Goal: Answer question/provide support

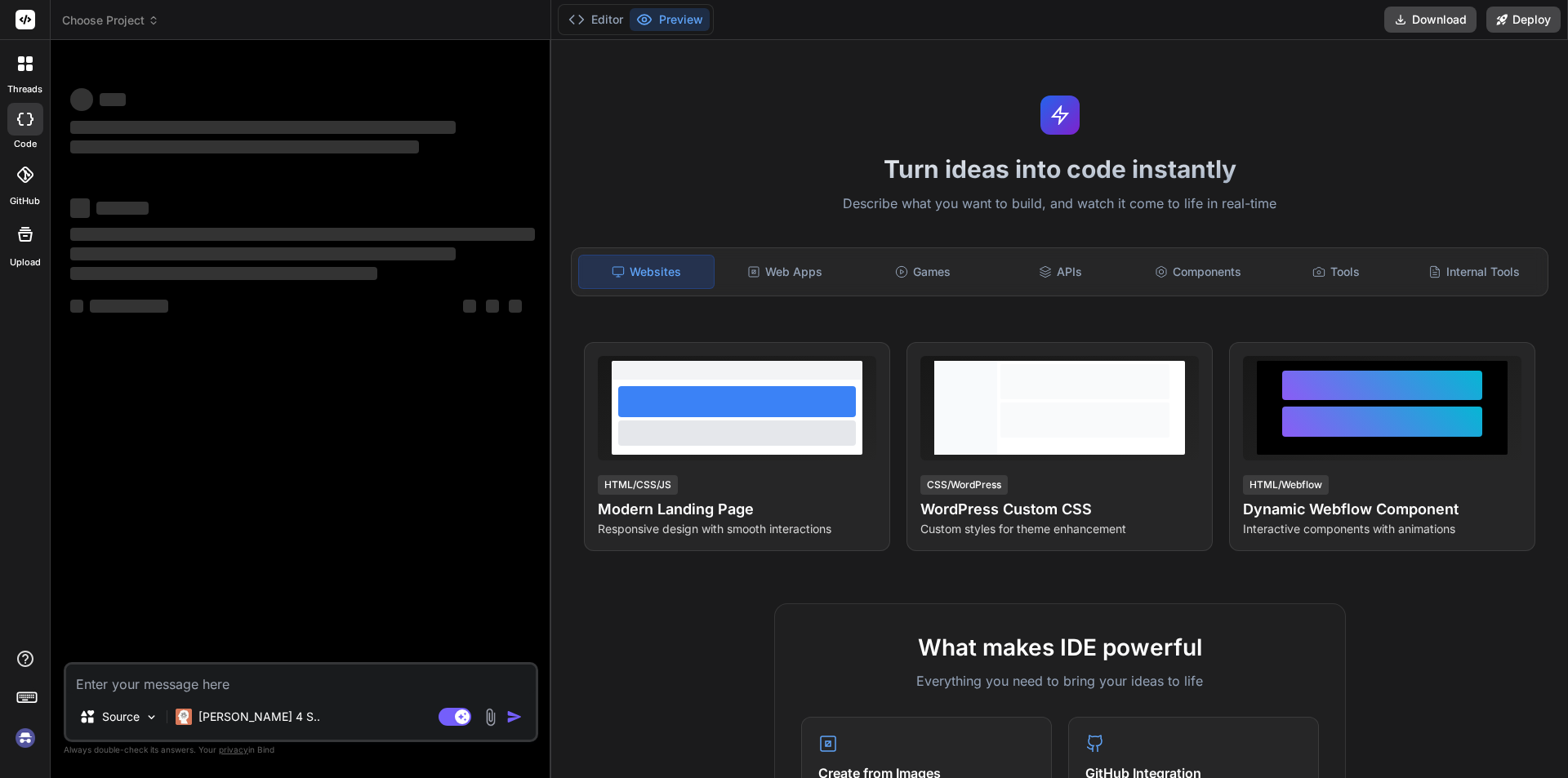
type textarea "x"
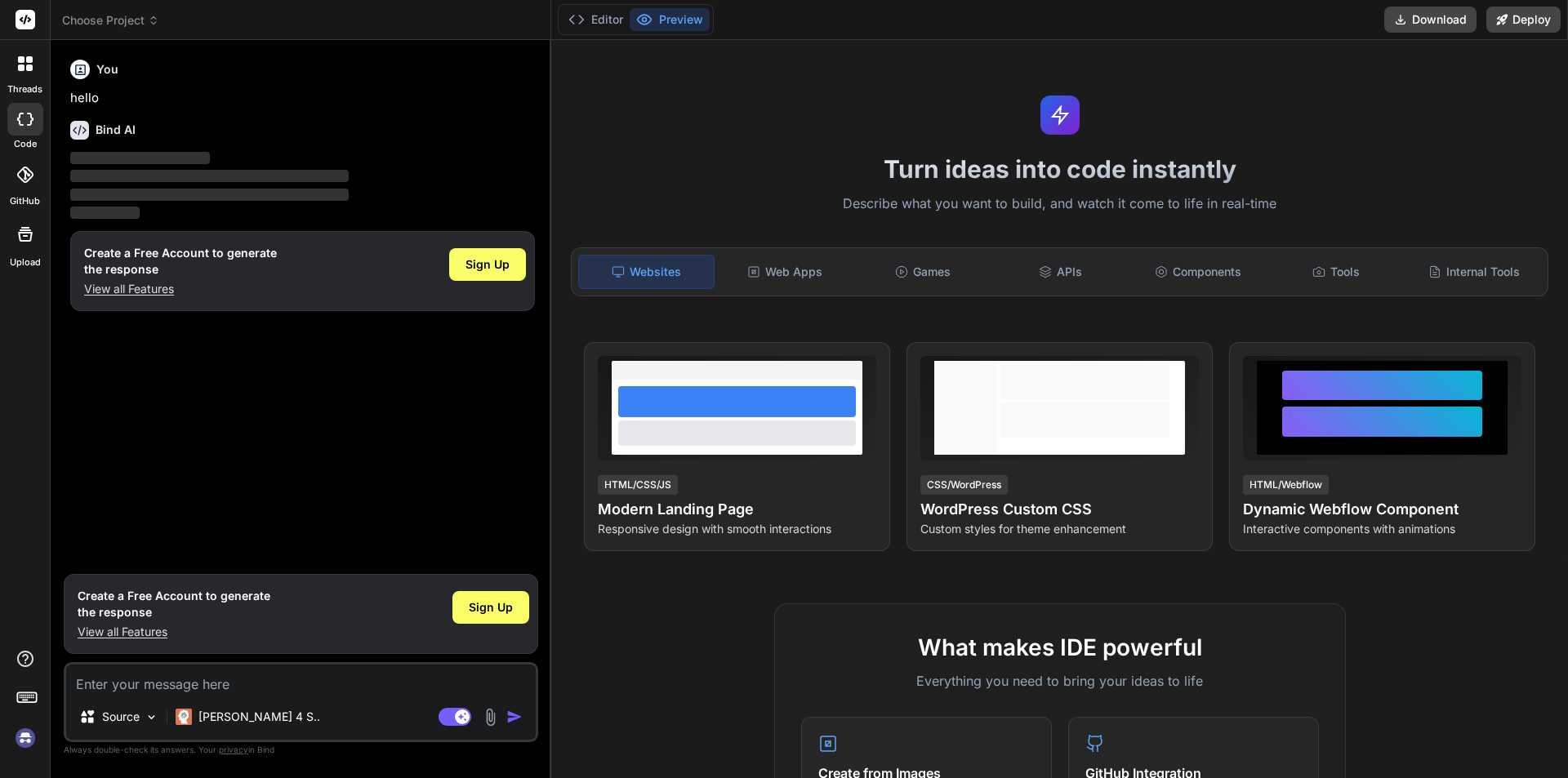
type textarea "f"
type textarea "x"
type textarea "fg"
type textarea "x"
type textarea "fgf"
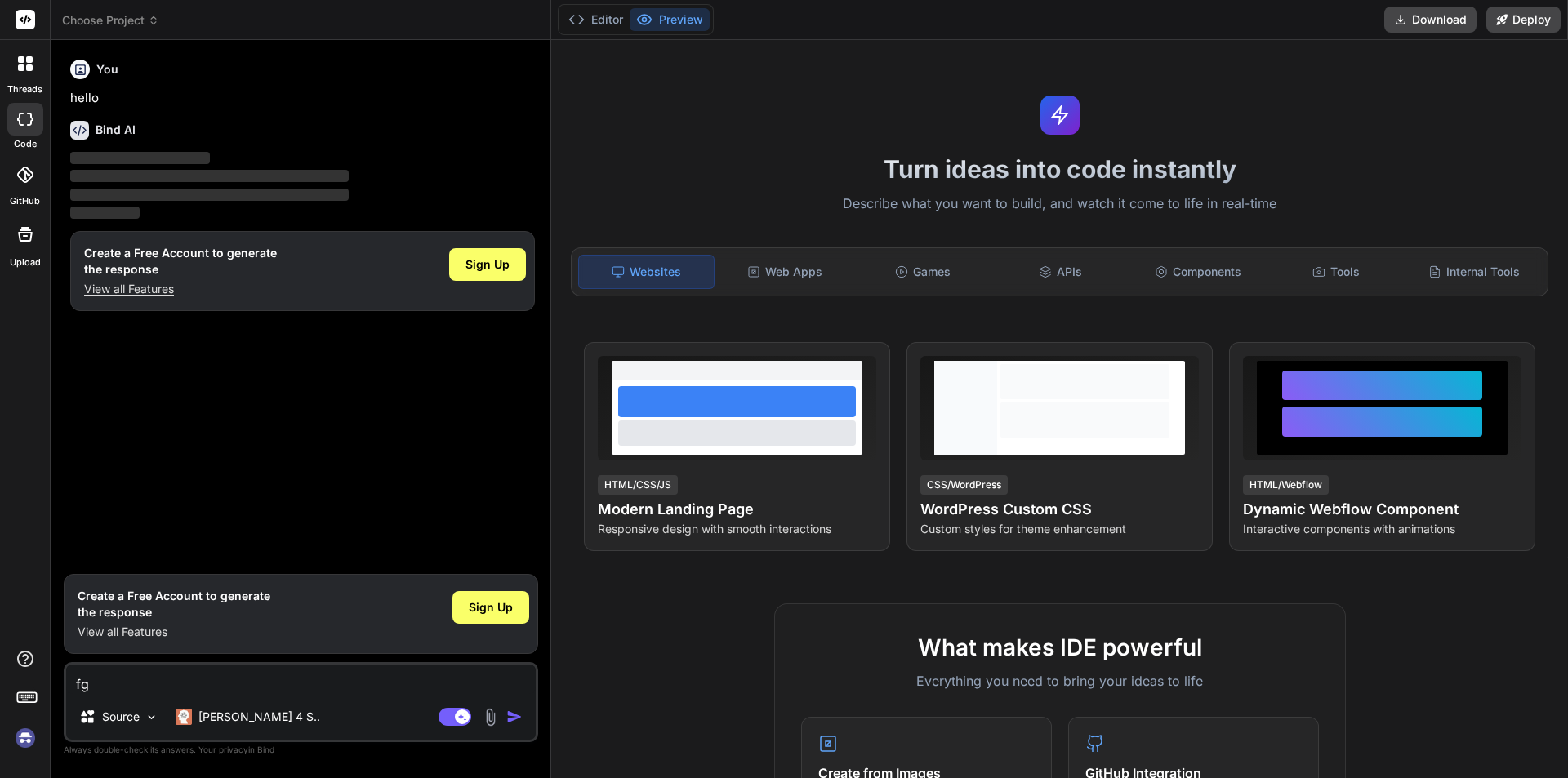
type textarea "x"
click at [513, 714] on img "button" at bounding box center [514, 717] width 17 height 17
click at [257, 666] on textarea "fgf" at bounding box center [301, 679] width 470 height 30
type textarea "fg"
type textarea "x"
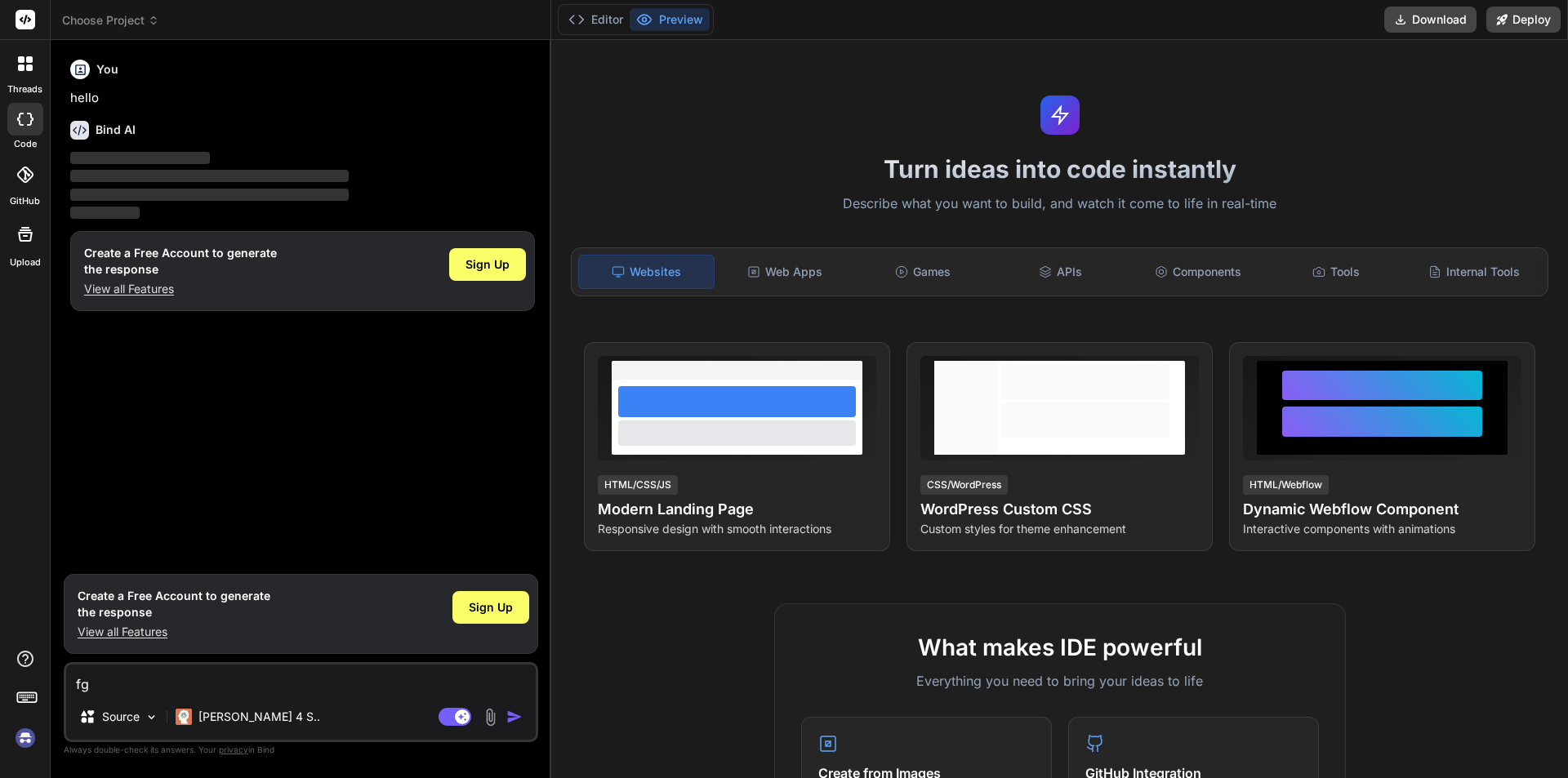
type textarea "f"
type textarea "x"
type textarea "h"
type textarea "x"
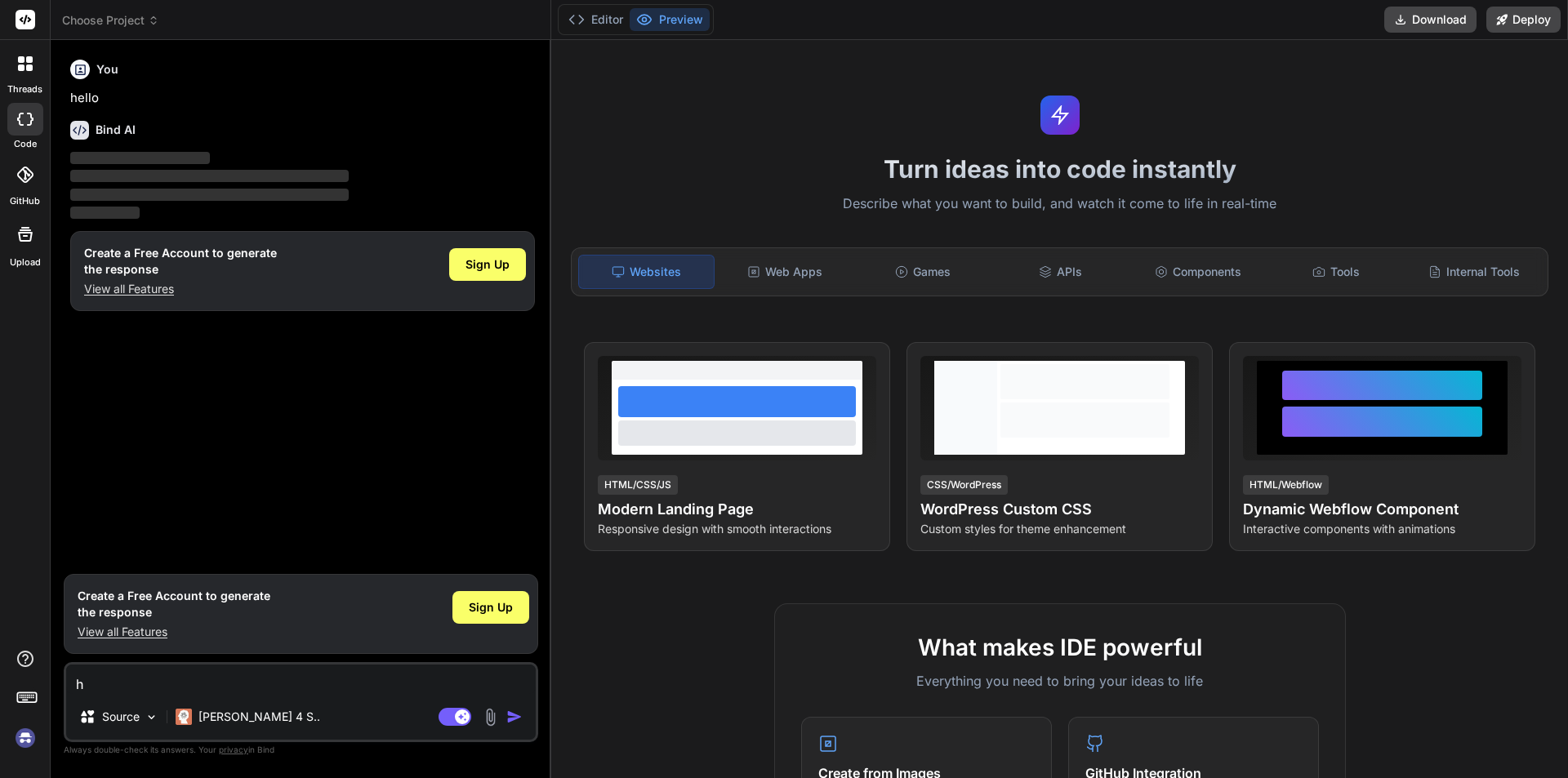
type textarea "hi"
type textarea "x"
type textarea "hi"
click at [509, 716] on img "button" at bounding box center [514, 717] width 17 height 17
click at [511, 716] on img "button" at bounding box center [514, 717] width 17 height 17
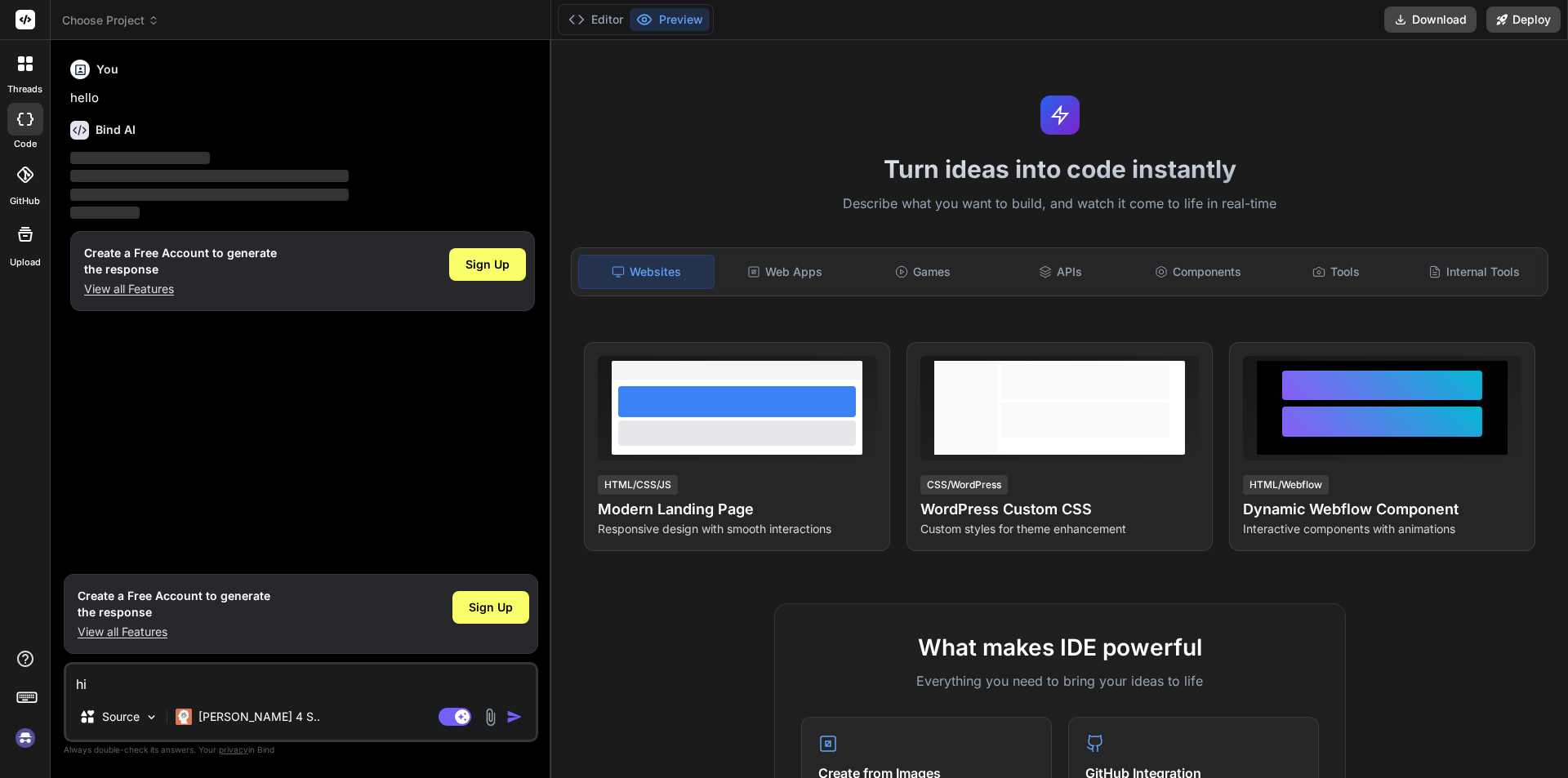
click at [511, 716] on img "button" at bounding box center [514, 717] width 17 height 17
click at [24, 736] on img at bounding box center [25, 739] width 28 height 28
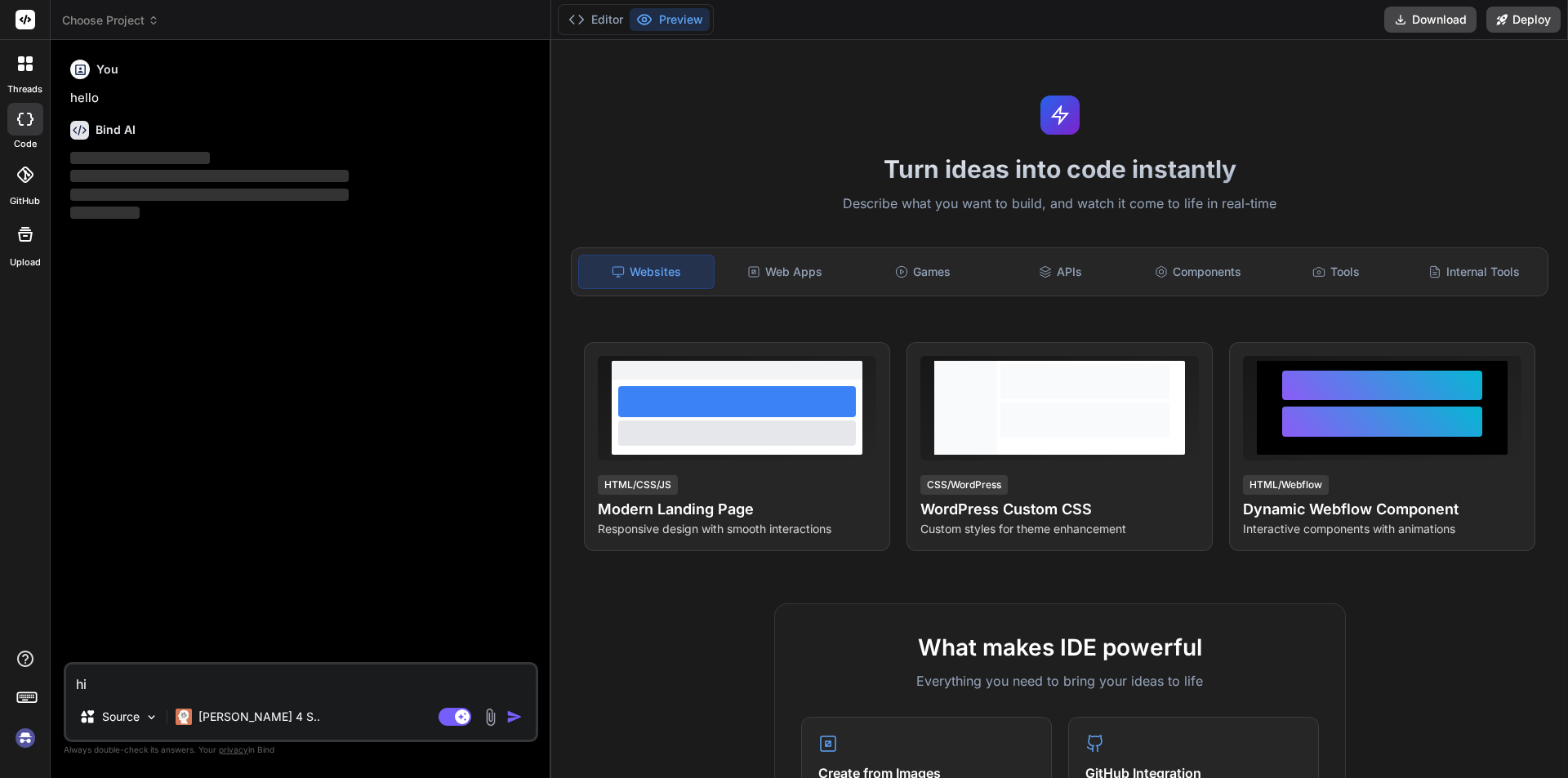
type textarea "x"
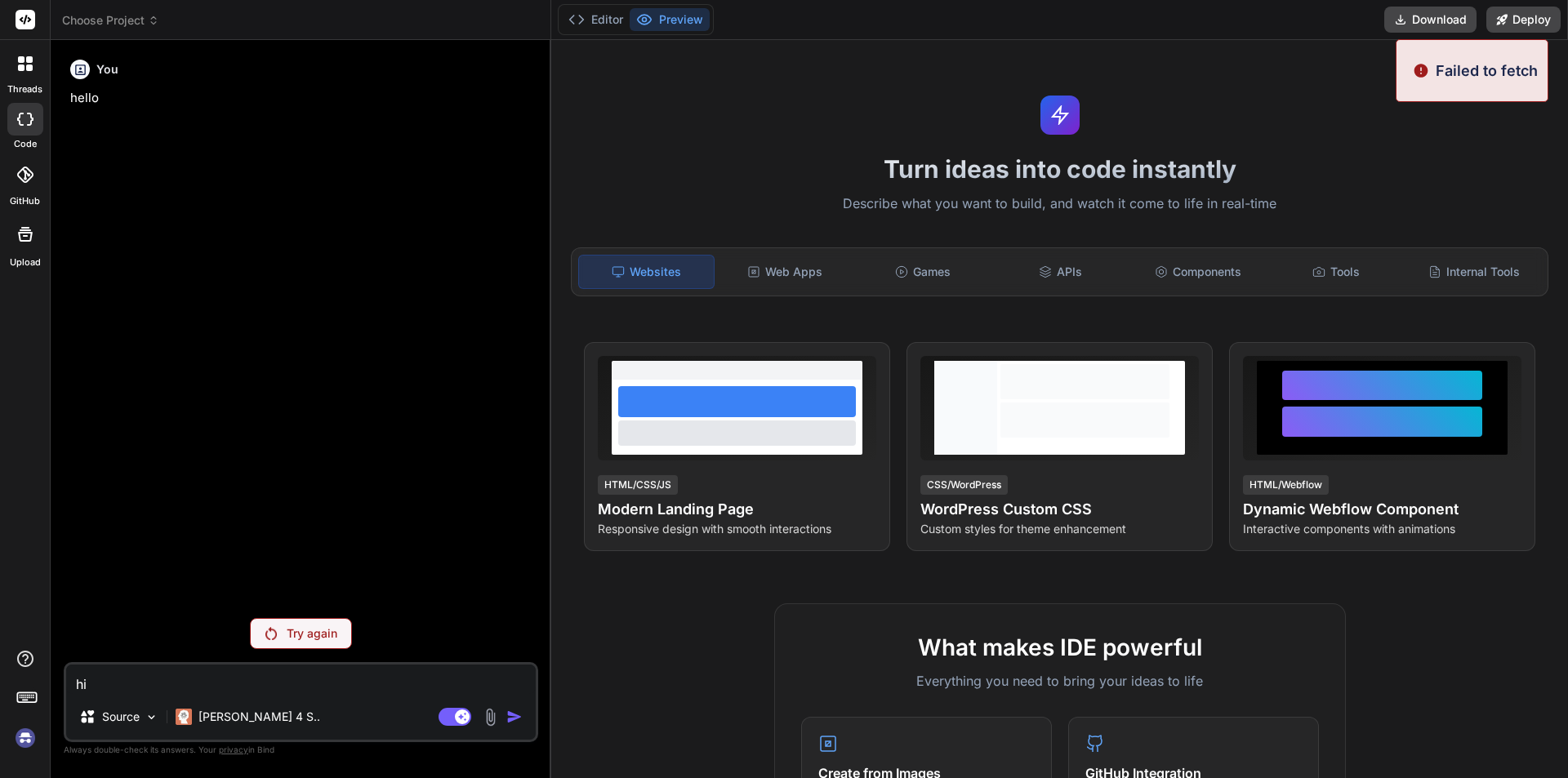
drag, startPoint x: 123, startPoint y: 682, endPoint x: 62, endPoint y: 673, distance: 61.7
click at [62, 673] on div "Bind AI Web Search Created with Pixso. Code Generator You hello Try again hi So…" at bounding box center [300, 409] width 500 height 737
type textarea "x"
click at [383, 686] on textarea at bounding box center [301, 679] width 470 height 30
click at [306, 630] on p "Try again" at bounding box center [312, 633] width 51 height 17
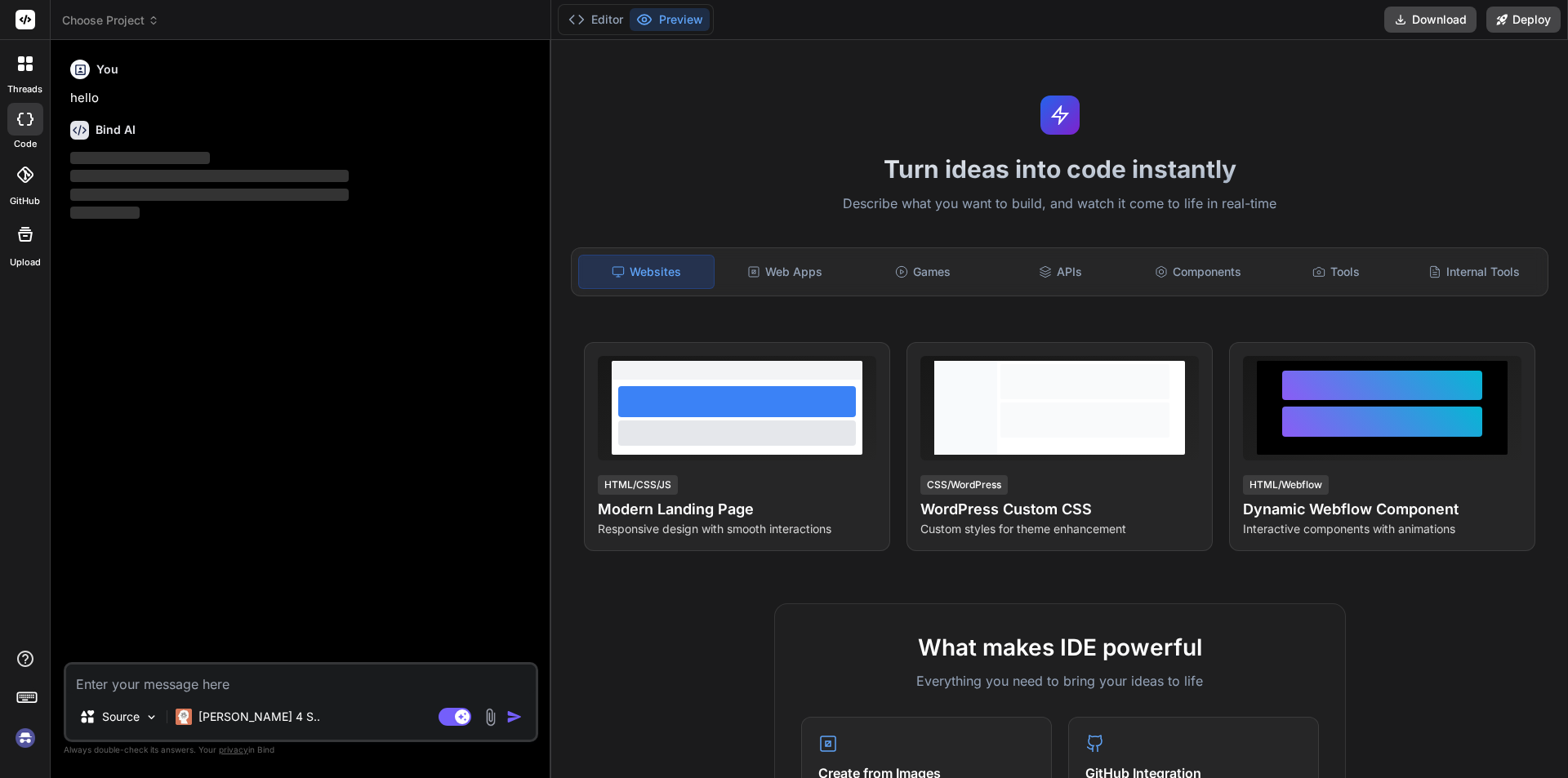
type textarea "x"
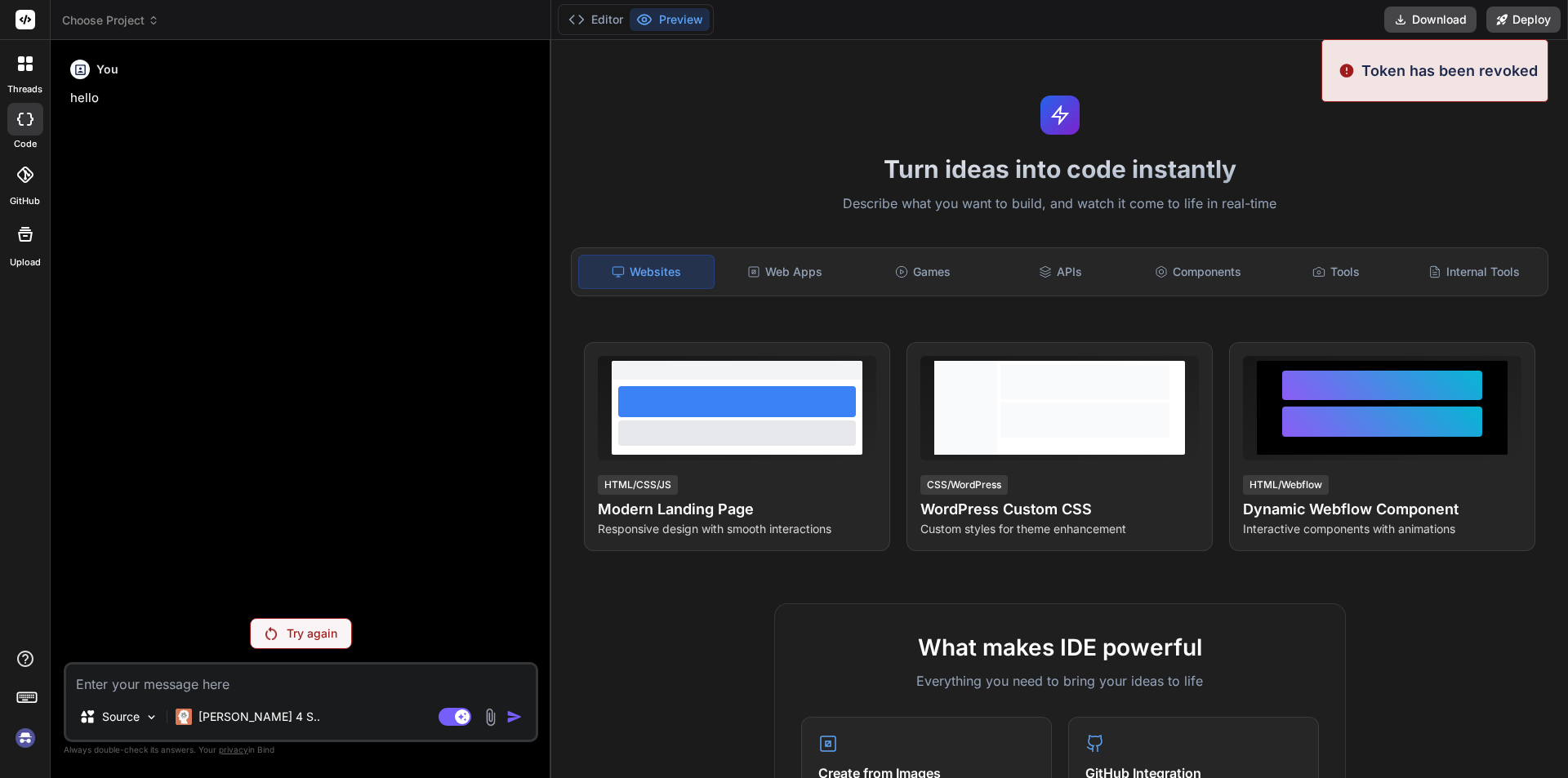
click at [268, 679] on textarea at bounding box center [301, 679] width 470 height 30
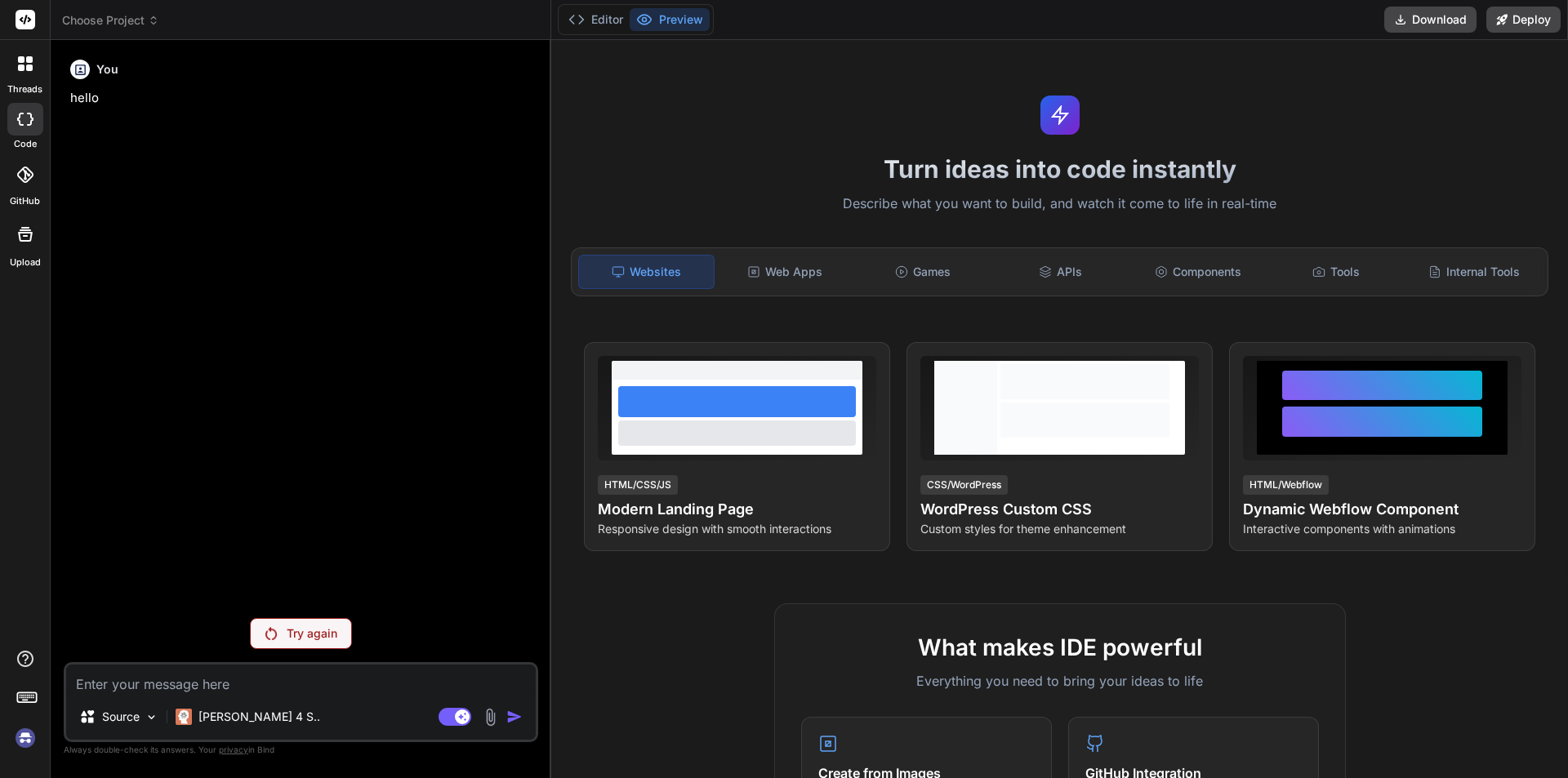
paste textarea "public ActionResult<IEnumerable<AppointmentVIewModel>> Index() { //appointments…"
type textarea "public ActionResult<IEnumerable<AppointmentVIewModel>> Index() { //appointments…"
type textarea "x"
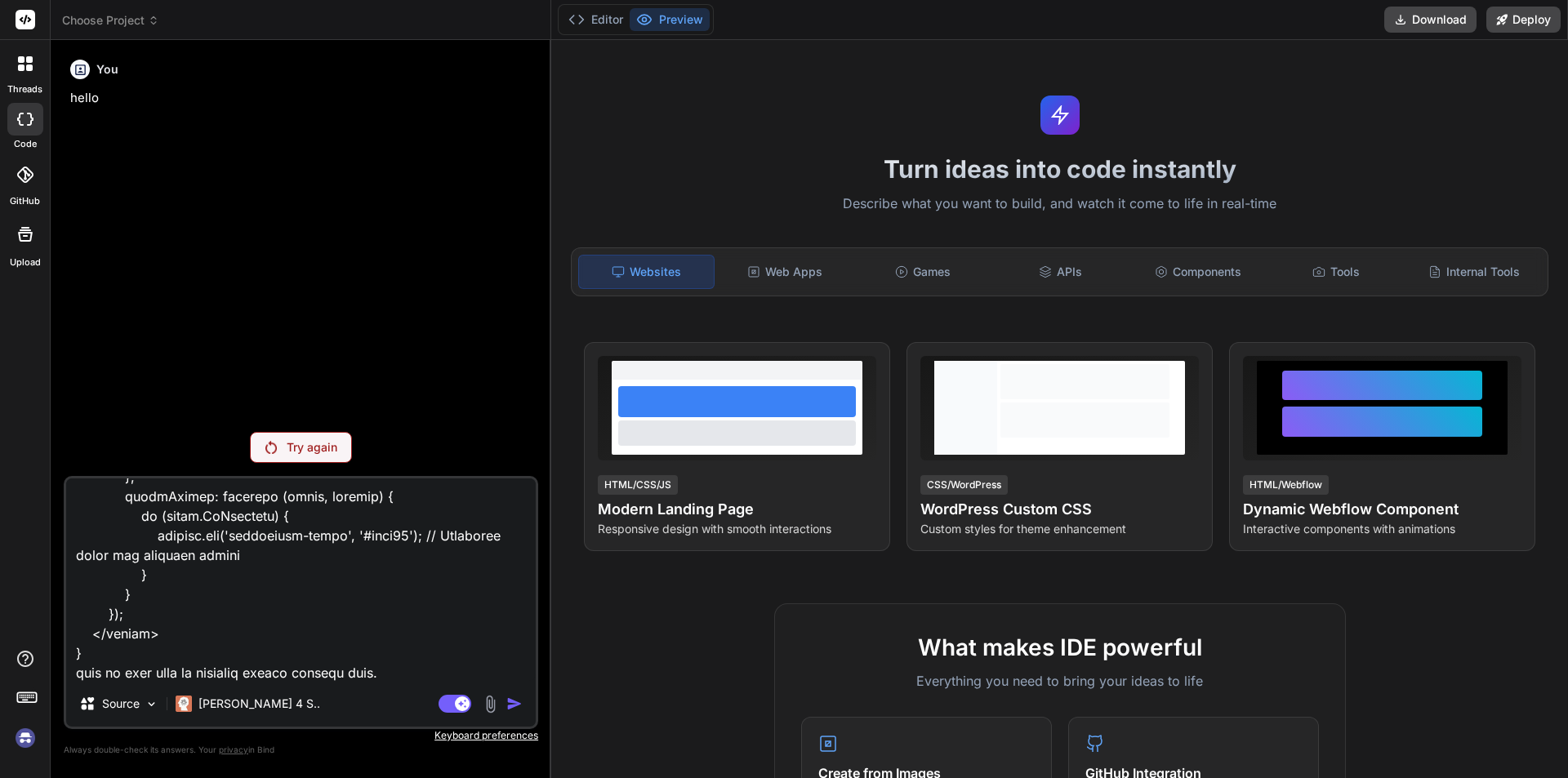
type textarea "public ActionResult<IEnumerable<AppointmentVIewModel>> Index() { //appointments…"
click at [271, 440] on div "Try again" at bounding box center [300, 448] width 102 height 31
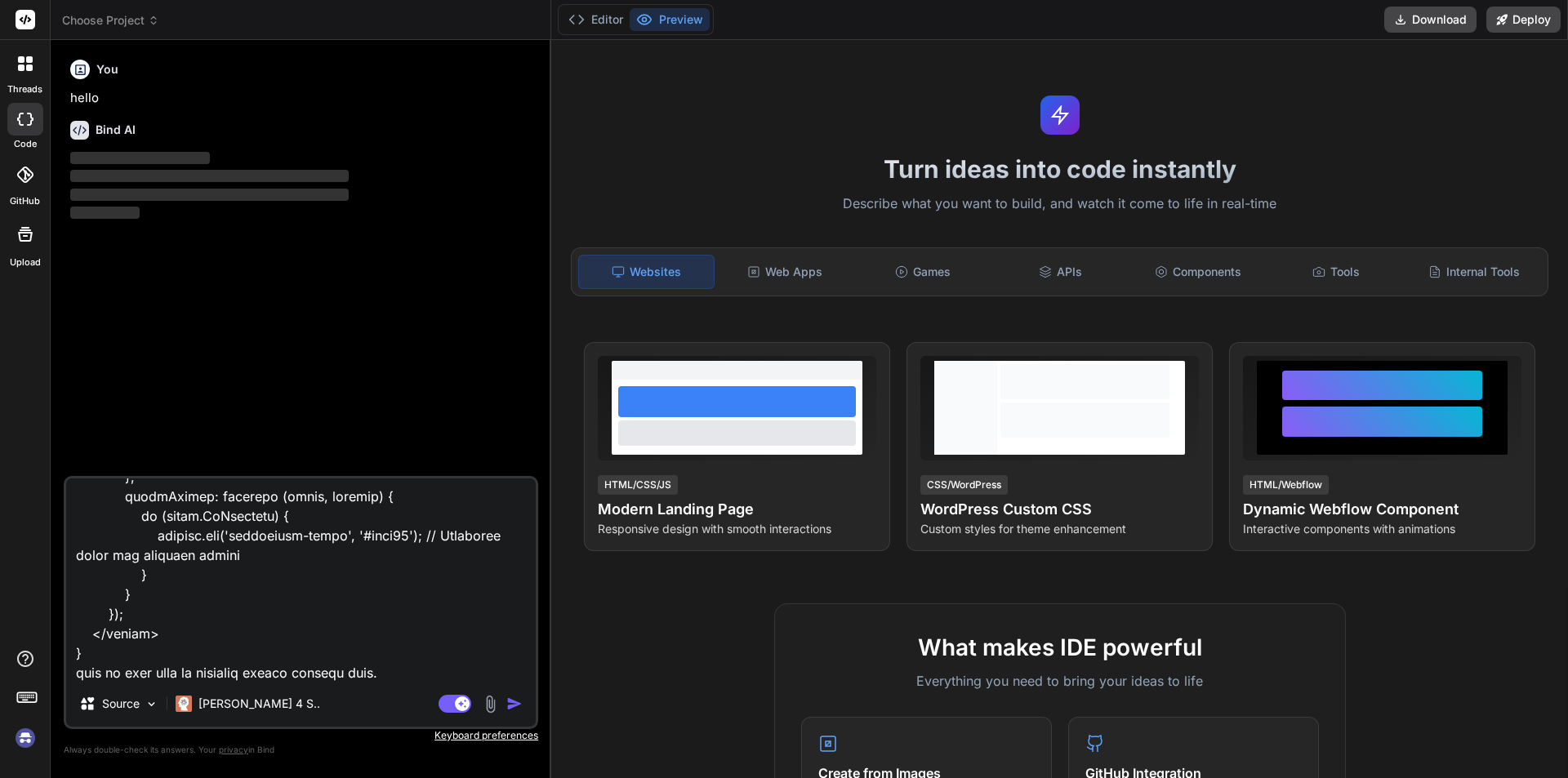
click at [27, 733] on img at bounding box center [25, 739] width 28 height 28
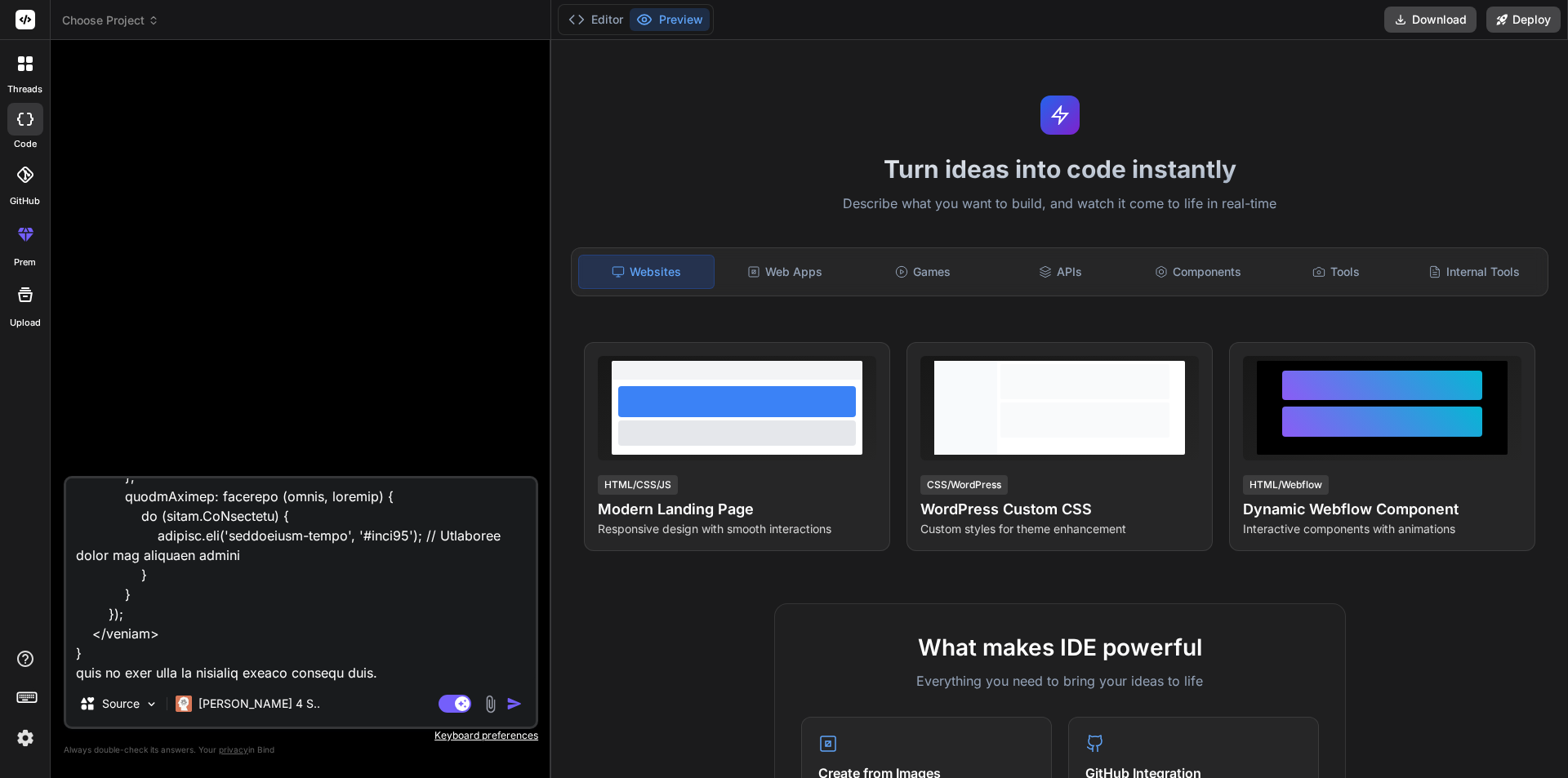
click at [514, 706] on img "button" at bounding box center [514, 704] width 17 height 17
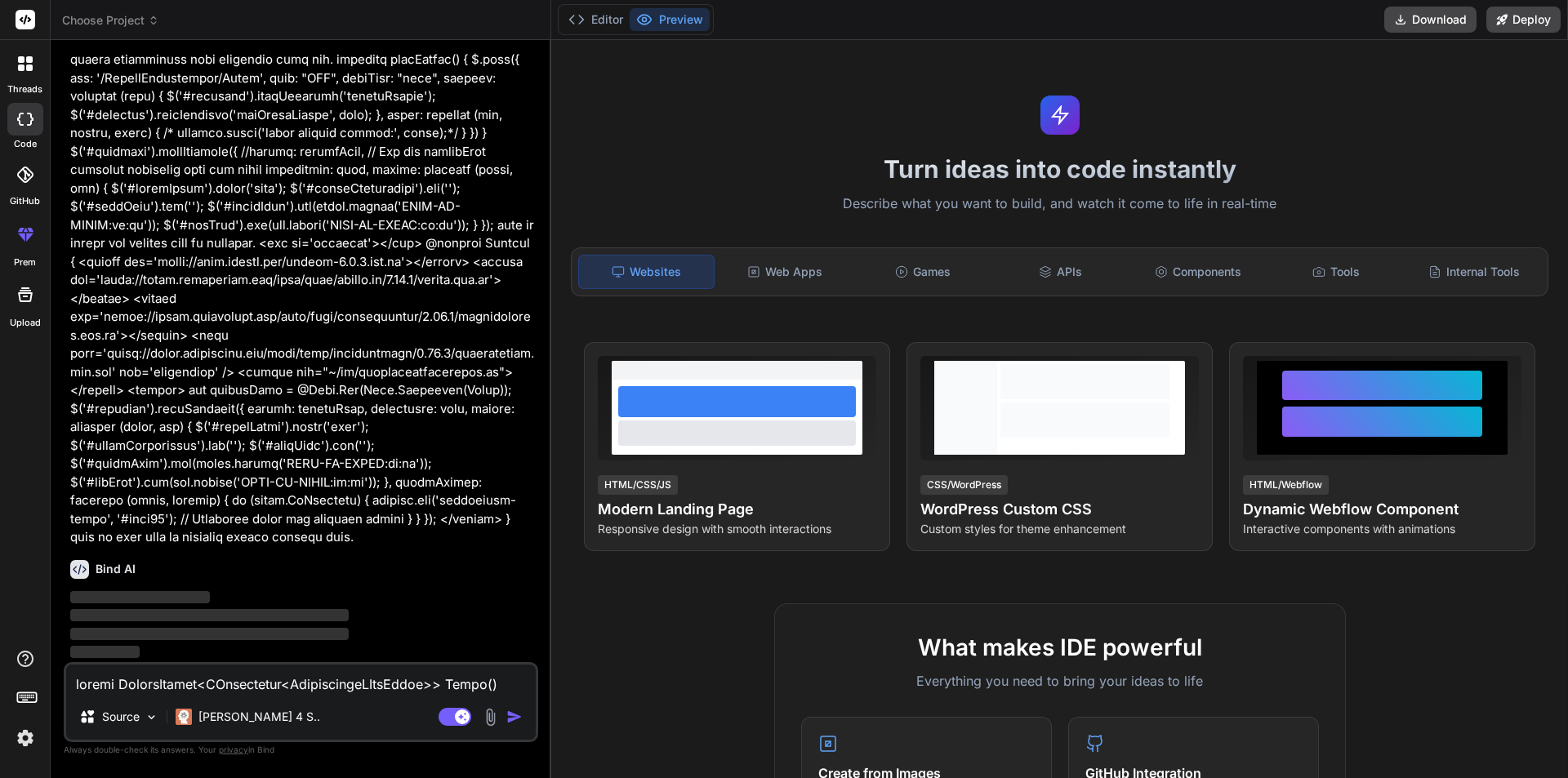
scroll to position [203, 0]
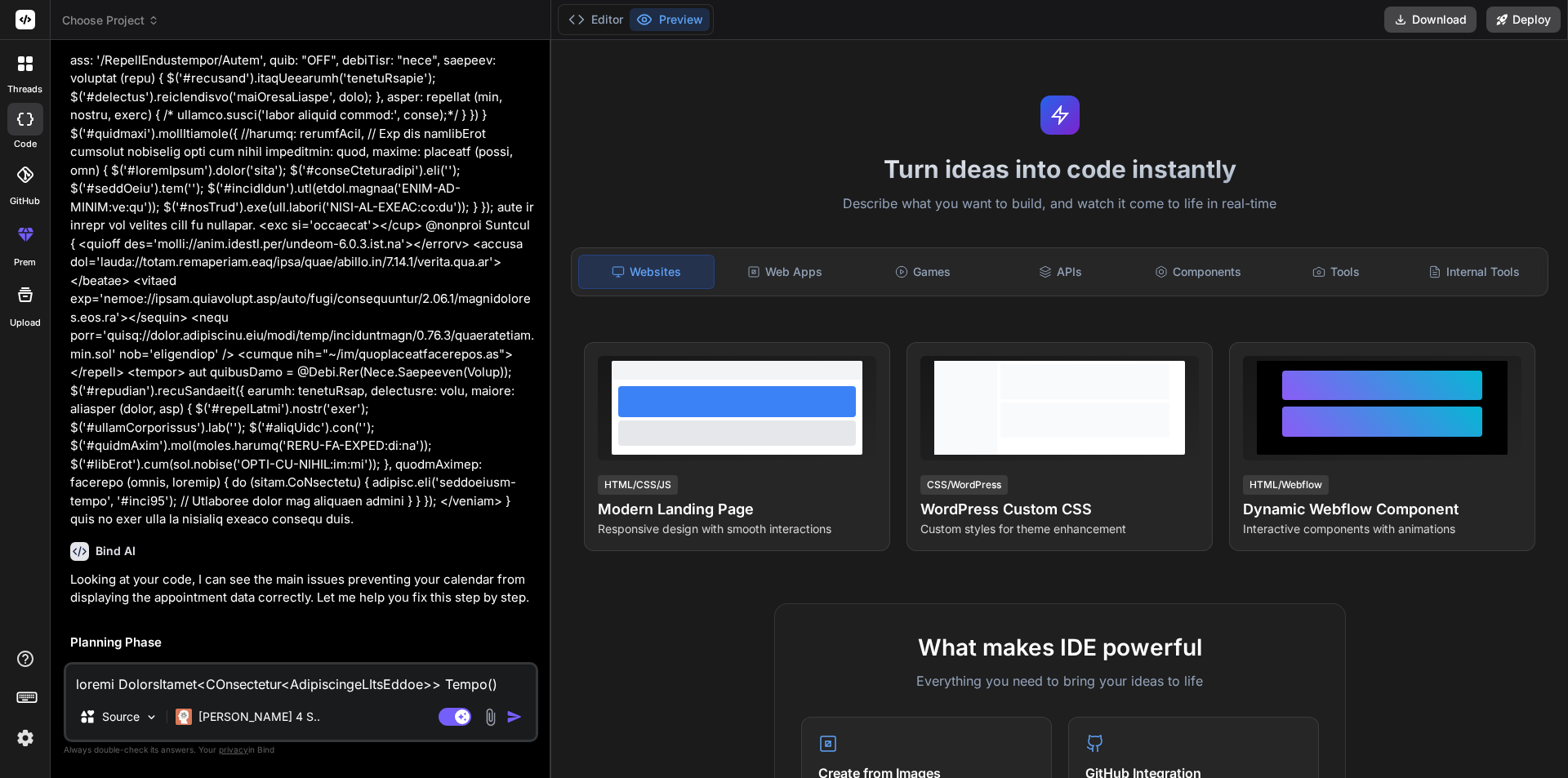
type textarea "x"
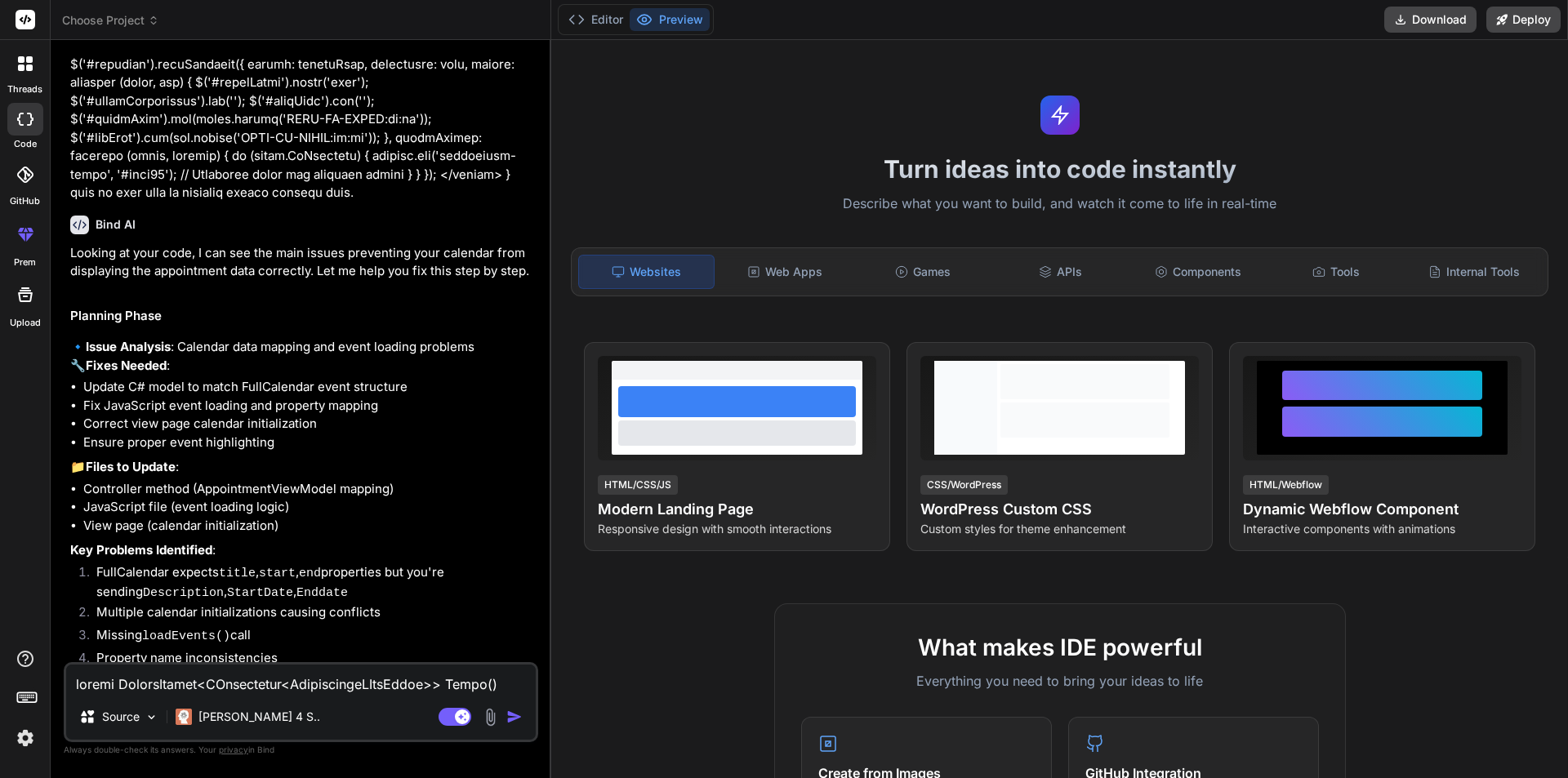
scroll to position [601, 0]
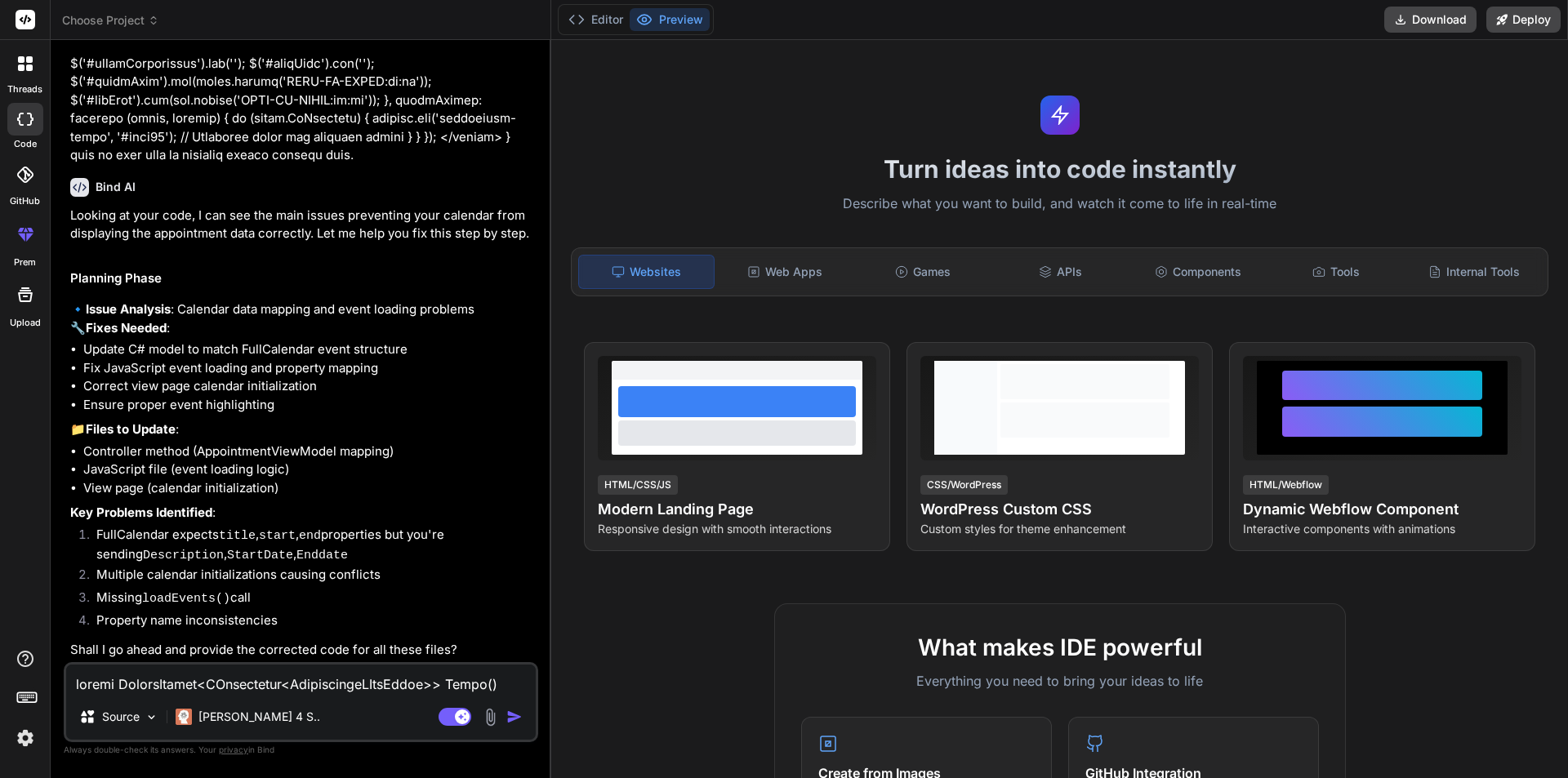
click at [383, 628] on li "Property name inconsistencies" at bounding box center [308, 623] width 451 height 23
click at [164, 687] on textarea at bounding box center [301, 679] width 470 height 30
type textarea "p"
type textarea "x"
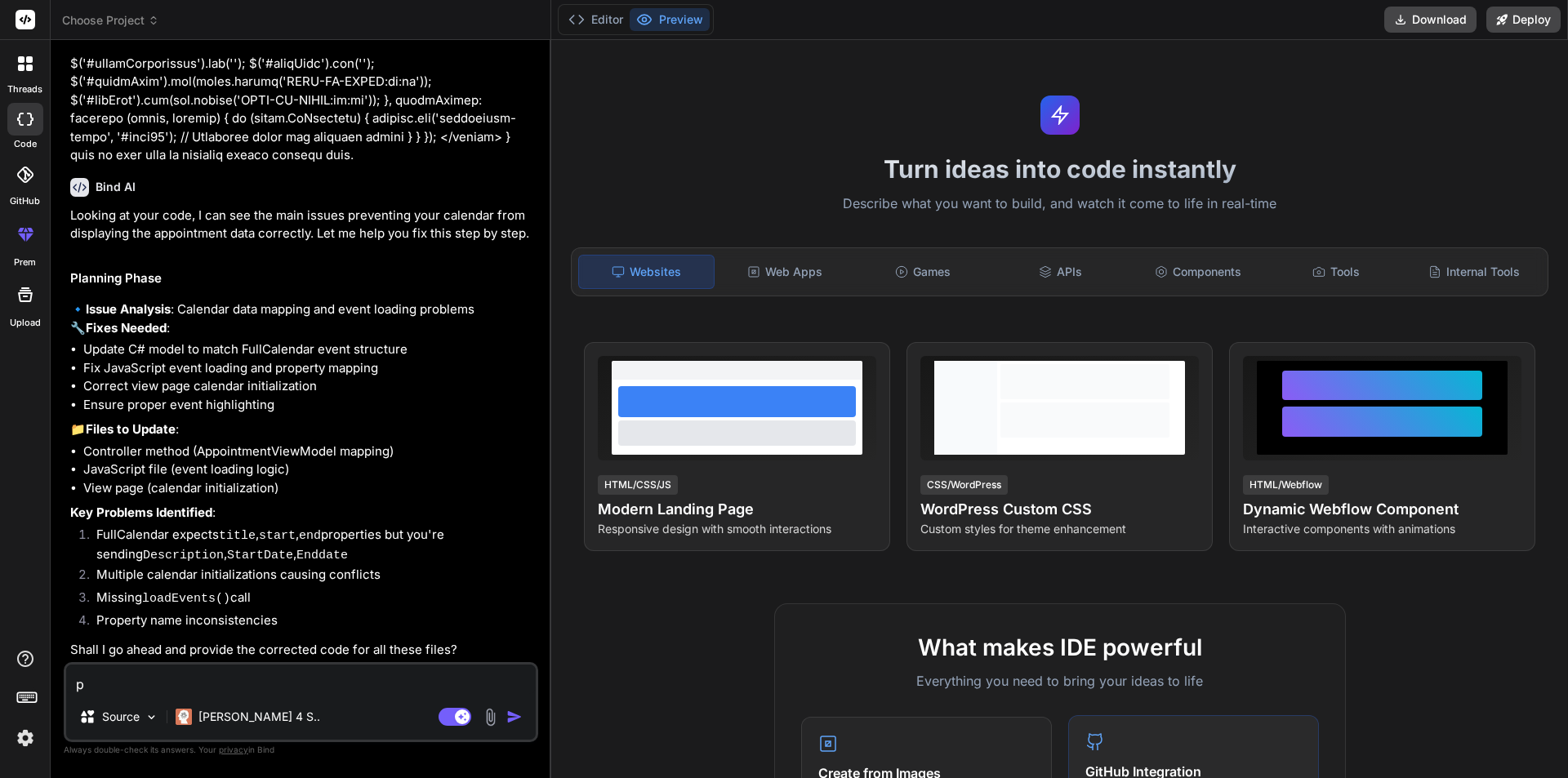
type textarea "pr"
type textarea "x"
type textarea "pro"
type textarea "x"
type textarea "prov"
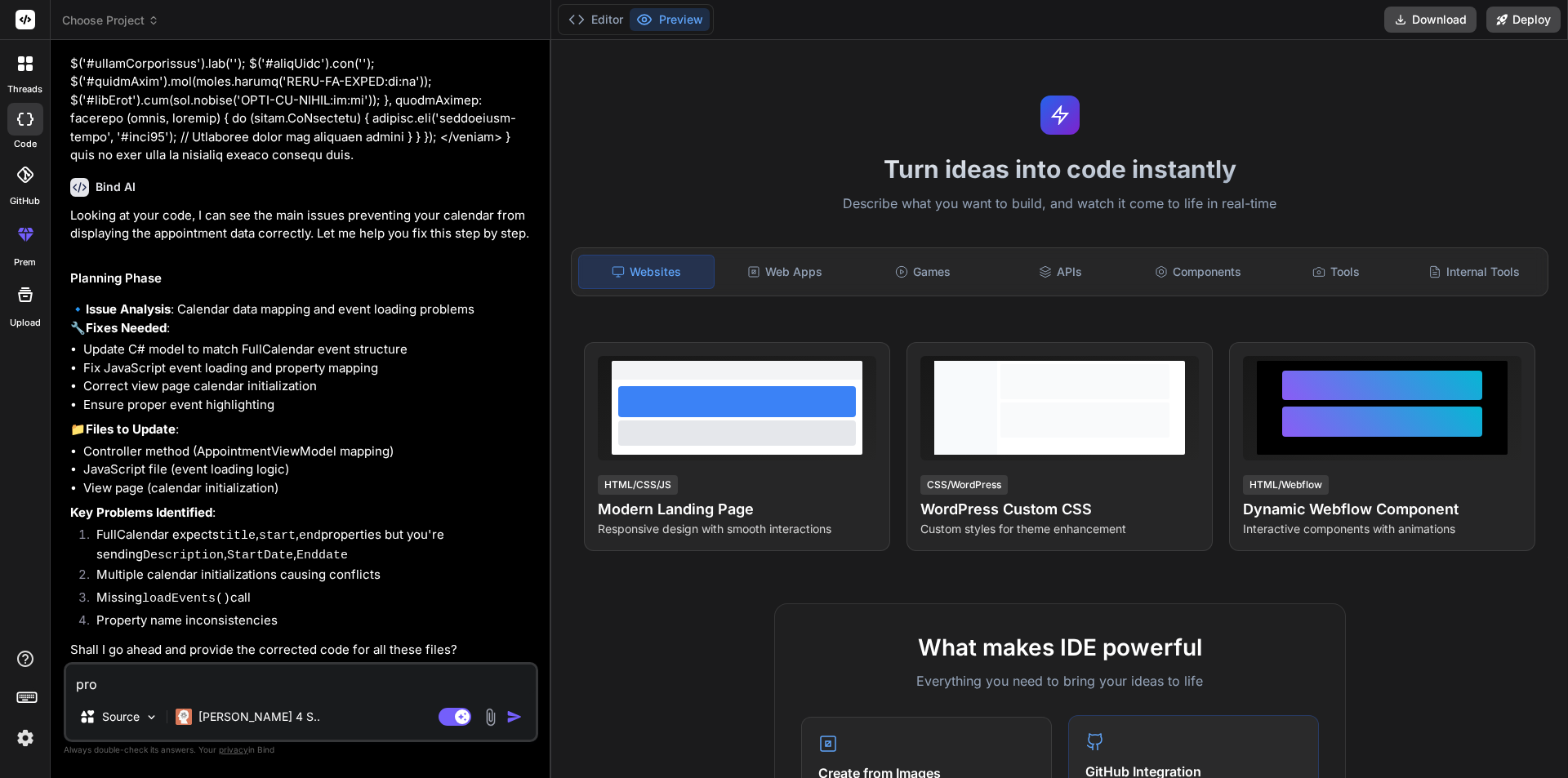
type textarea "x"
type textarea "provi"
type textarea "x"
type textarea "provid"
type textarea "x"
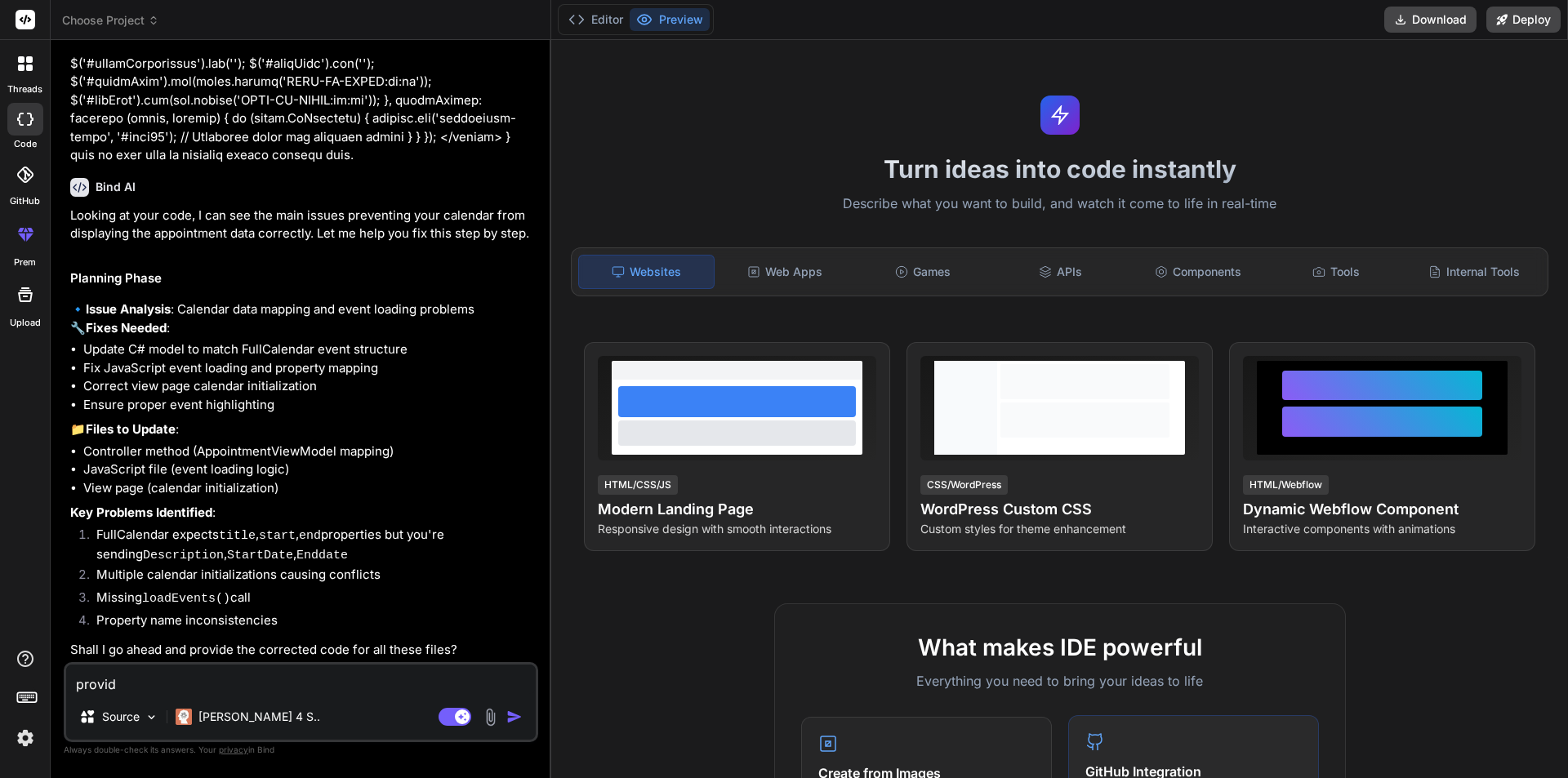
type textarea "provide"
type textarea "x"
type textarea "provide"
type textarea "x"
type textarea "provide c"
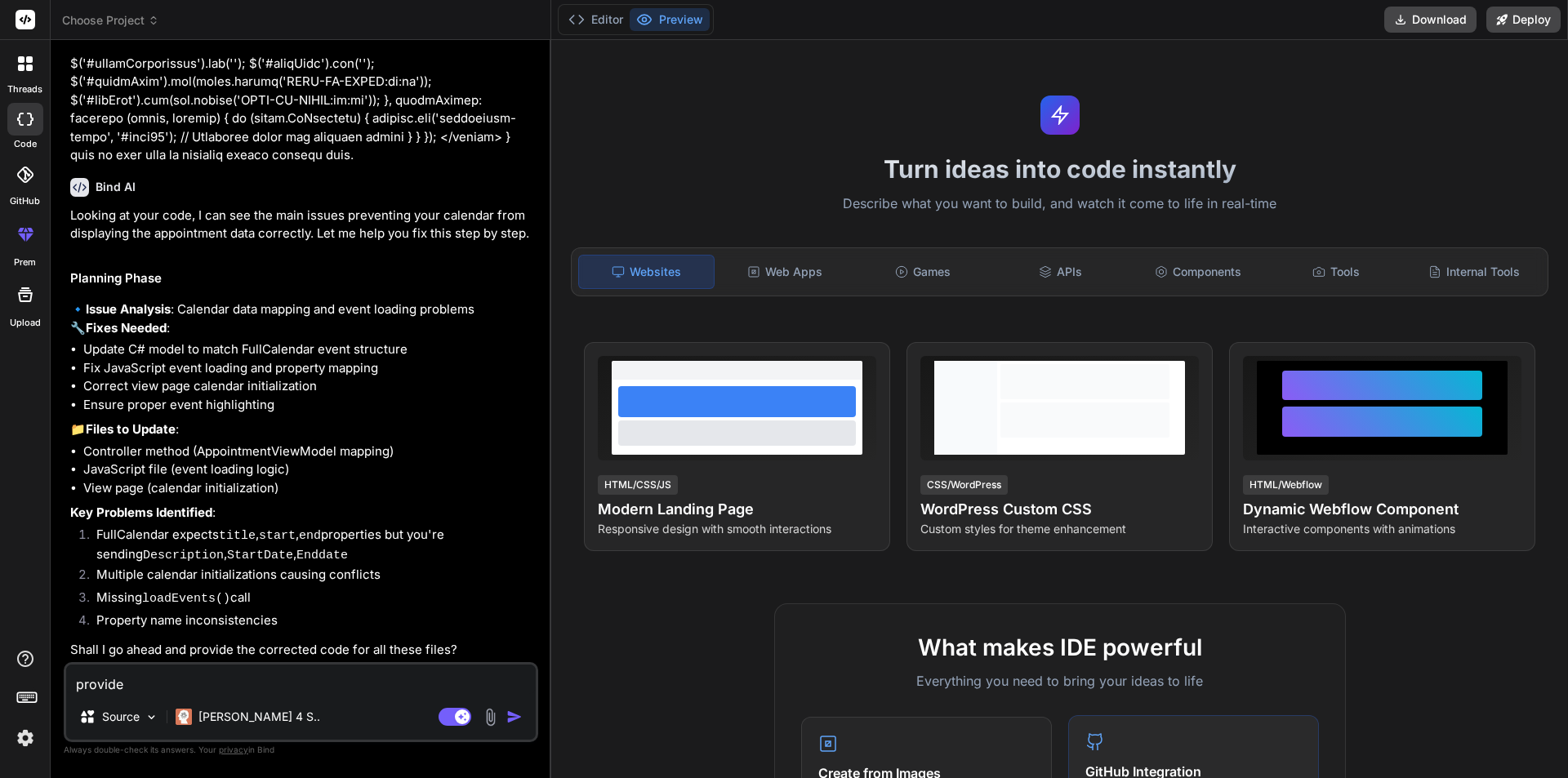
type textarea "x"
type textarea "provide co"
type textarea "x"
type textarea "provide cor"
type textarea "x"
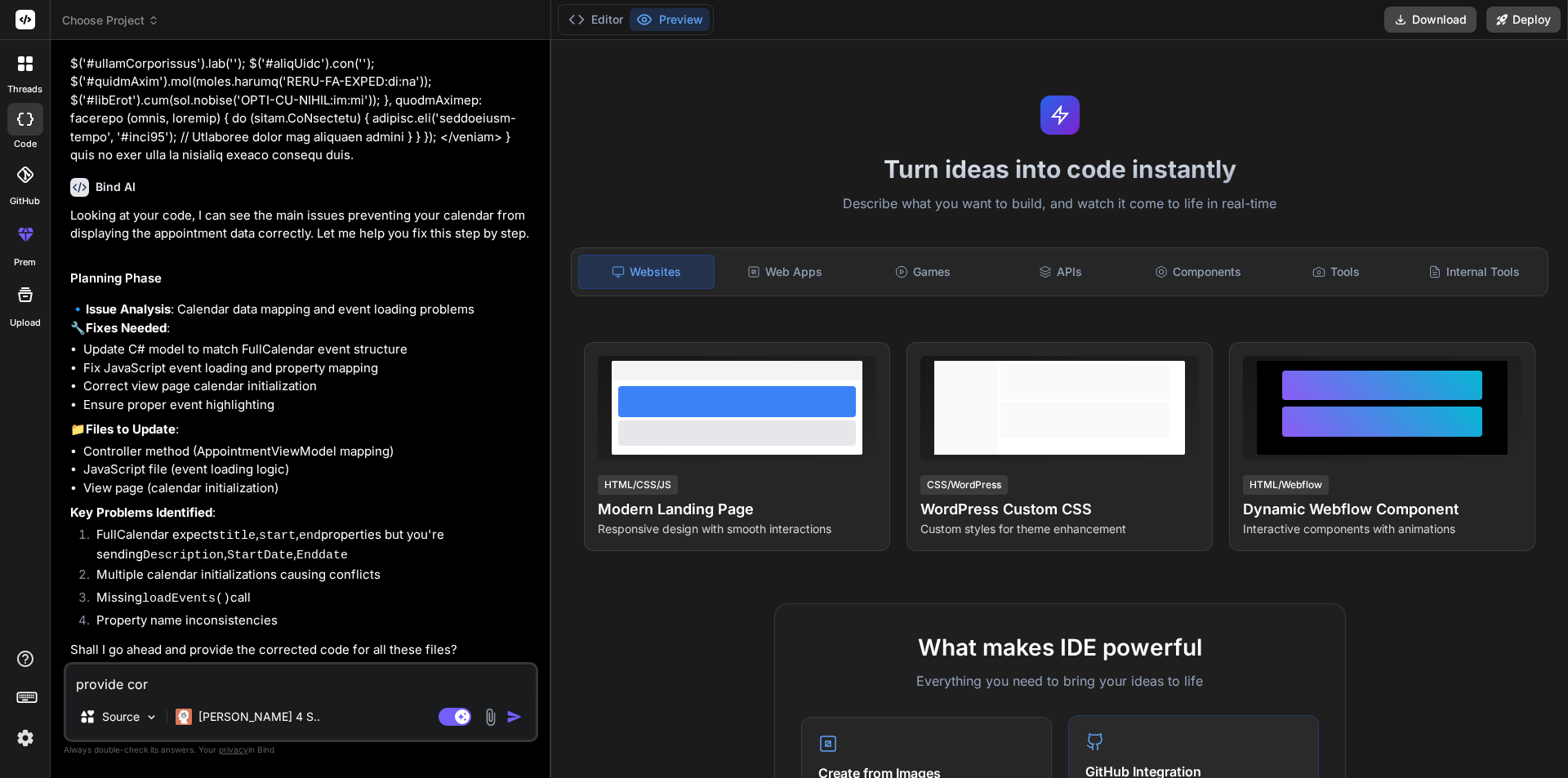
type textarea "provide corr"
type textarea "x"
type textarea "provide corre"
type textarea "x"
type textarea "provide correc"
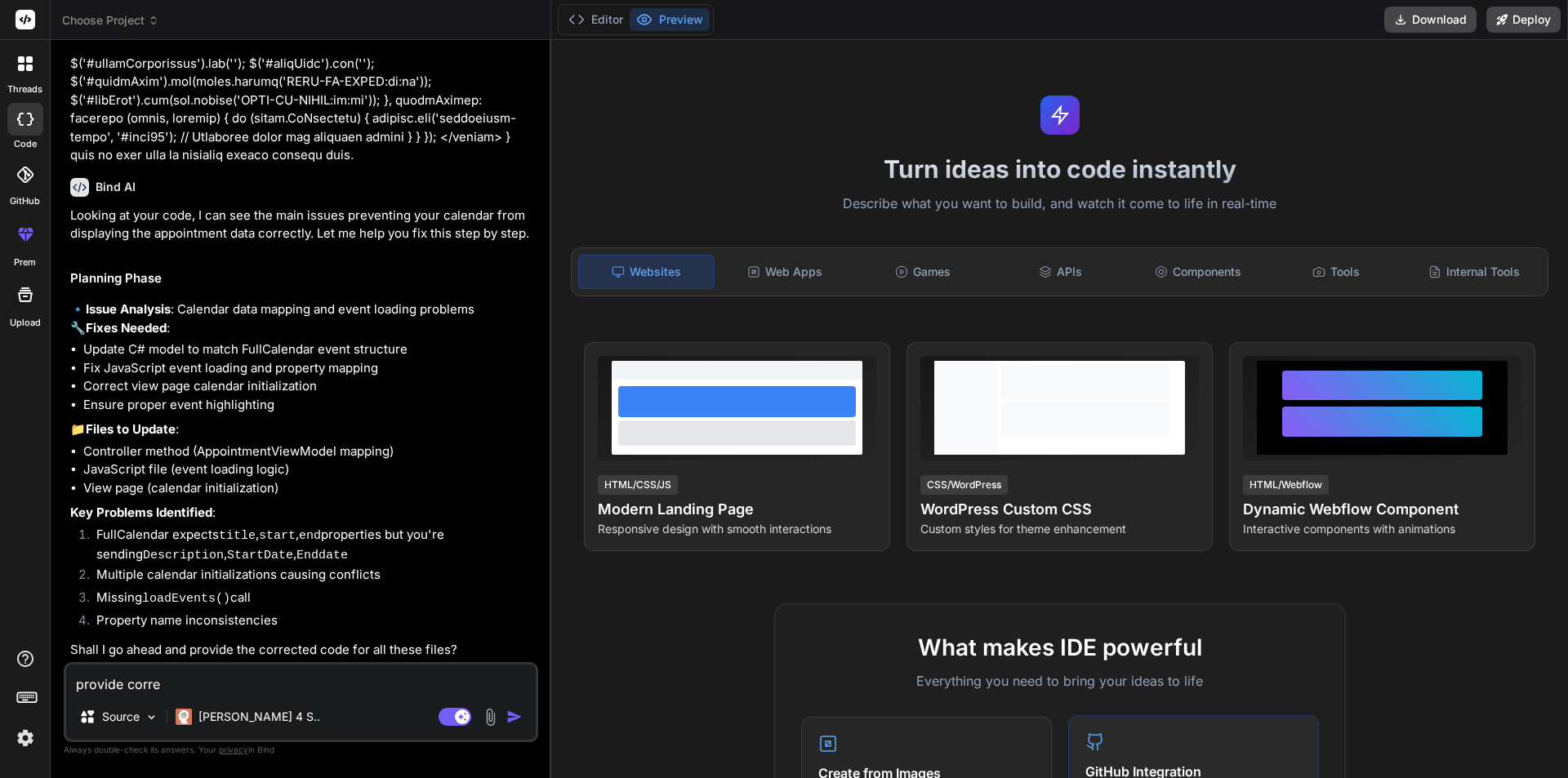
type textarea "x"
type textarea "provide correct"
type textarea "x"
type textarea "provide correcte"
type textarea "x"
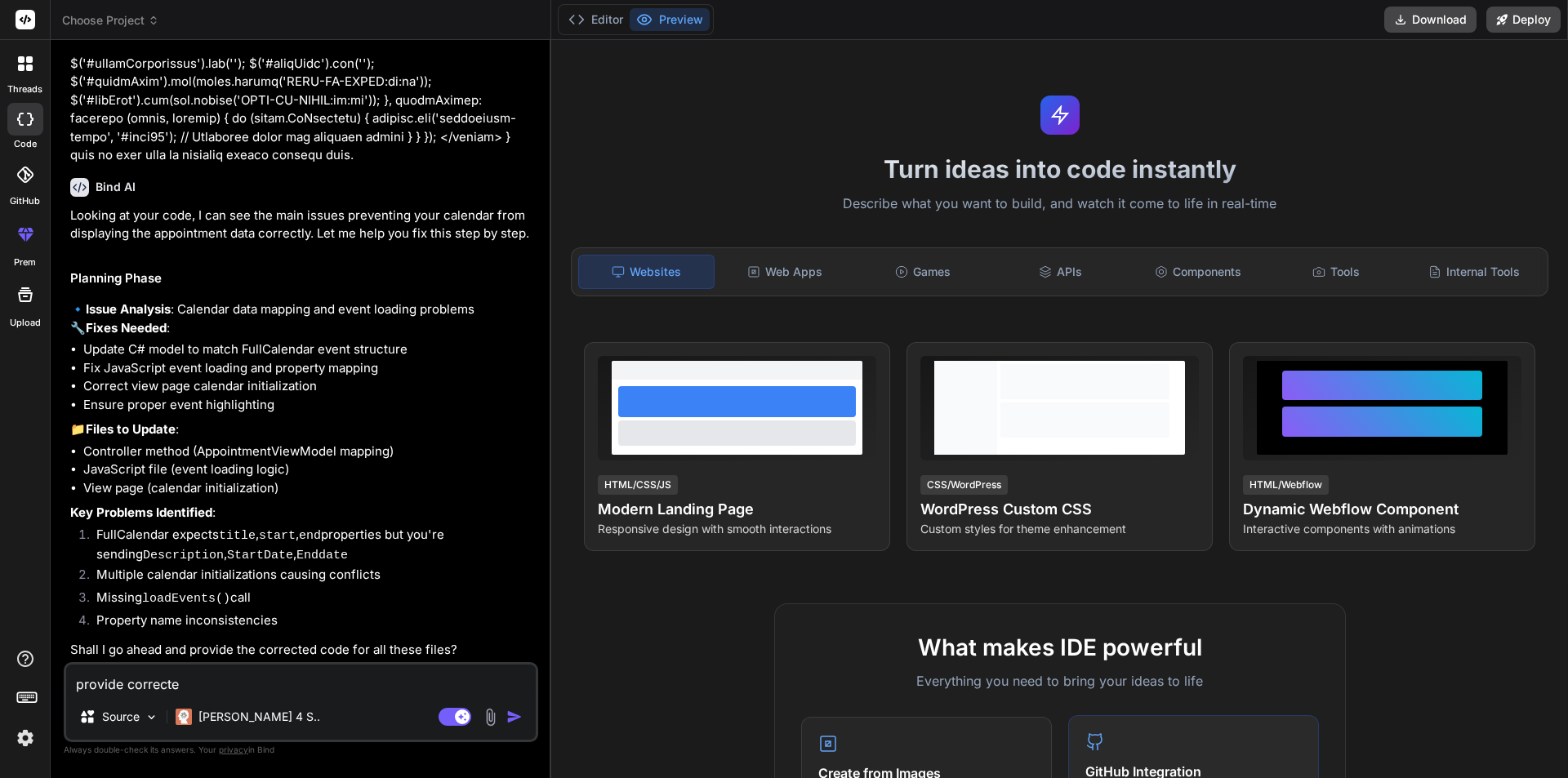
type textarea "provide corrected"
type textarea "x"
type textarea "provide corrected"
type textarea "x"
type textarea "provide corrected c"
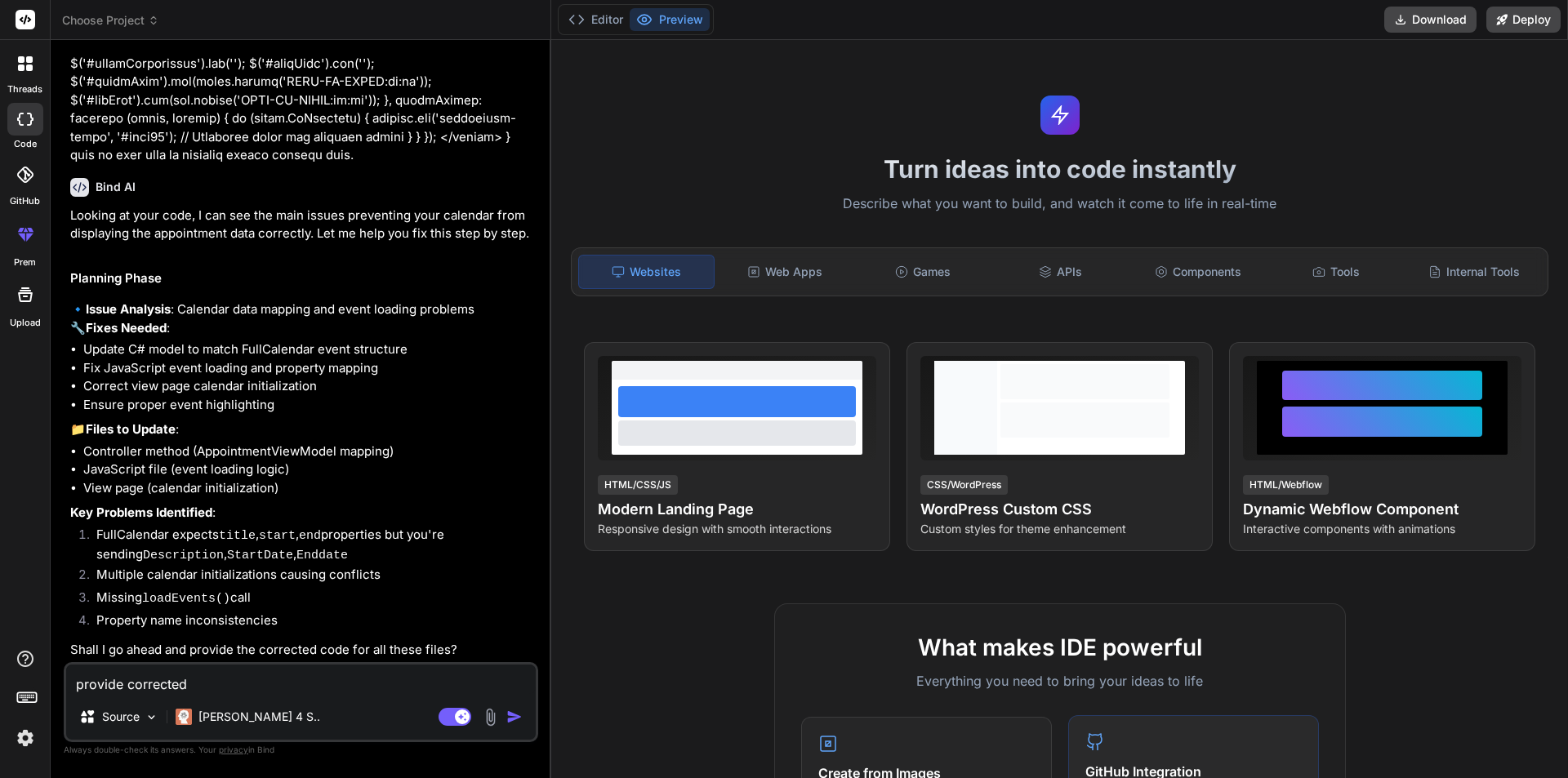
type textarea "x"
type textarea "provide corrected co"
type textarea "x"
type textarea "provide corrected cod"
type textarea "x"
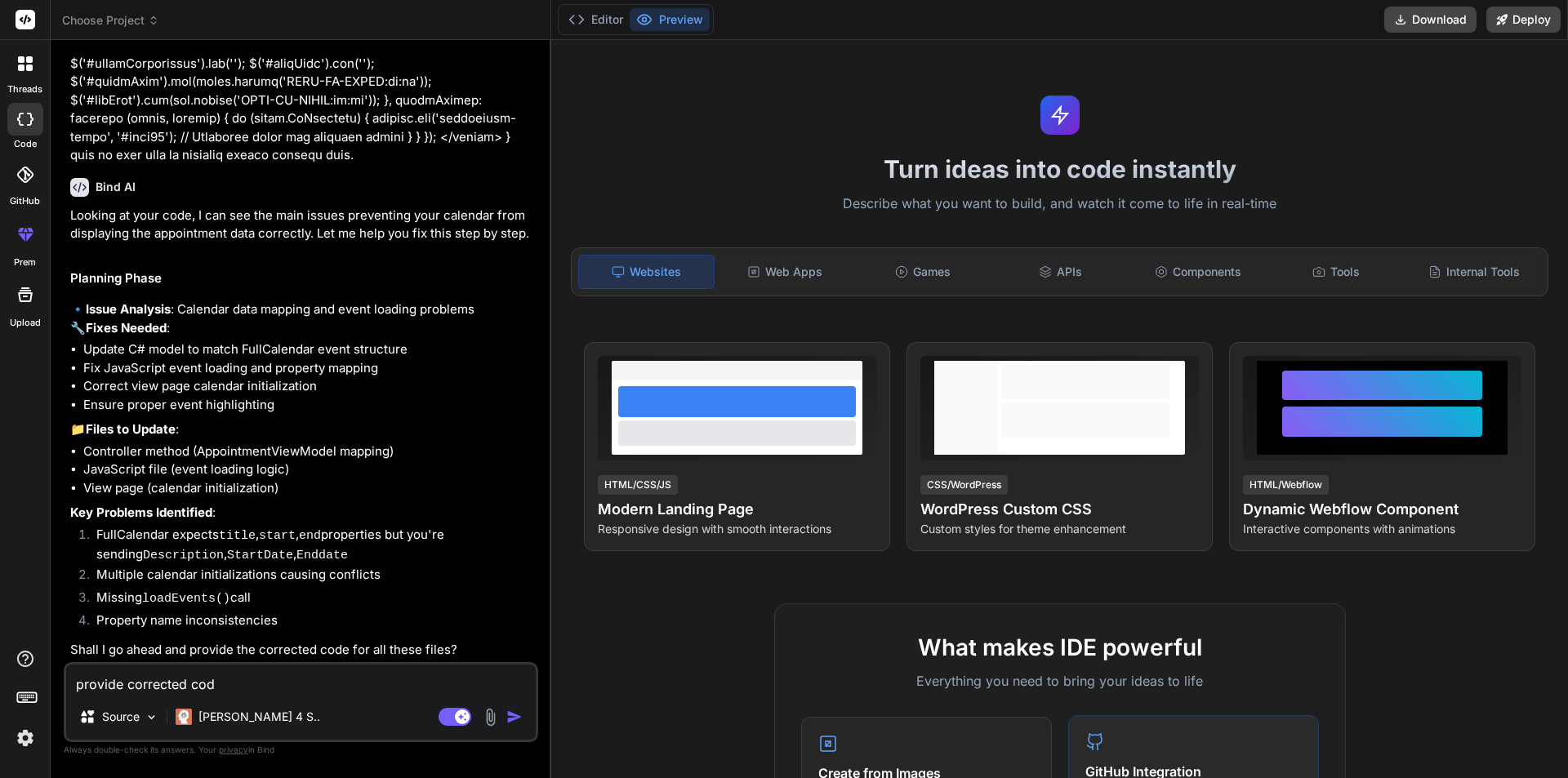
type textarea "provide corrected code"
type textarea "x"
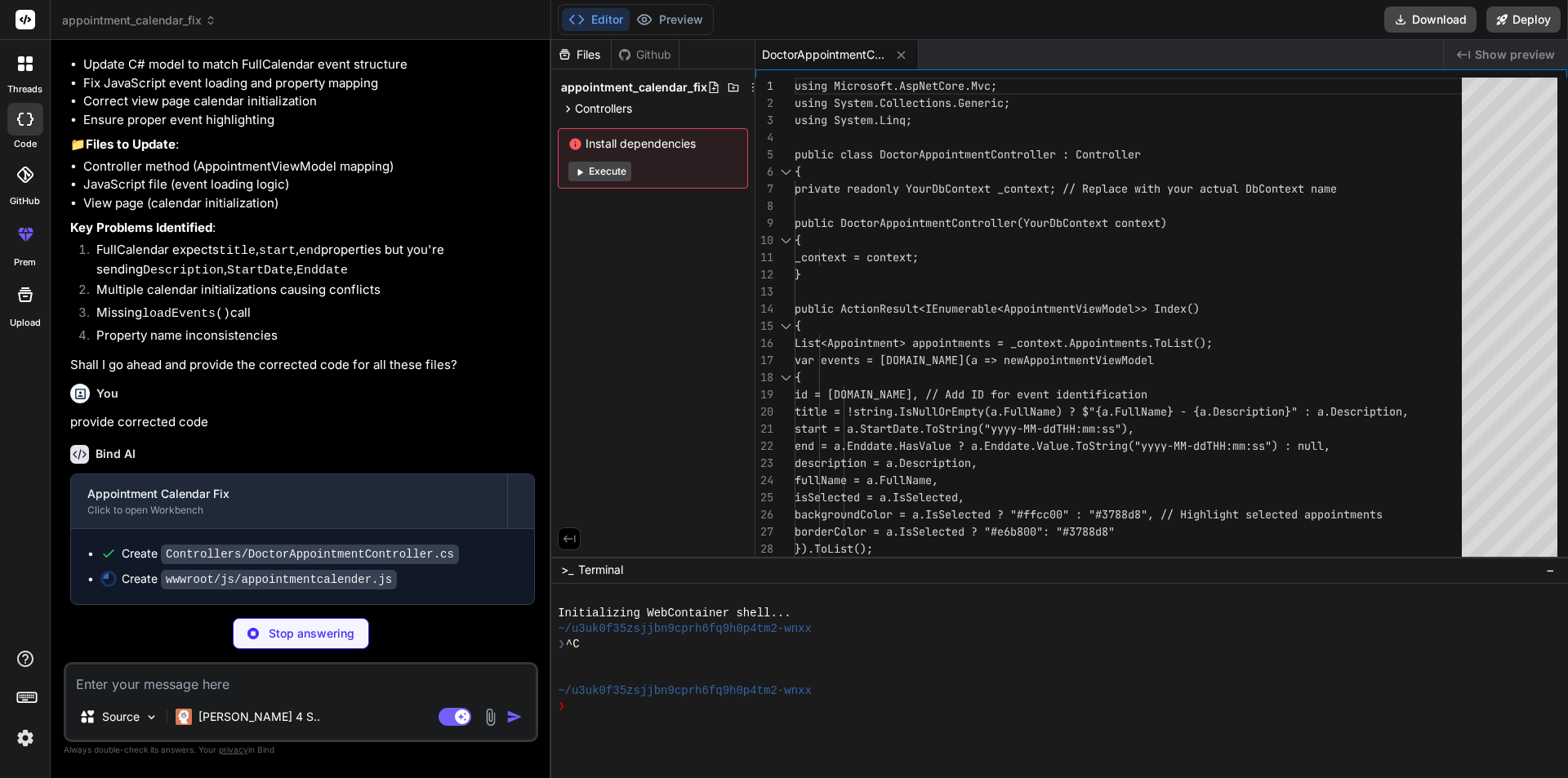
scroll to position [886, 0]
type textarea "x"
type textarea "});"
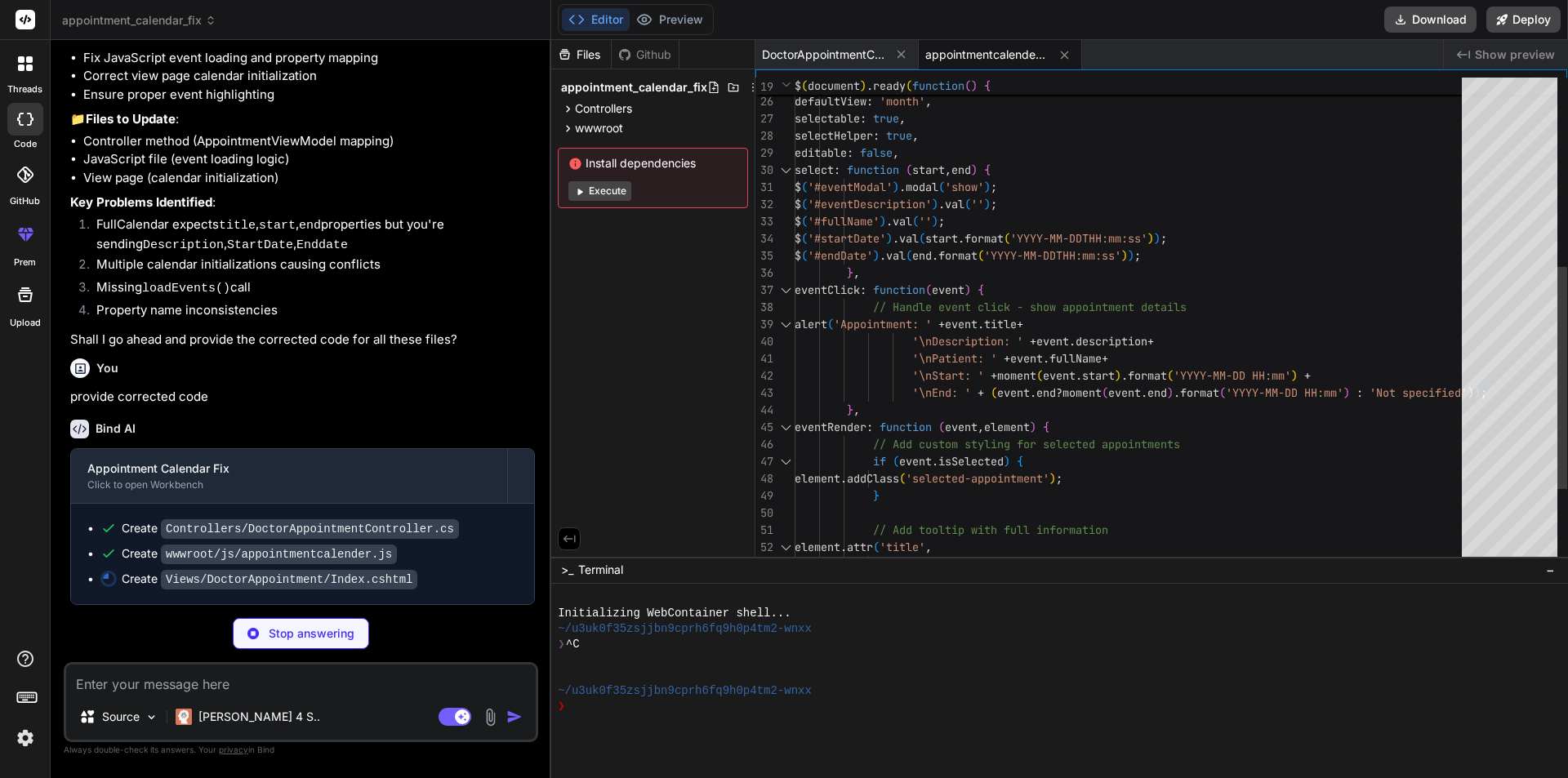
type textarea "x"
type textarea "alert('Error saving appointment: ' + error); } }); } </script> }"
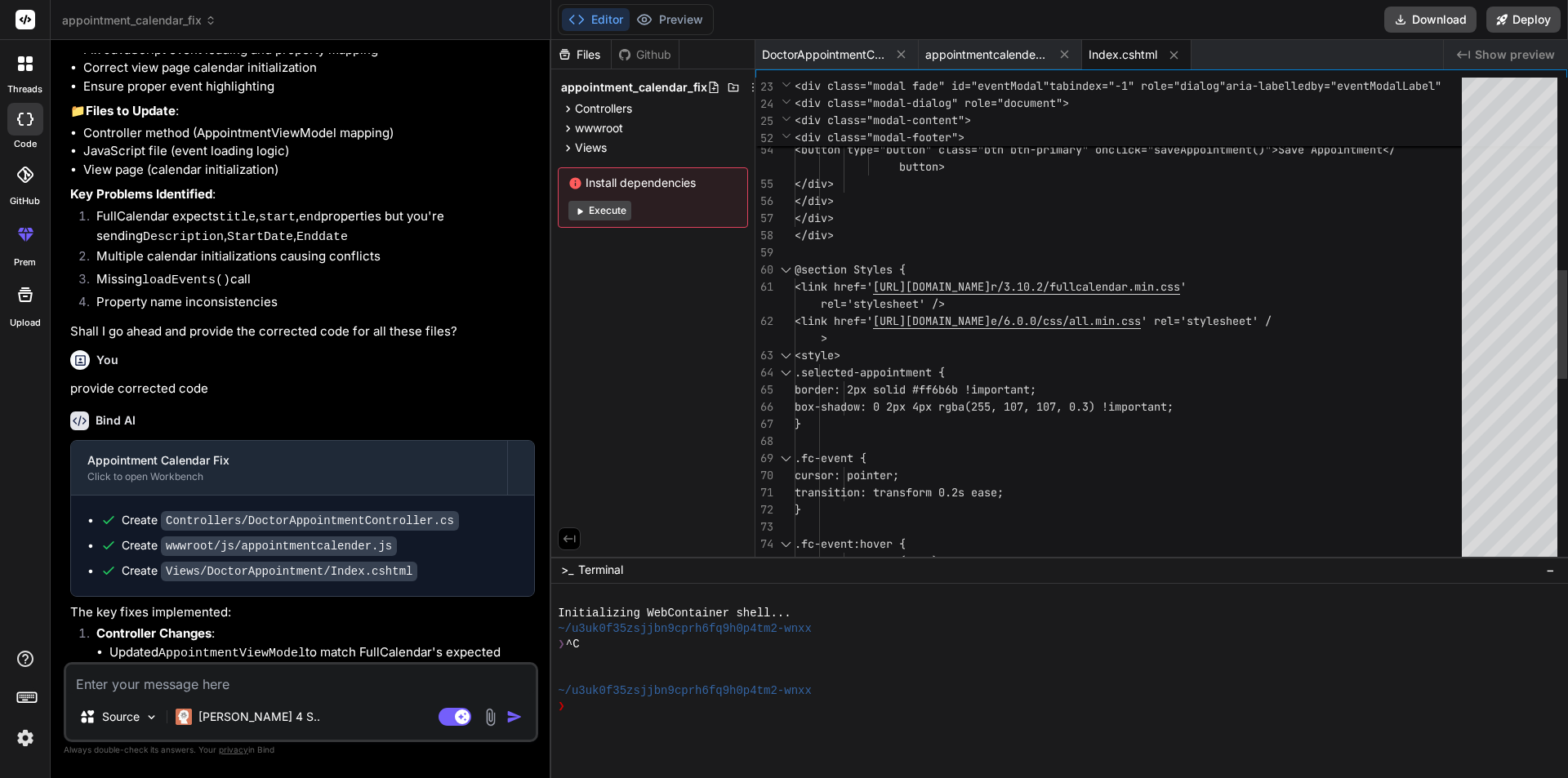
type textarea "x"
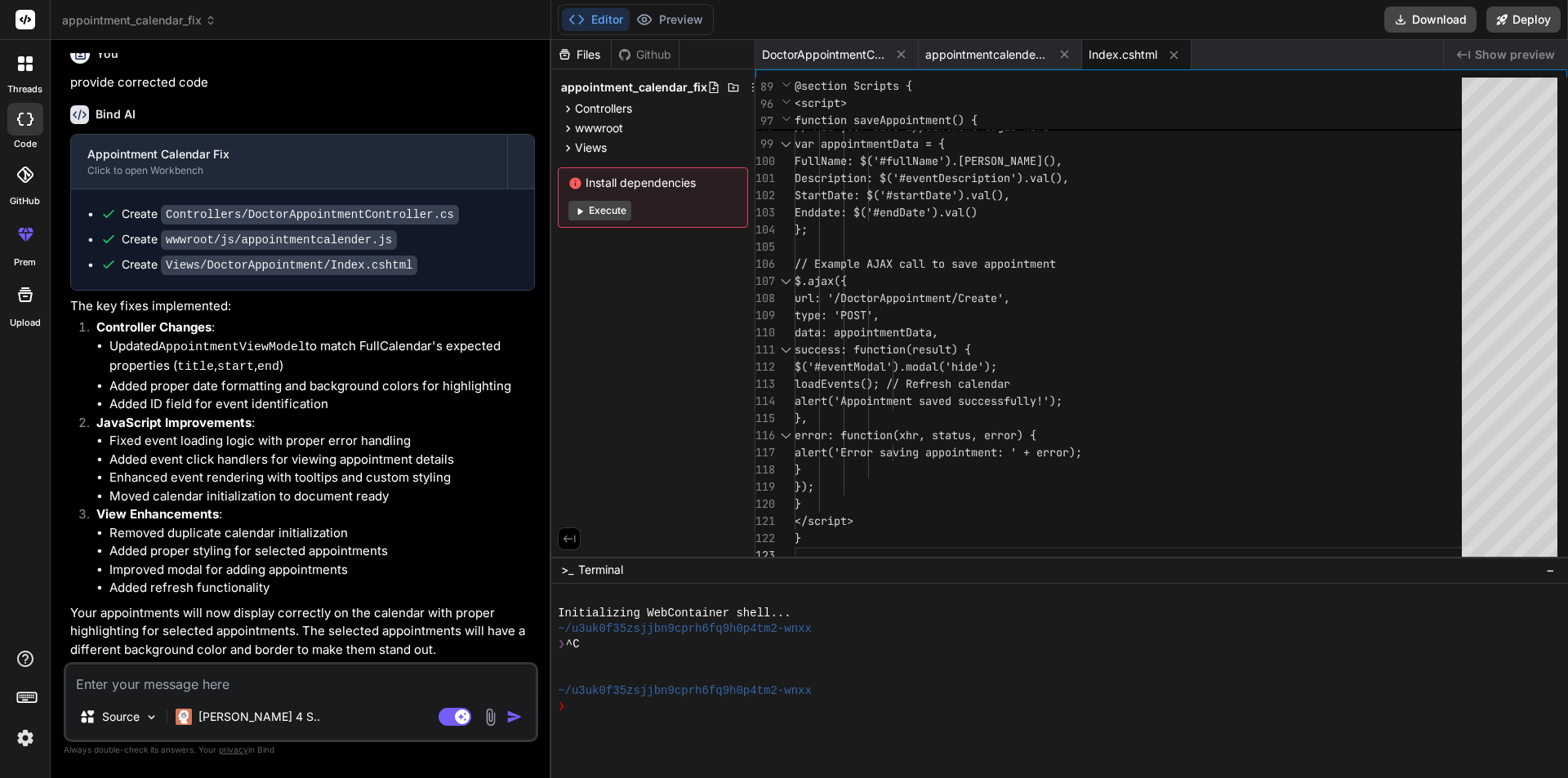
scroll to position [1222, 0]
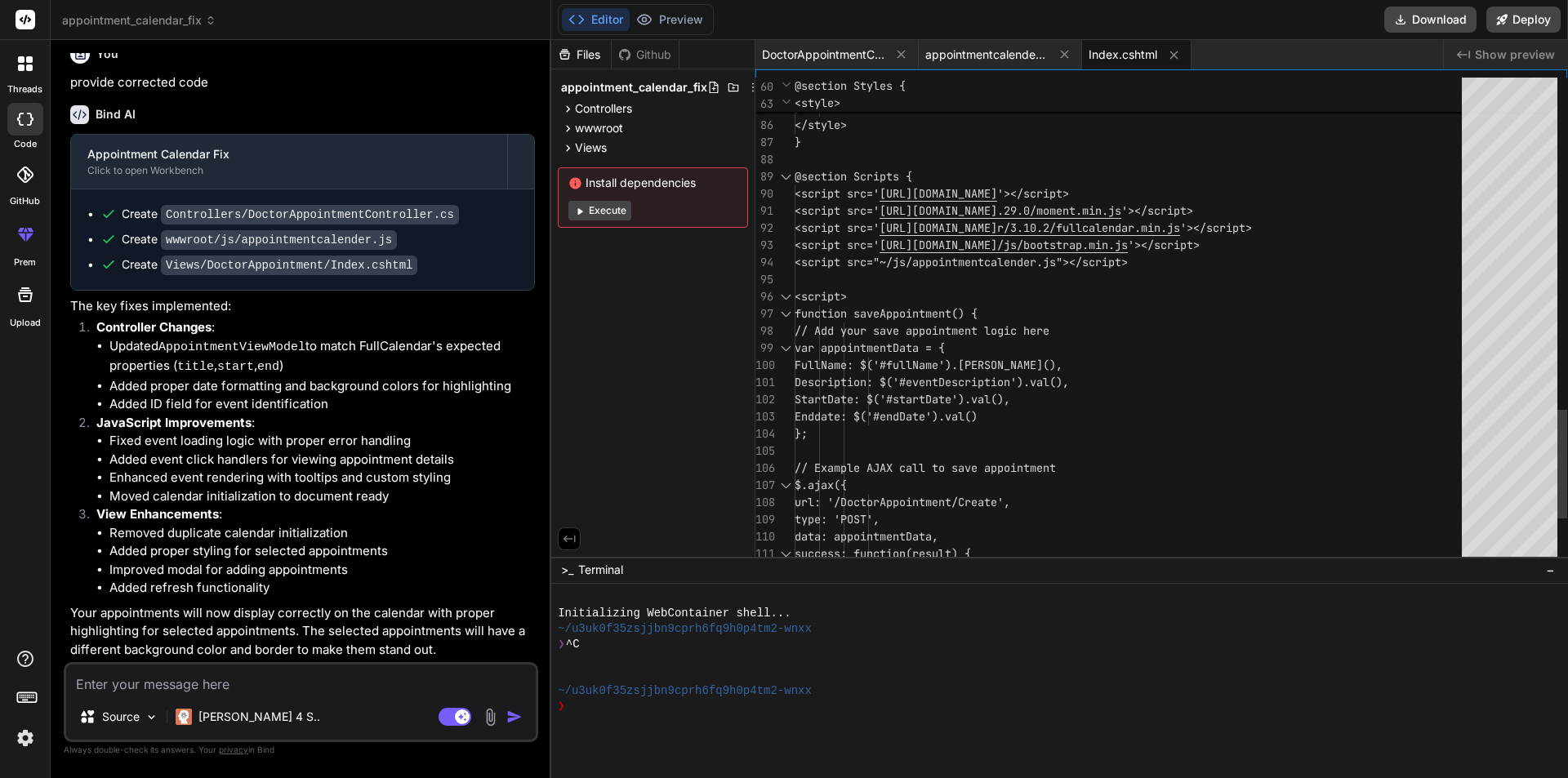
drag, startPoint x: 793, startPoint y: 170, endPoint x: 860, endPoint y: 264, distance: 115.4
click at [860, 264] on div "95 96 97 98 99 100 101 102 103 104 105 106 107 108 109 110 111 112 93 94 90 91 …" at bounding box center [1161, 320] width 812 height 486
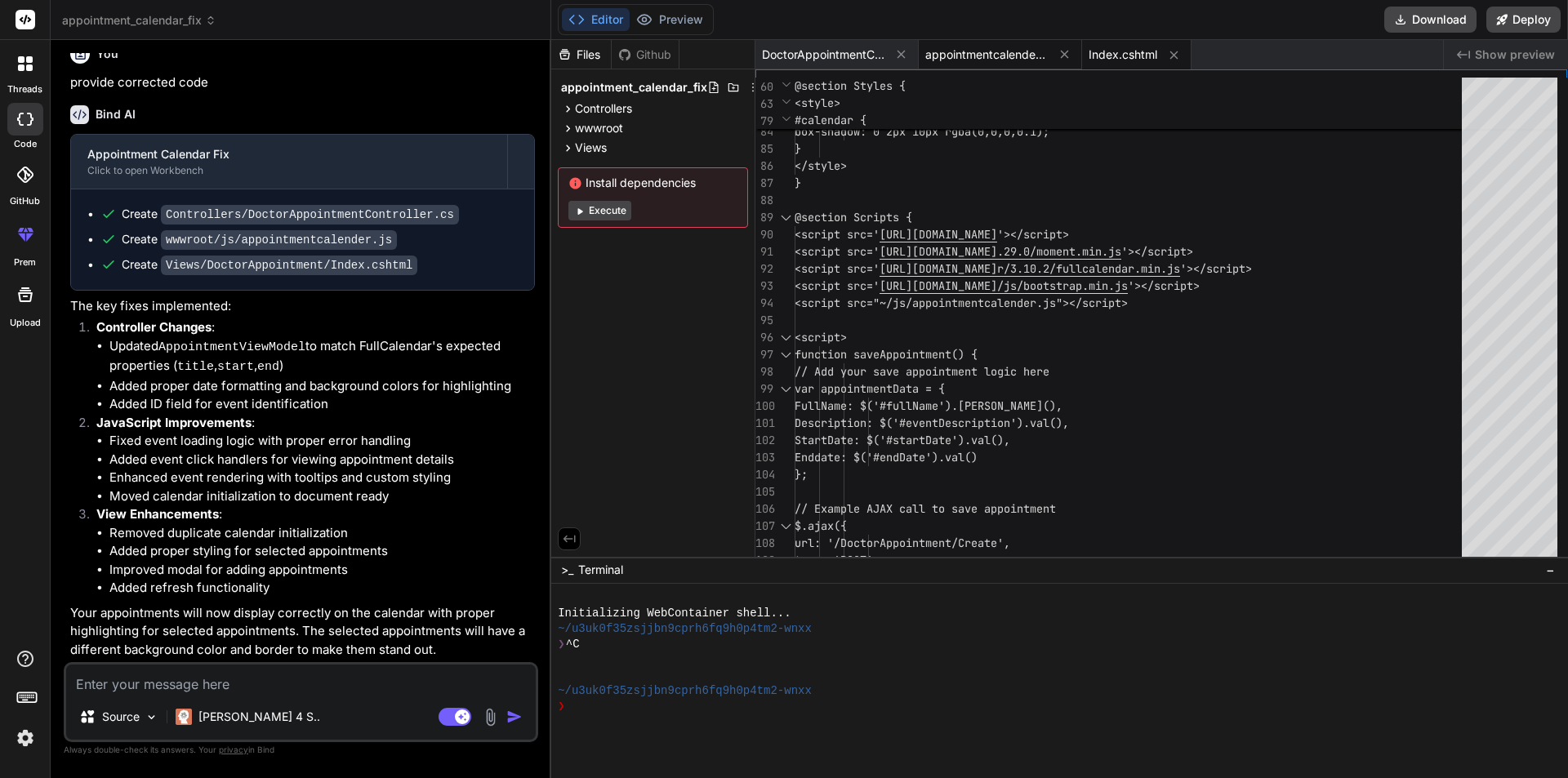
click at [982, 53] on span "appointmentcalender.js" at bounding box center [987, 54] width 122 height 17
type textarea "});"
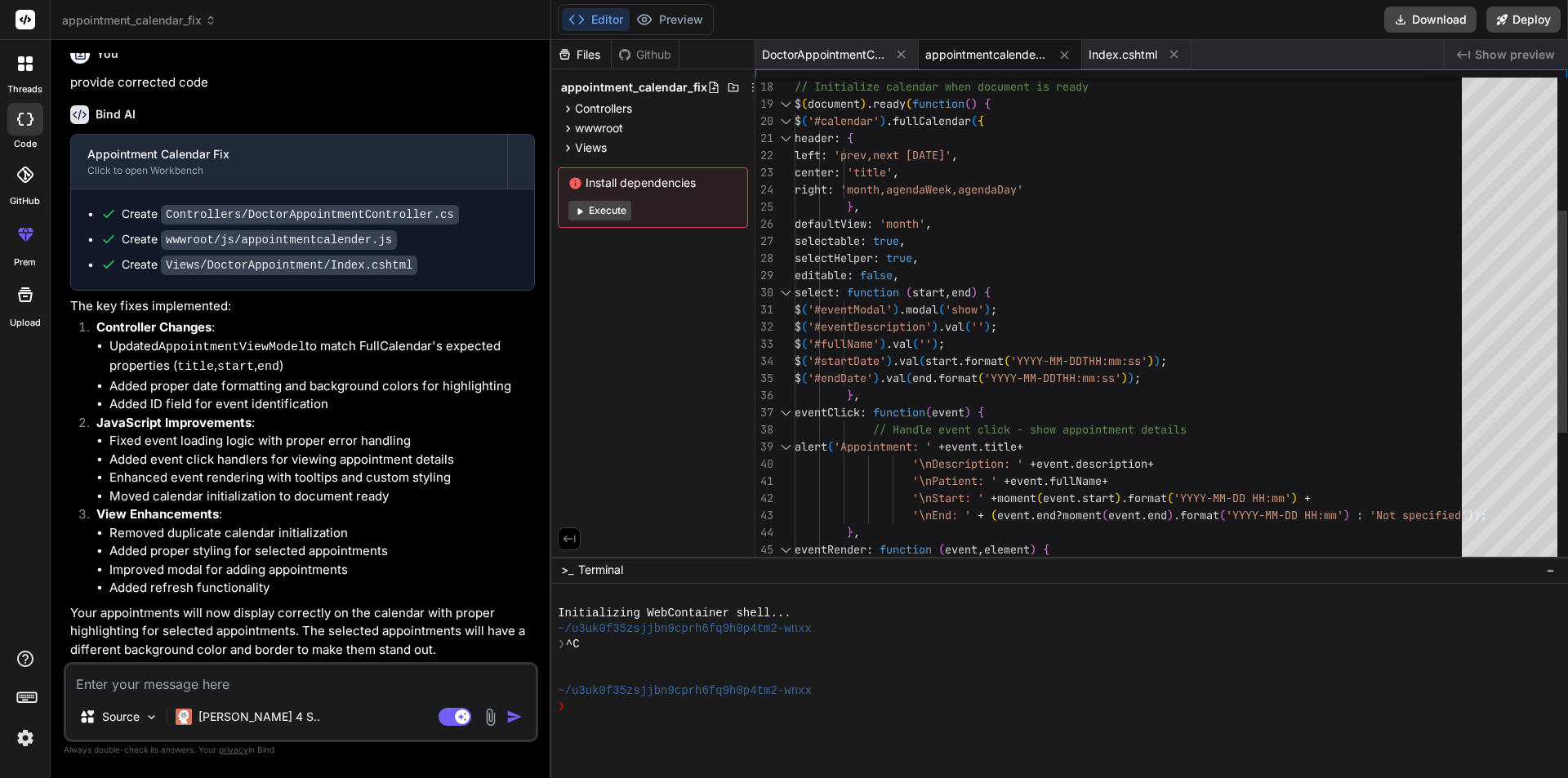
drag, startPoint x: 794, startPoint y: 105, endPoint x: 1178, endPoint y: 481, distance: 537.4
click at [1178, 481] on div "$ ( '#startDate' ) . val ( start . format ( 'YYYY-MM-DDTHH:mm:ss' ) ) ; $ ( '#e…" at bounding box center [1132, 319] width 677 height 1064
click at [608, 207] on button "Execute" at bounding box center [600, 210] width 63 height 19
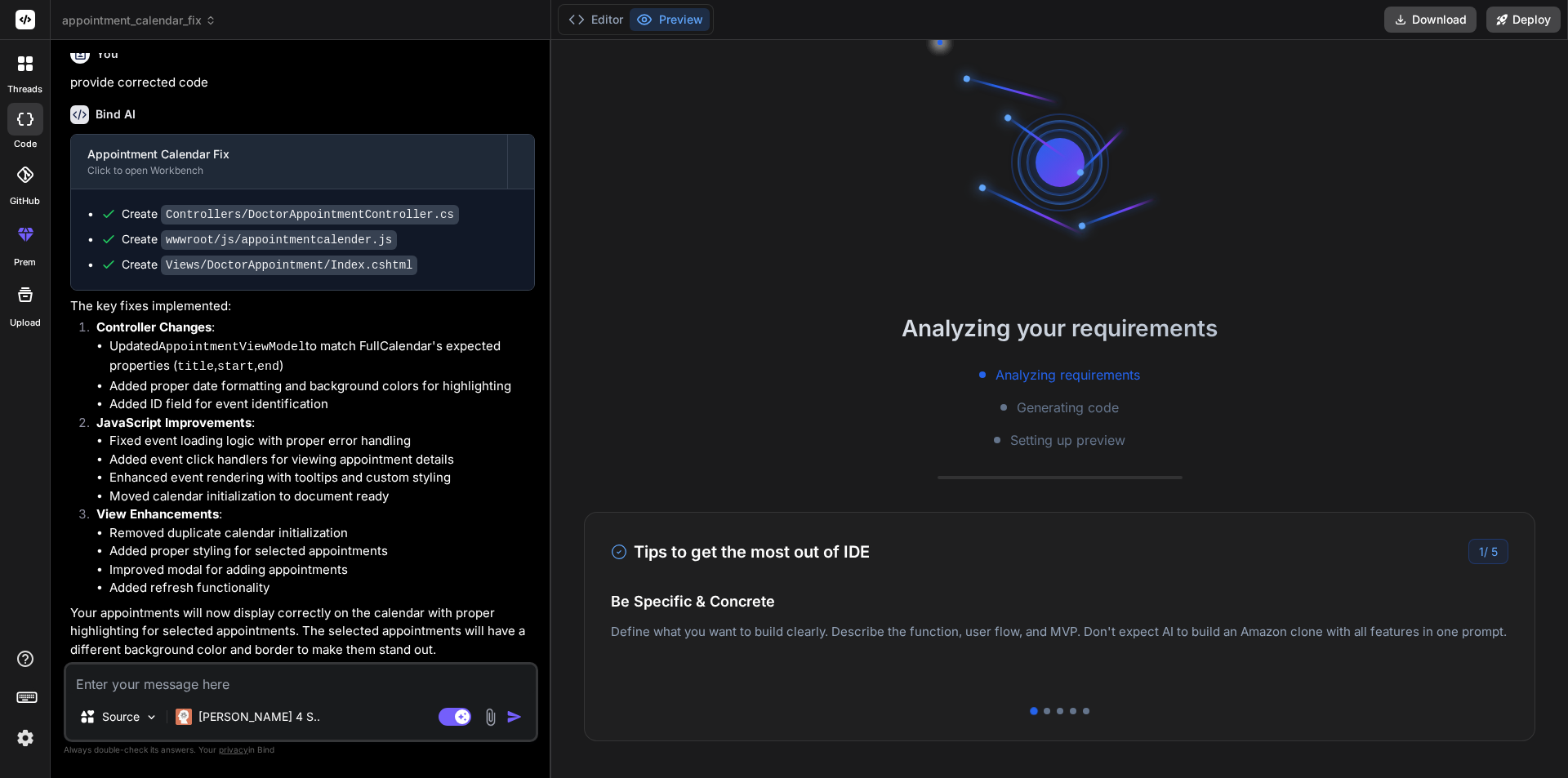
scroll to position [140, 0]
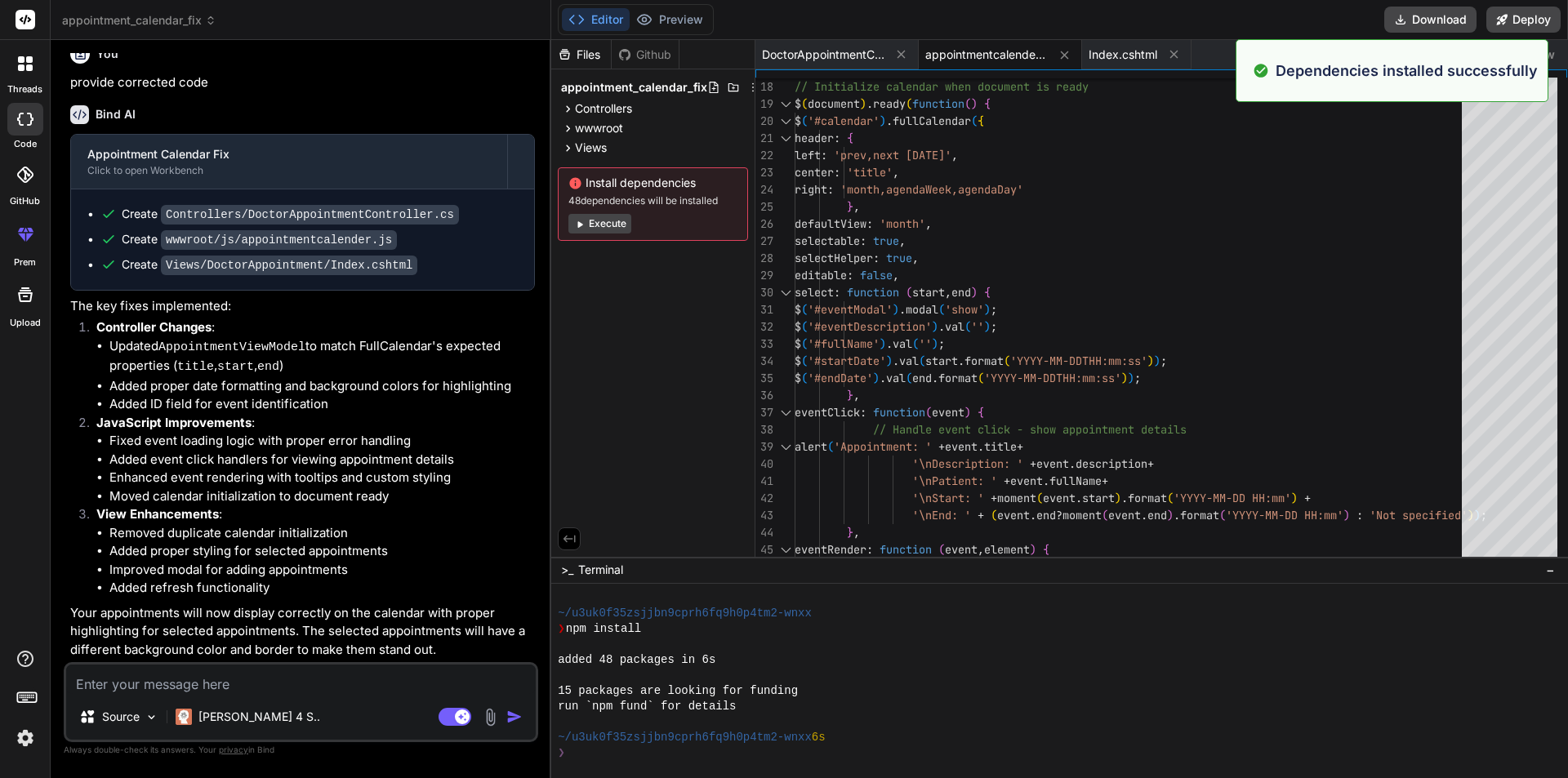
type textarea "x"
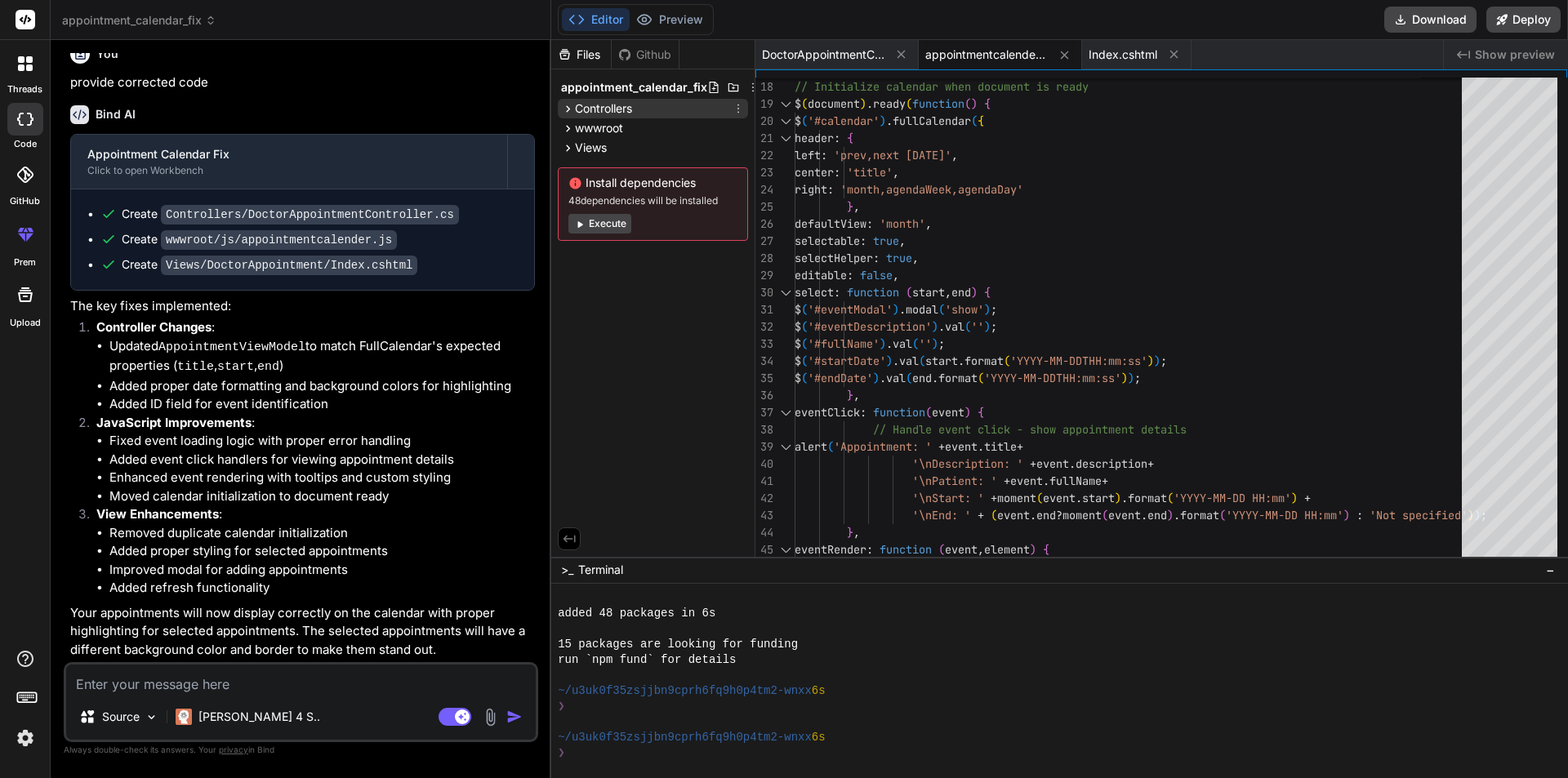
click at [567, 110] on icon at bounding box center [568, 108] width 4 height 6
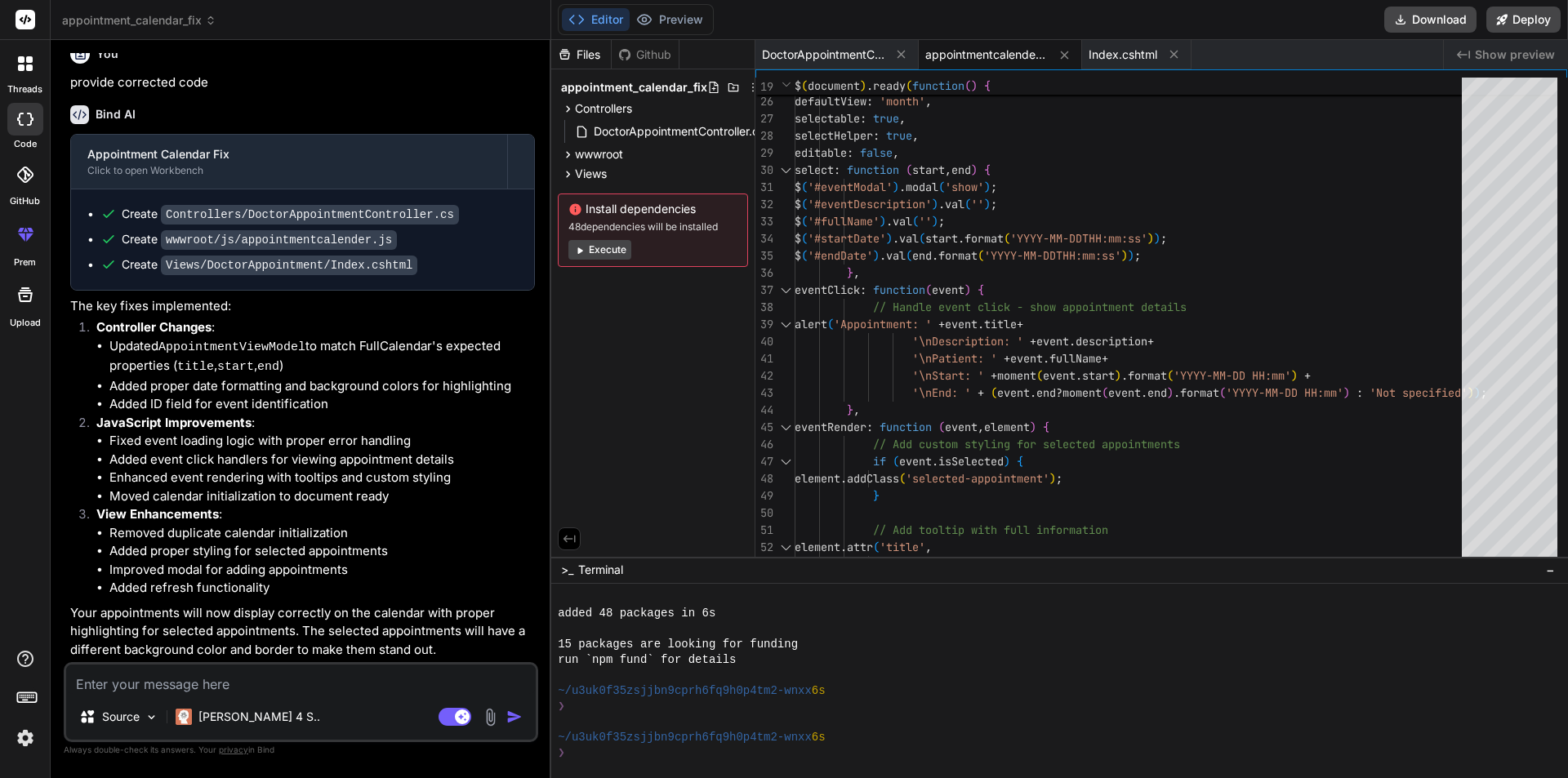
click at [987, 46] on span "appointmentcalender.js" at bounding box center [987, 54] width 122 height 17
click at [982, 52] on span "appointmentcalender.js" at bounding box center [987, 54] width 122 height 17
click at [863, 61] on span "DoctorAppointmentController.cs" at bounding box center [823, 54] width 122 height 17
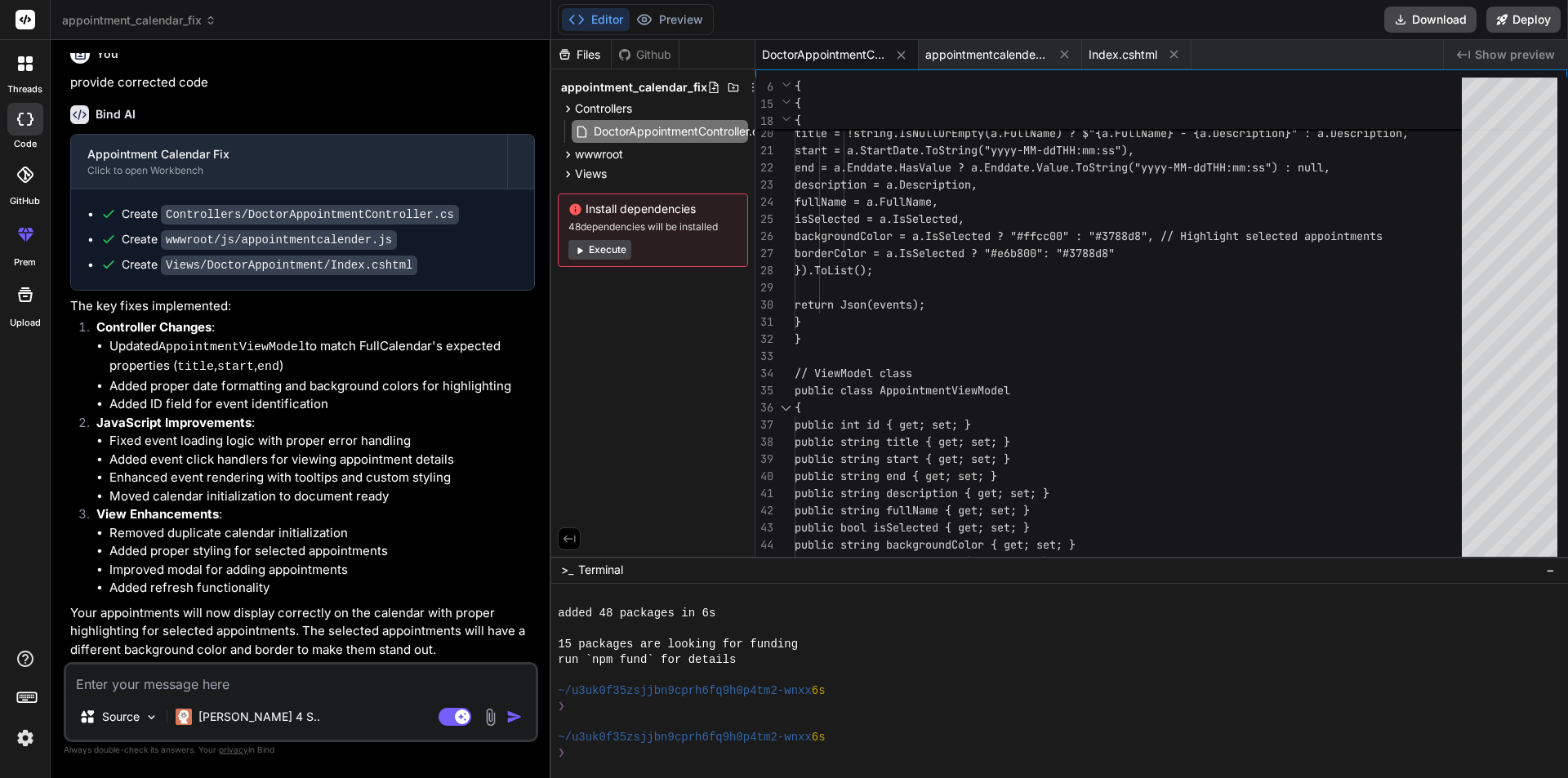
click at [1549, 568] on span "−" at bounding box center [1550, 569] width 9 height 17
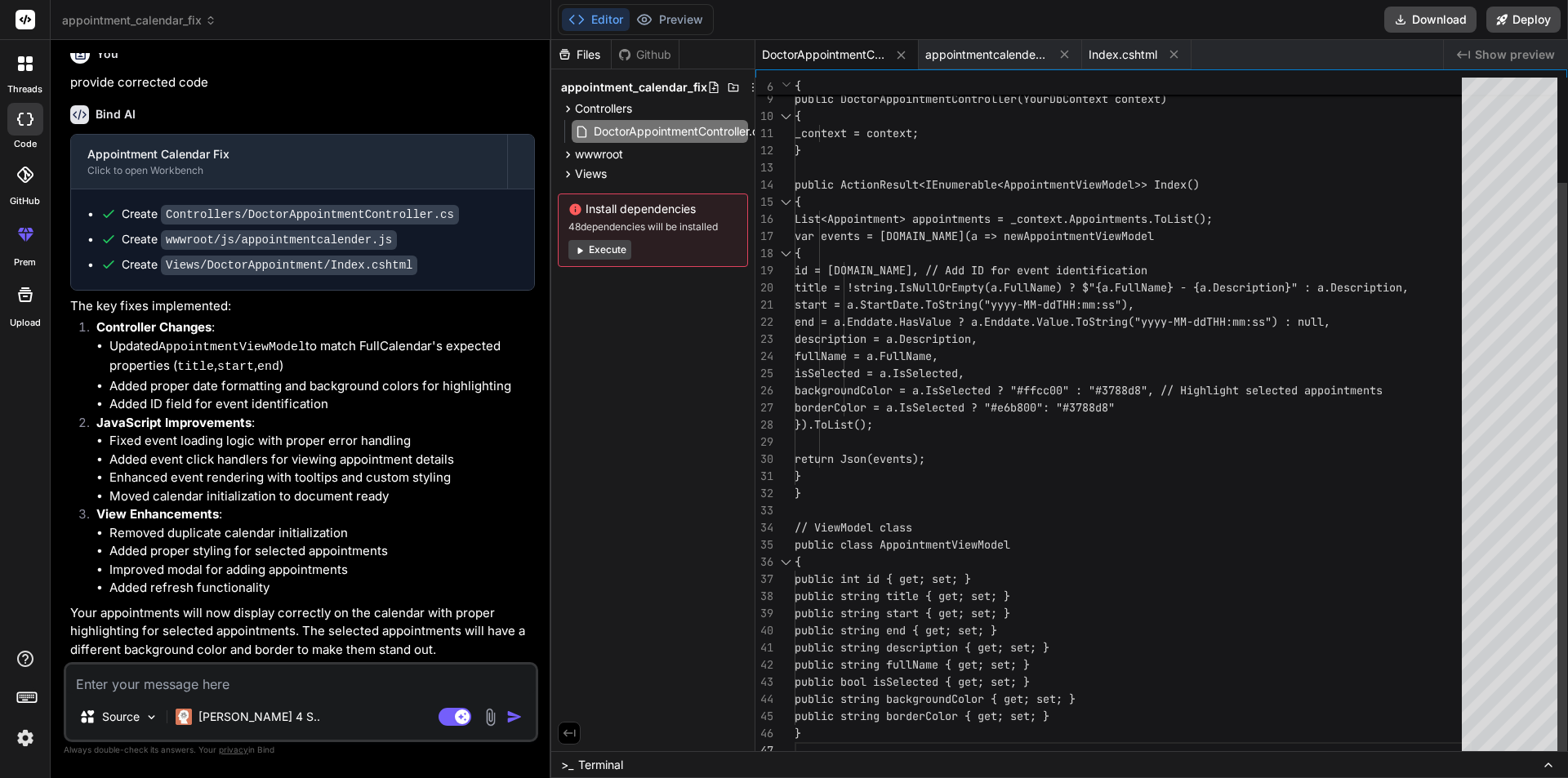
drag, startPoint x: 795, startPoint y: 545, endPoint x: 815, endPoint y: 728, distance: 184.1
click at [815, 728] on div "29 30 31 27 28 25 26 19 20 21 22 23 24 32 33 34 35 36 37 38 39 40 41 42 43 44 4…" at bounding box center [1161, 418] width 812 height 682
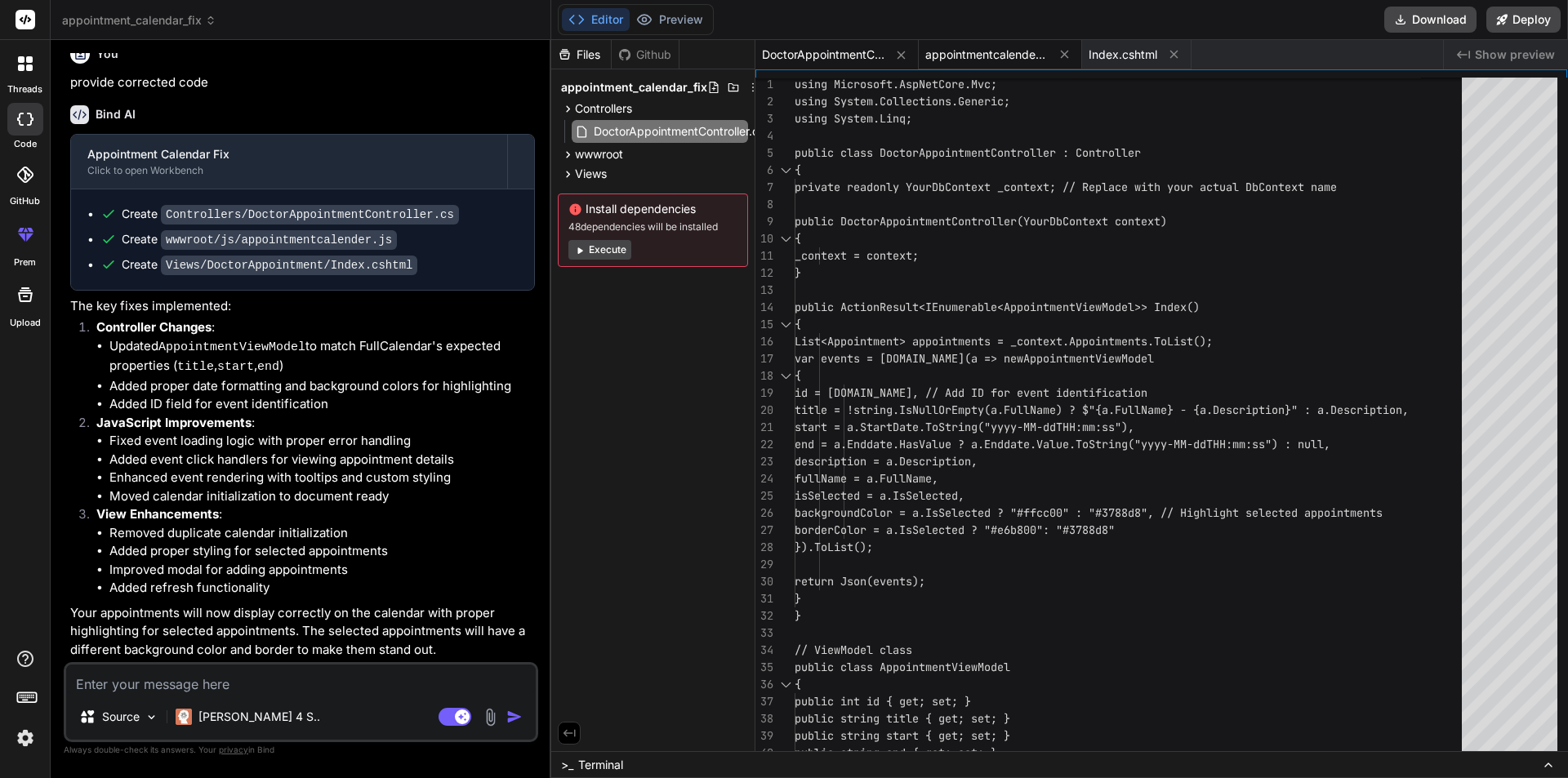
click at [989, 46] on span "appointmentcalender.js" at bounding box center [987, 54] width 122 height 17
type textarea "});"
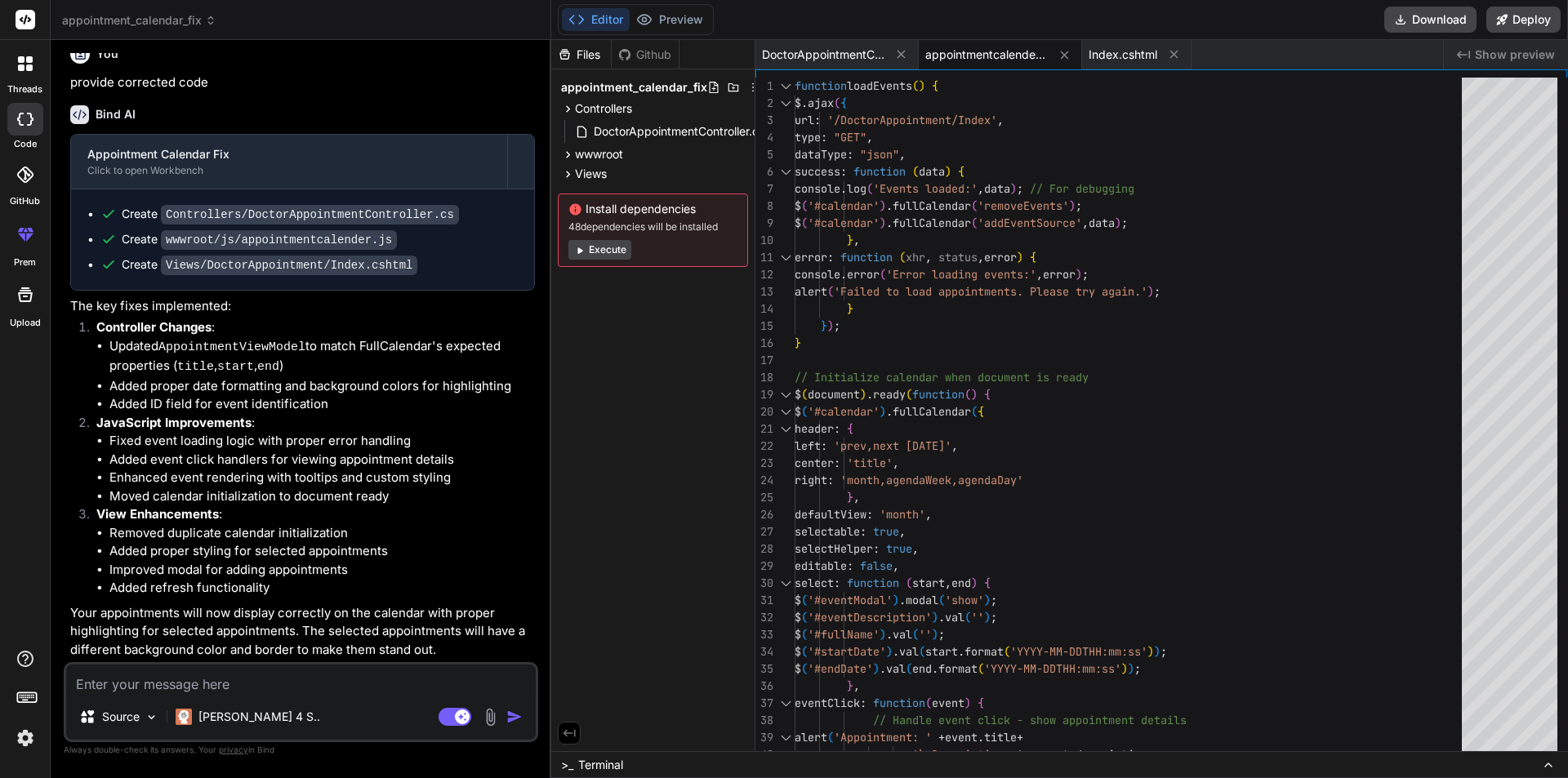
click at [1496, 54] on span "Show preview" at bounding box center [1515, 54] width 80 height 17
click at [1461, 55] on icon at bounding box center [1462, 54] width 13 height 8
click at [82, 118] on icon at bounding box center [79, 115] width 19 height 19
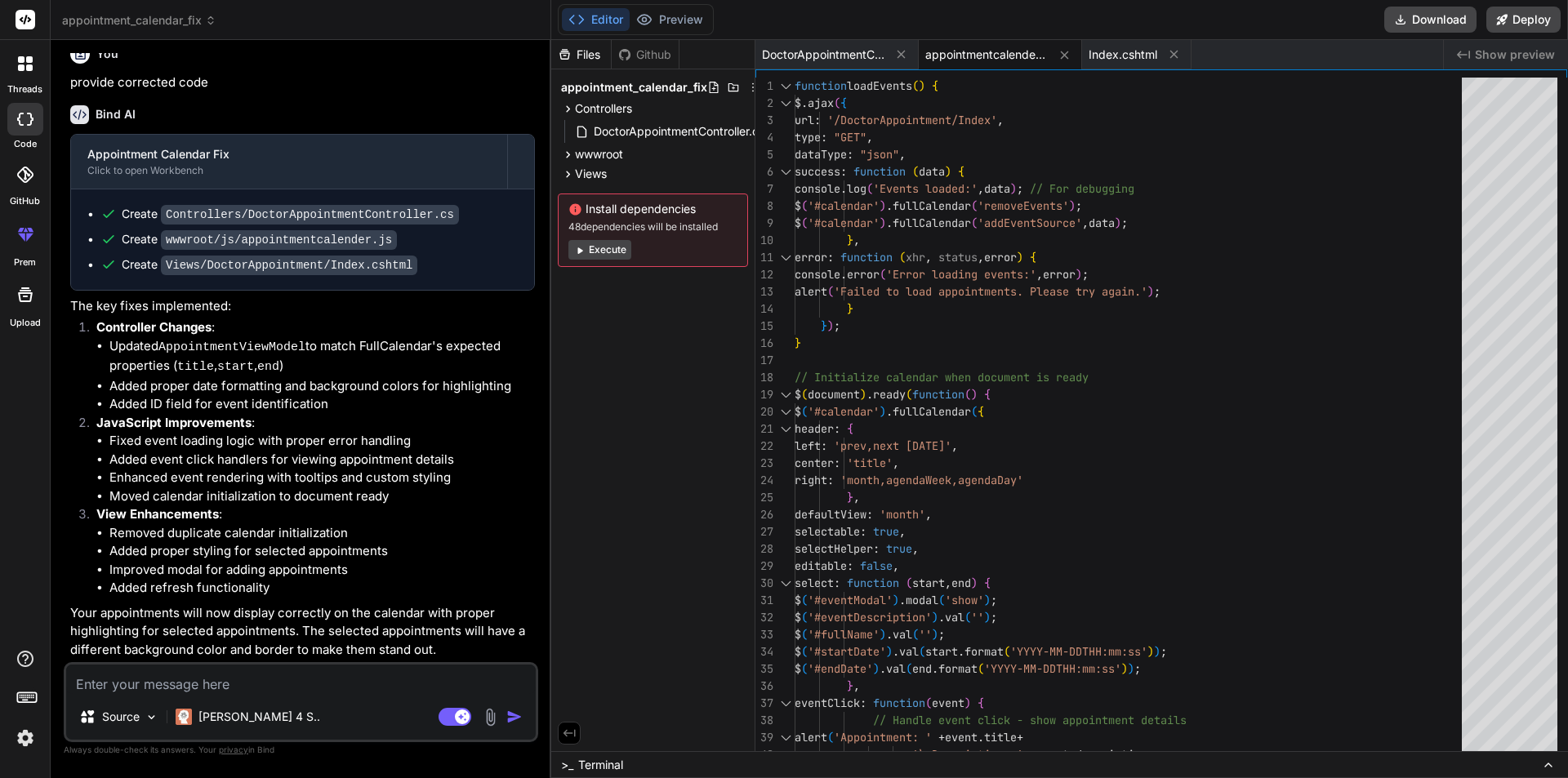
click at [464, 347] on li "Updated AppointmentViewModel to match FullCalendar's expected properties ( titl…" at bounding box center [321, 357] width 425 height 40
click at [281, 683] on textarea at bounding box center [301, 679] width 470 height 30
click at [210, 714] on p "Claude 4 S.." at bounding box center [258, 717] width 121 height 17
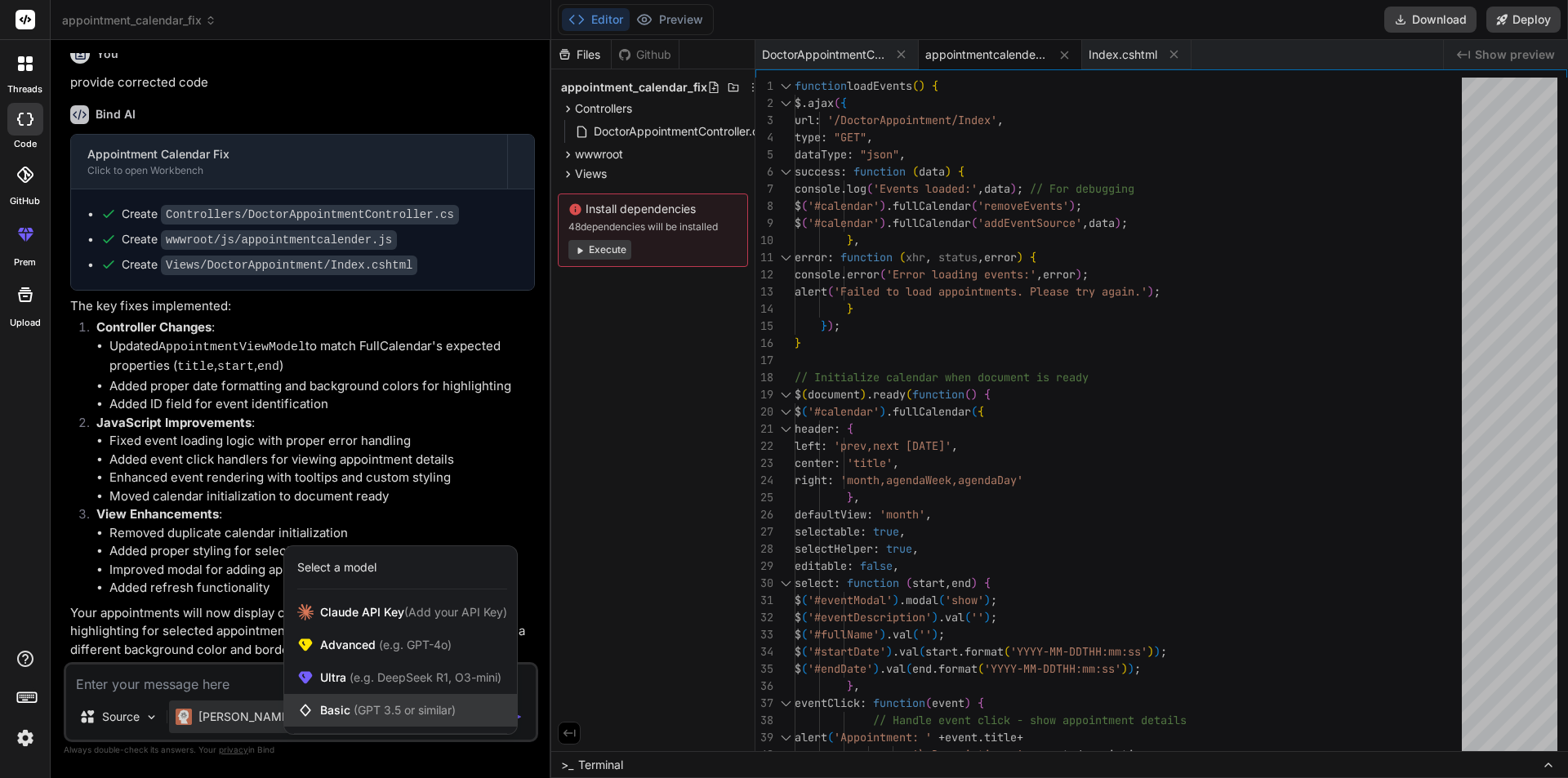
click at [354, 714] on span "(GPT 3.5 or similar)" at bounding box center [404, 710] width 102 height 14
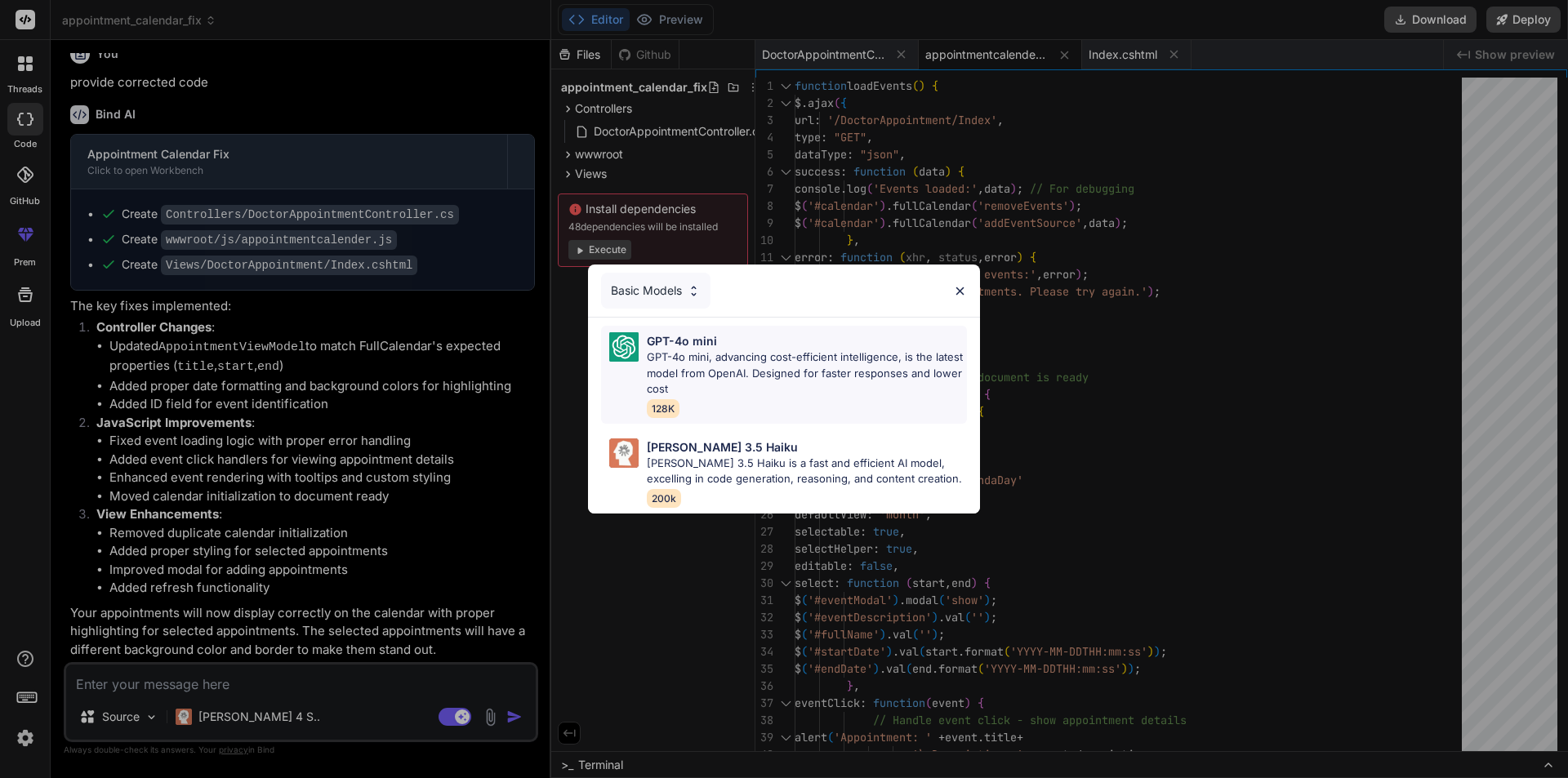
click at [743, 362] on p "GPT-4o mini, advancing cost-efficient intelligence, is the latest model from Op…" at bounding box center [807, 373] width 320 height 48
type textarea "x"
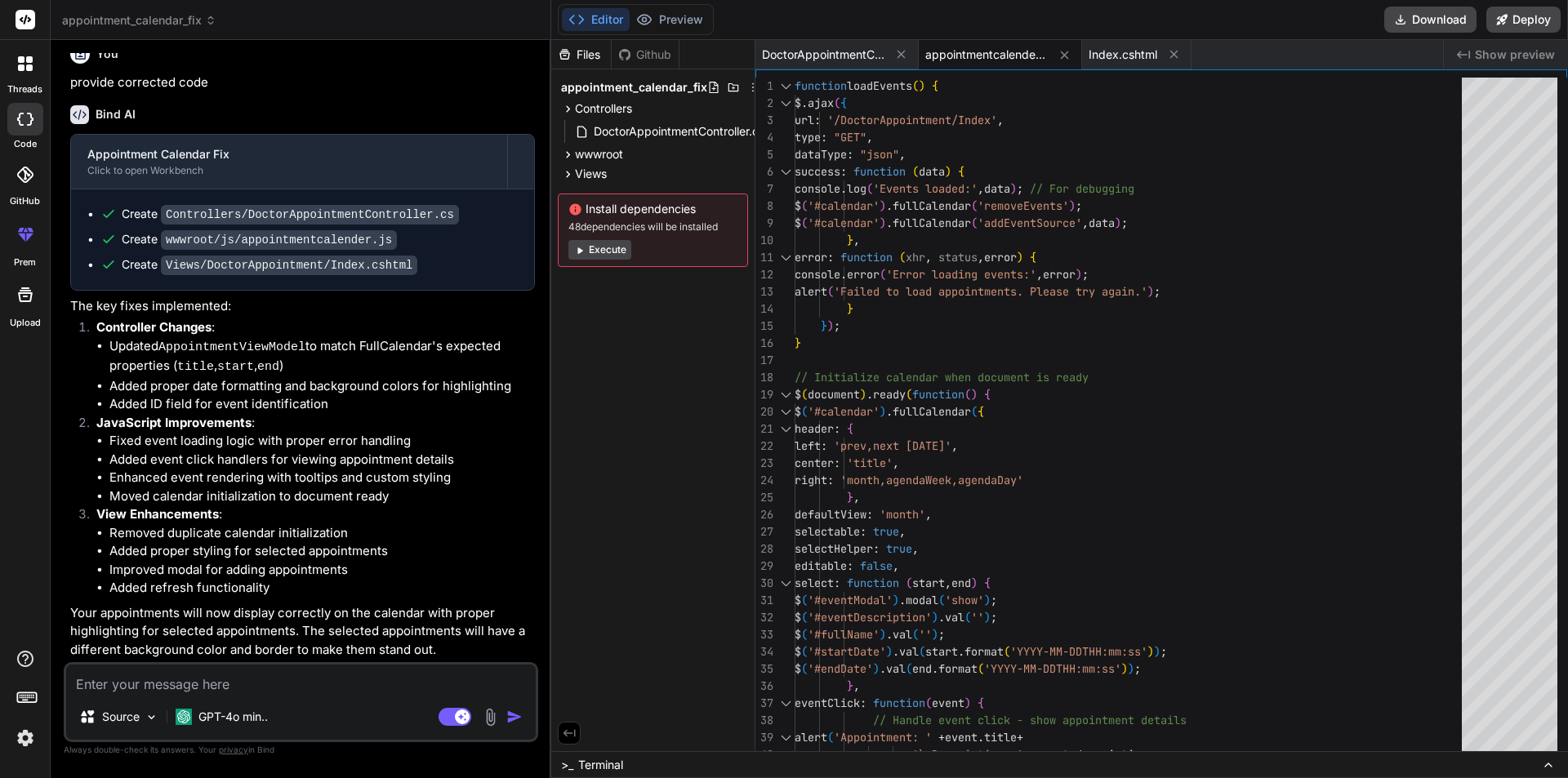
click at [350, 680] on textarea at bounding box center [301, 679] width 470 height 30
click at [210, 678] on textarea at bounding box center [301, 679] width 470 height 30
paste textarea "[EMAIL_ADDRESS][DOMAIN_NAME]"
type textarea "[EMAIL_ADDRESS][DOMAIN_NAME]"
type textarea "x"
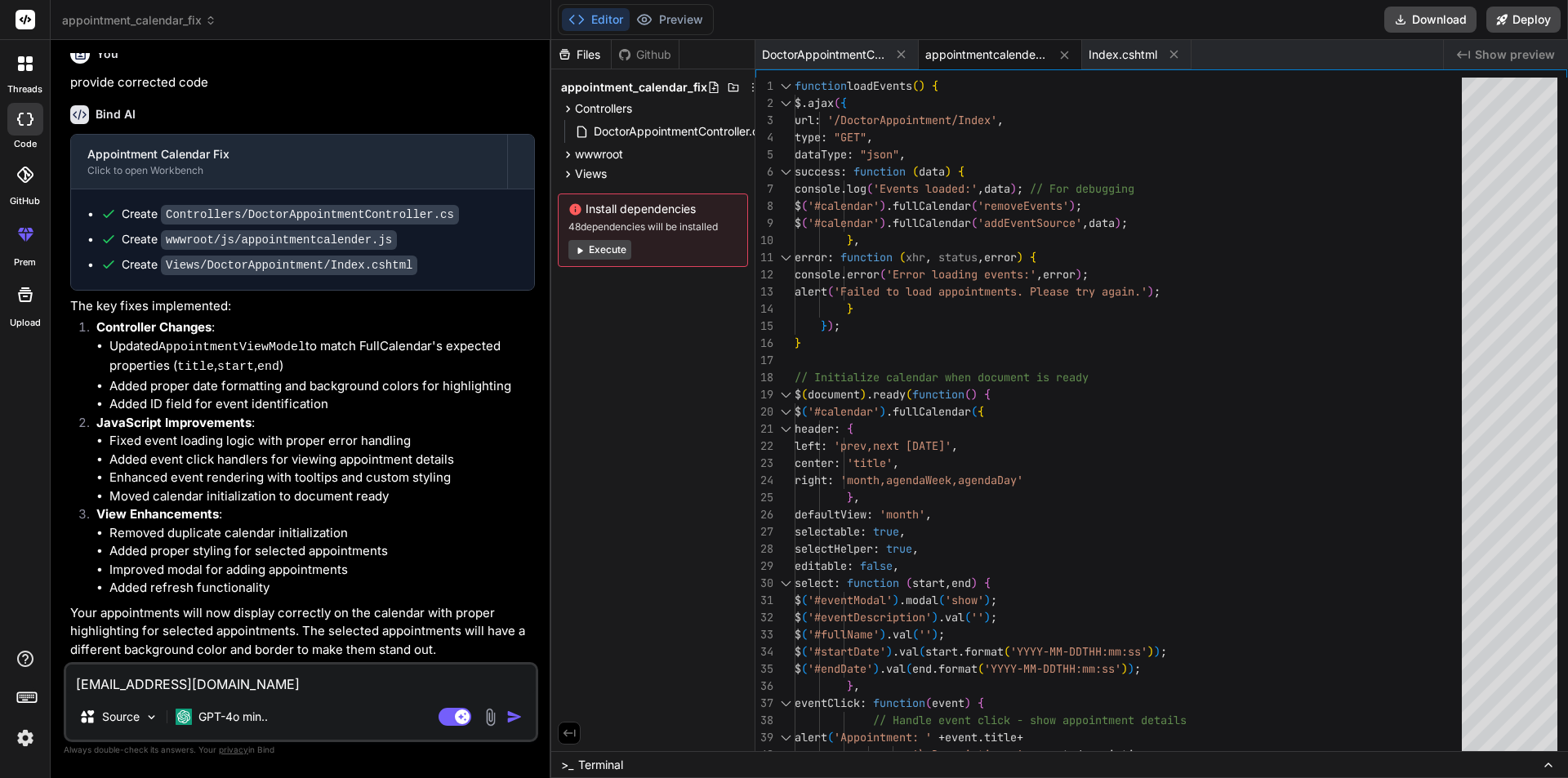
type textarea "x"
click at [346, 685] on textarea at bounding box center [301, 679] width 470 height 30
paste textarea "public ActionResult<IEnumerable<AppointmentVIewModel>> Index() { //appointments…"
type textarea "public ActionResult<IEnumerable<AppointmentVIewModel>> Index() { //appointments…"
type textarea "x"
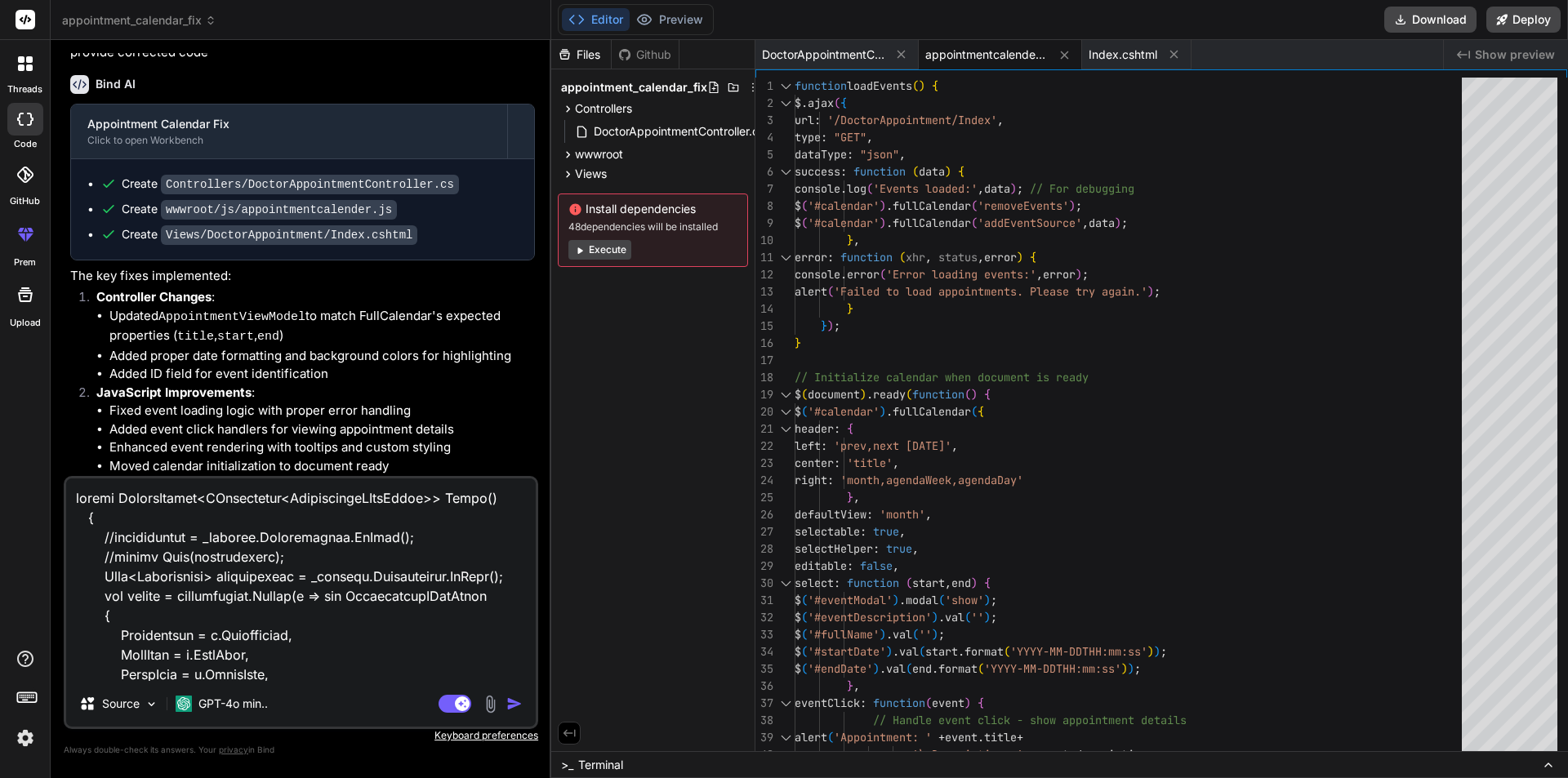
scroll to position [1569, 0]
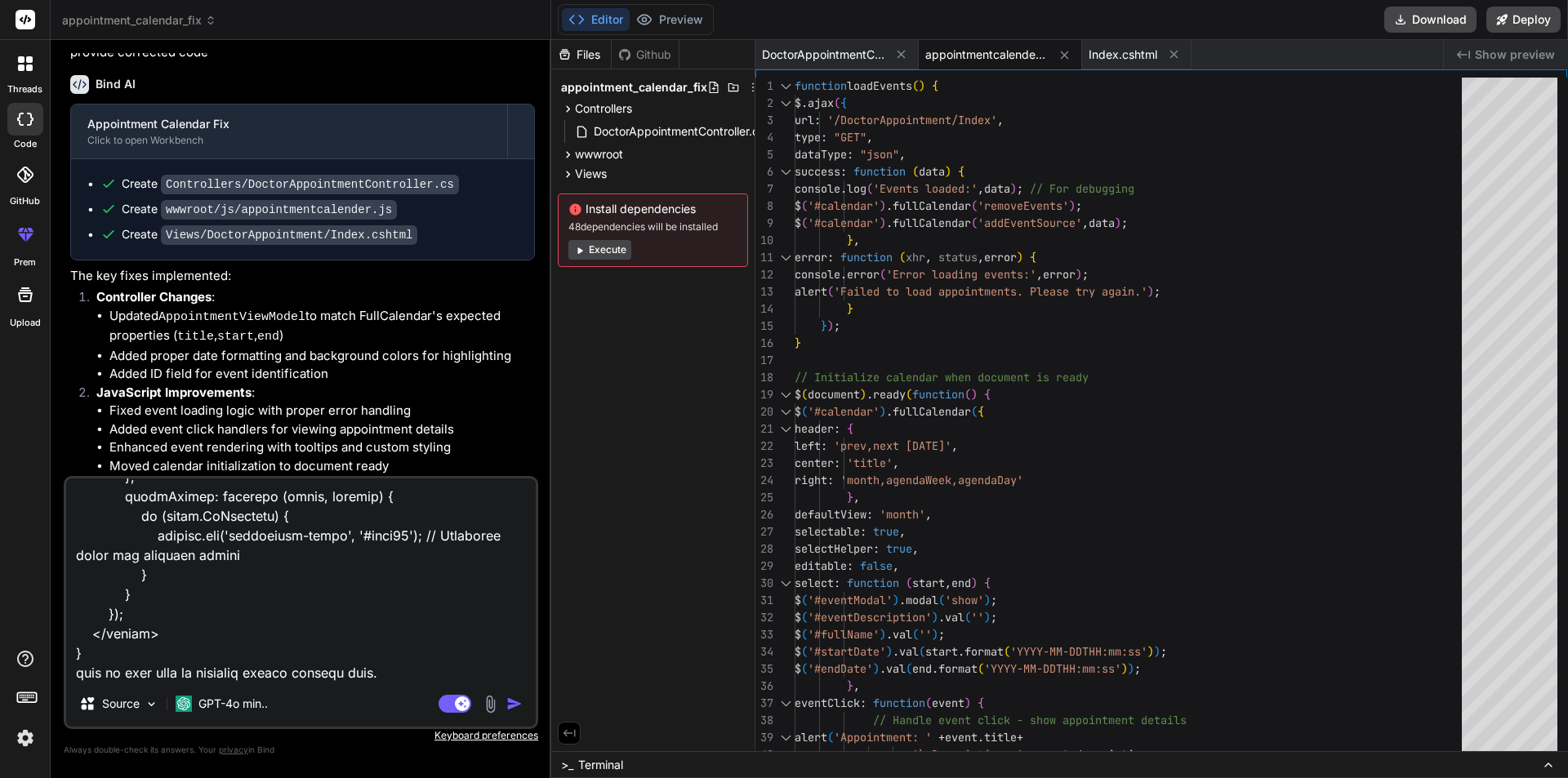
type textarea "public ActionResult<IEnumerable<AppointmentVIewModel>> Index() { //appointments…"
click at [508, 710] on img "button" at bounding box center [514, 704] width 17 height 17
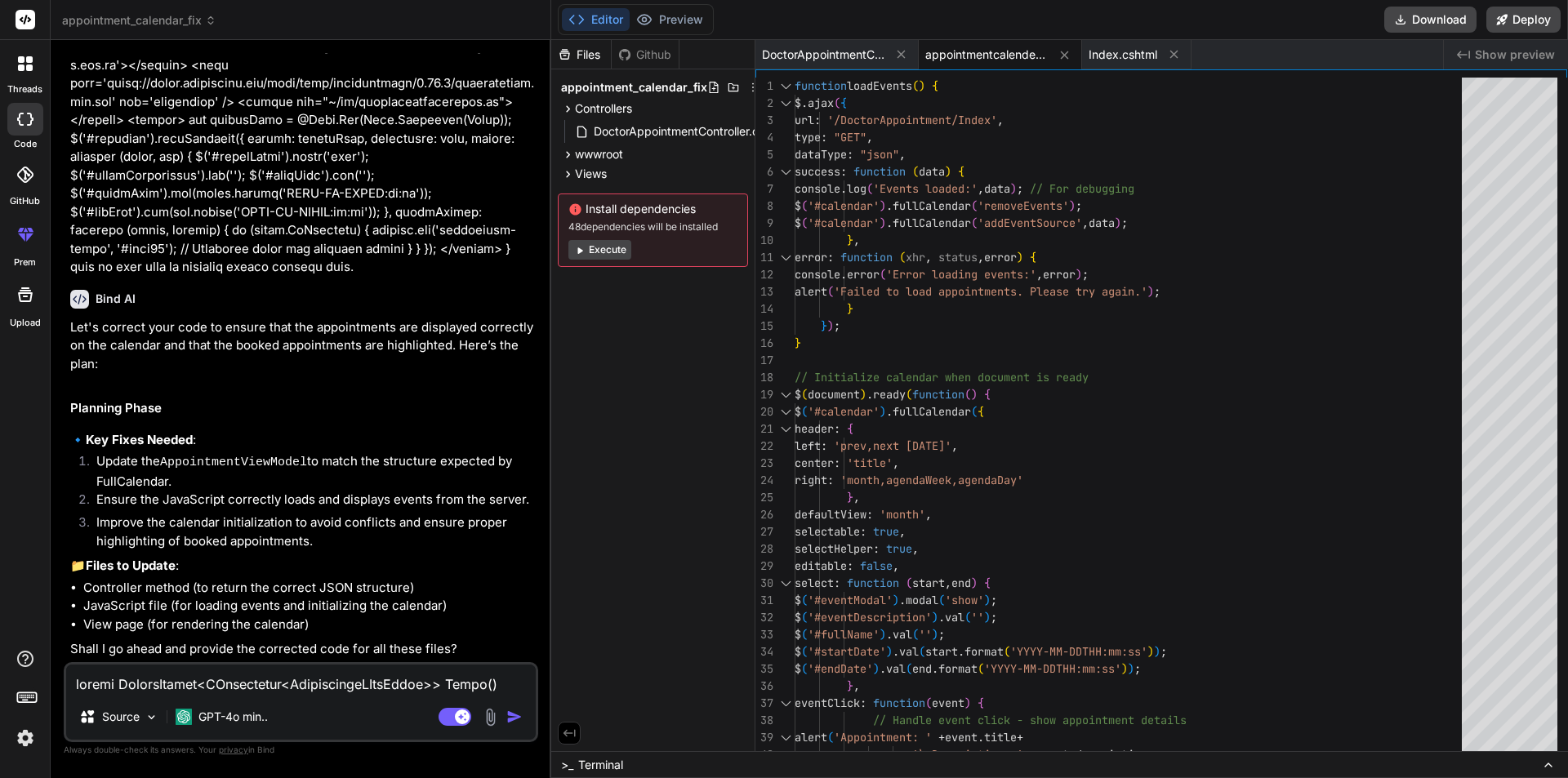
scroll to position [2303, 0]
type textarea "x"
click at [244, 667] on textarea at bounding box center [301, 679] width 470 height 30
click at [25, 734] on img at bounding box center [25, 739] width 28 height 28
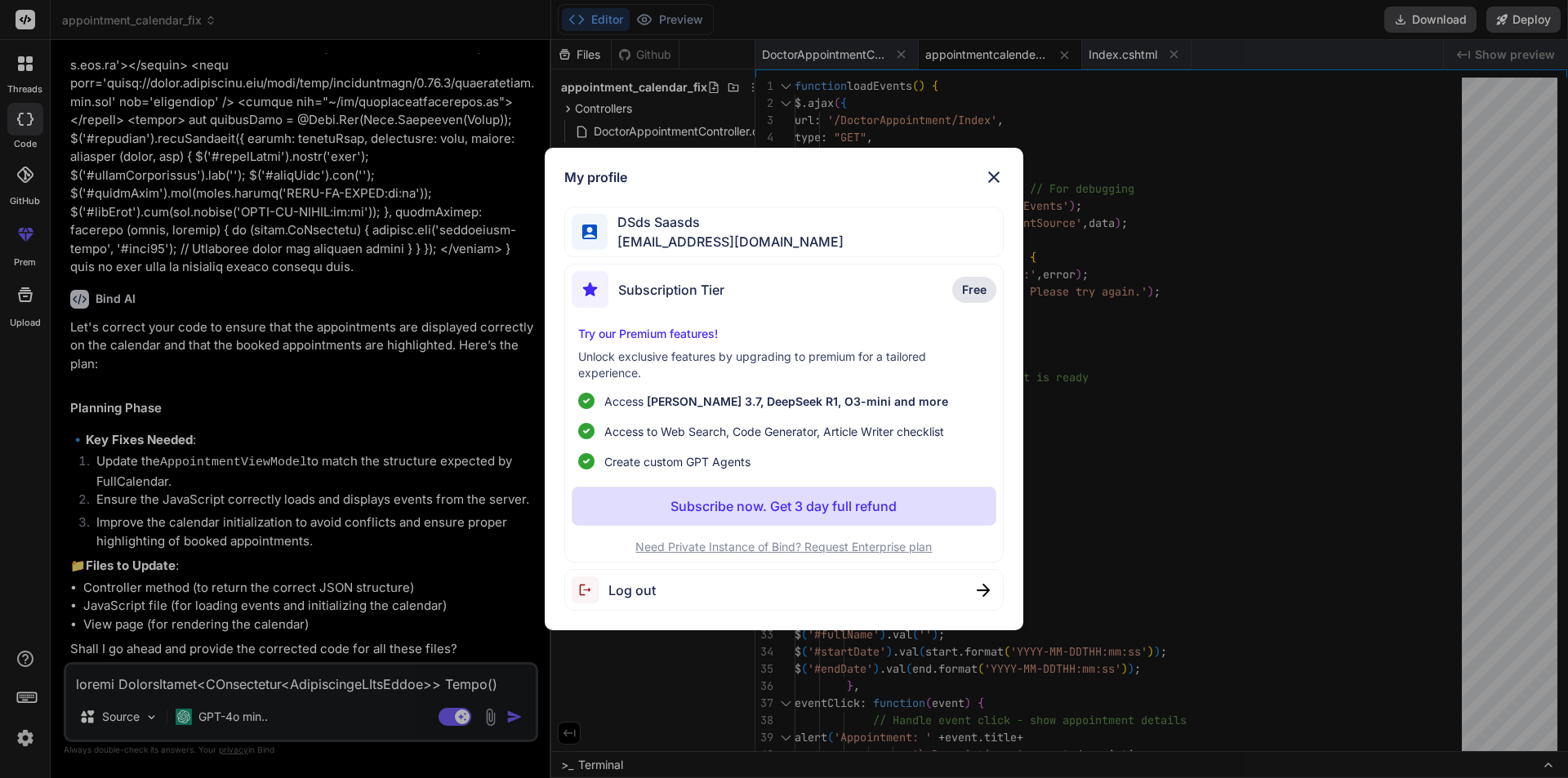
click at [994, 172] on img at bounding box center [994, 177] width 19 height 19
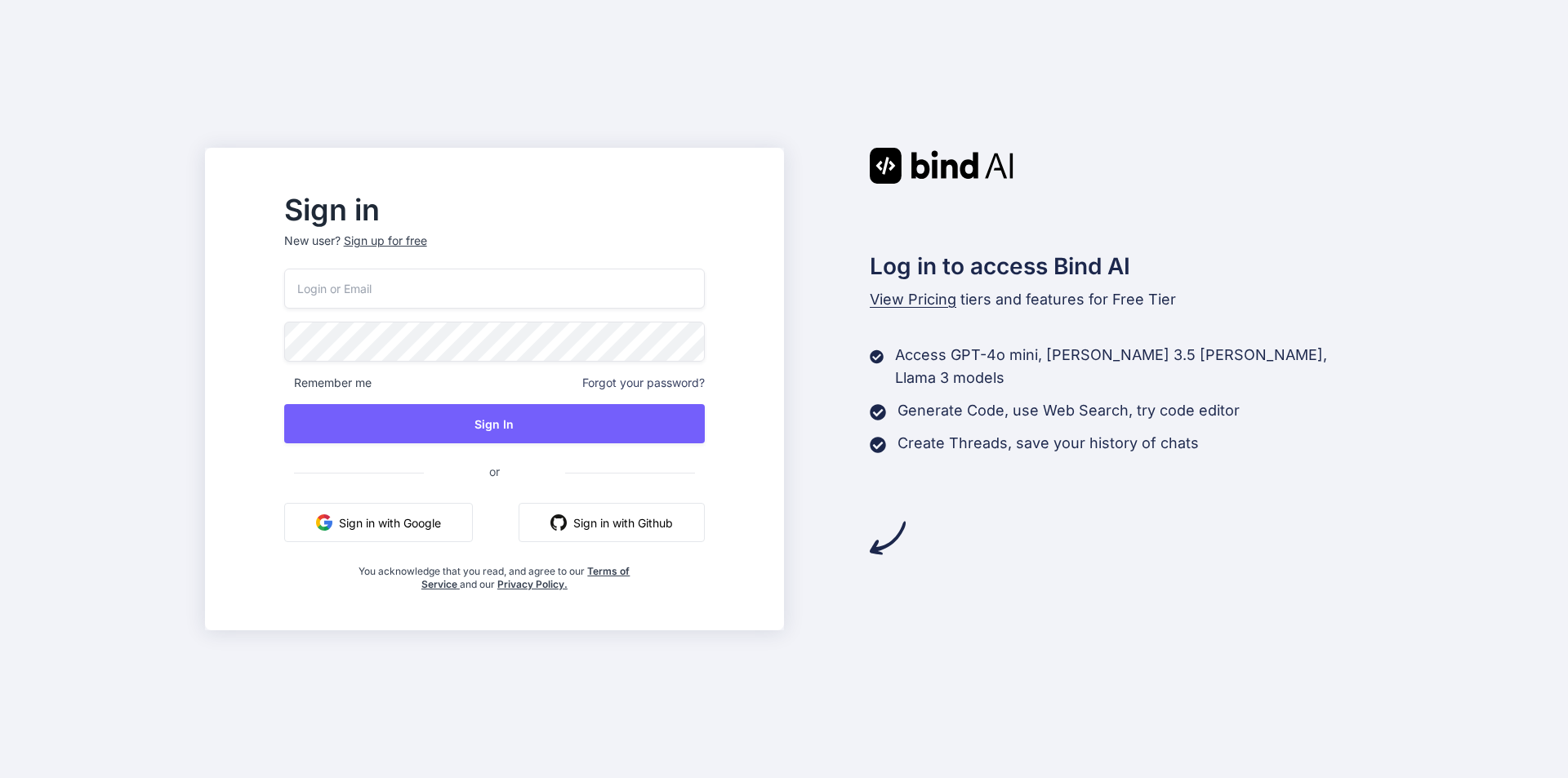
click at [464, 282] on input "email" at bounding box center [494, 289] width 421 height 40
paste input "bat64214@aminating.com"
type input "bat64214@aminating.com"
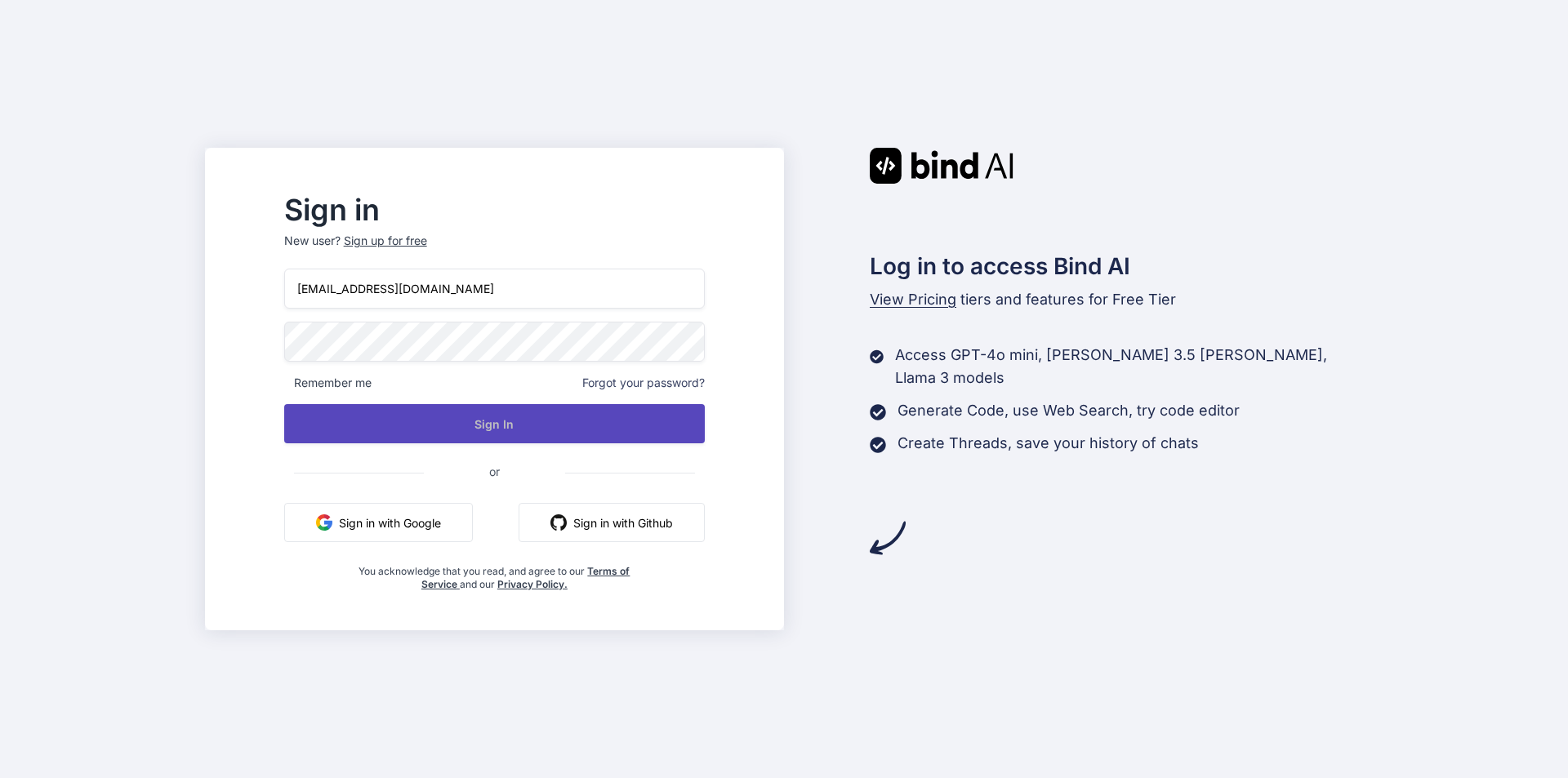
click at [420, 430] on button "Sign In" at bounding box center [494, 423] width 421 height 39
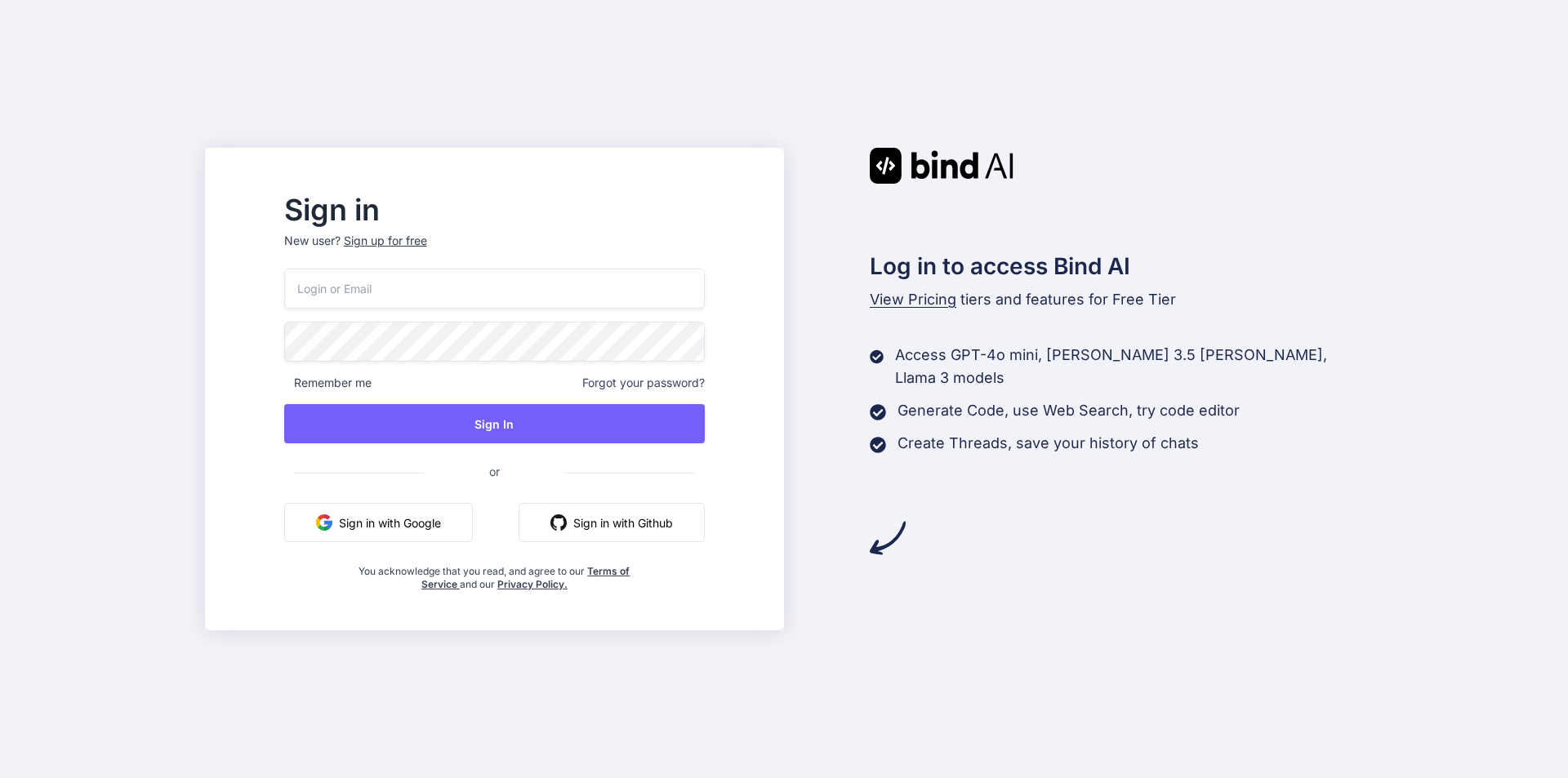
click at [443, 299] on input "email" at bounding box center [494, 289] width 421 height 40
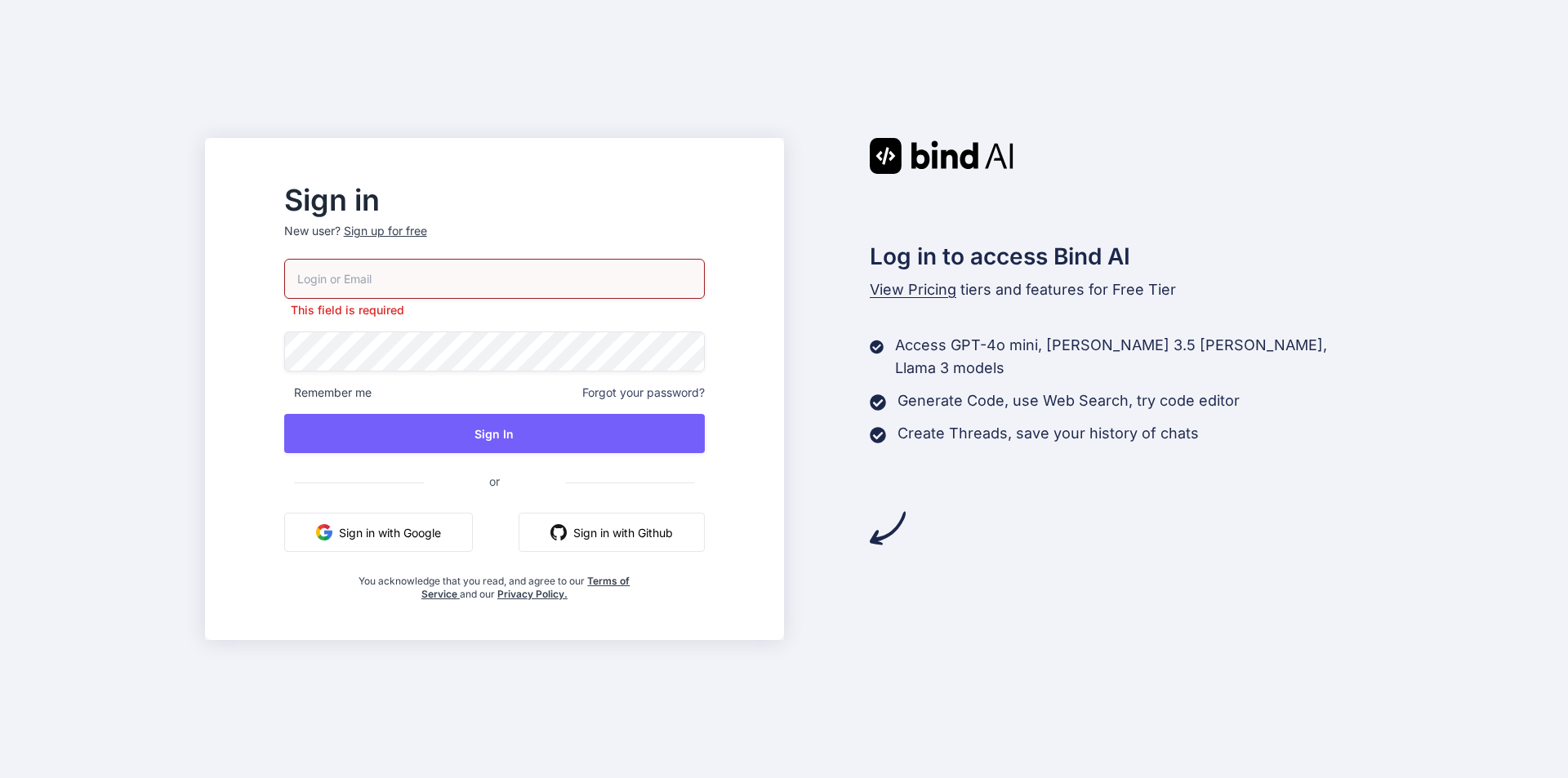
paste input "[EMAIL_ADDRESS][DOMAIN_NAME]"
type input "[EMAIL_ADDRESS][DOMAIN_NAME]"
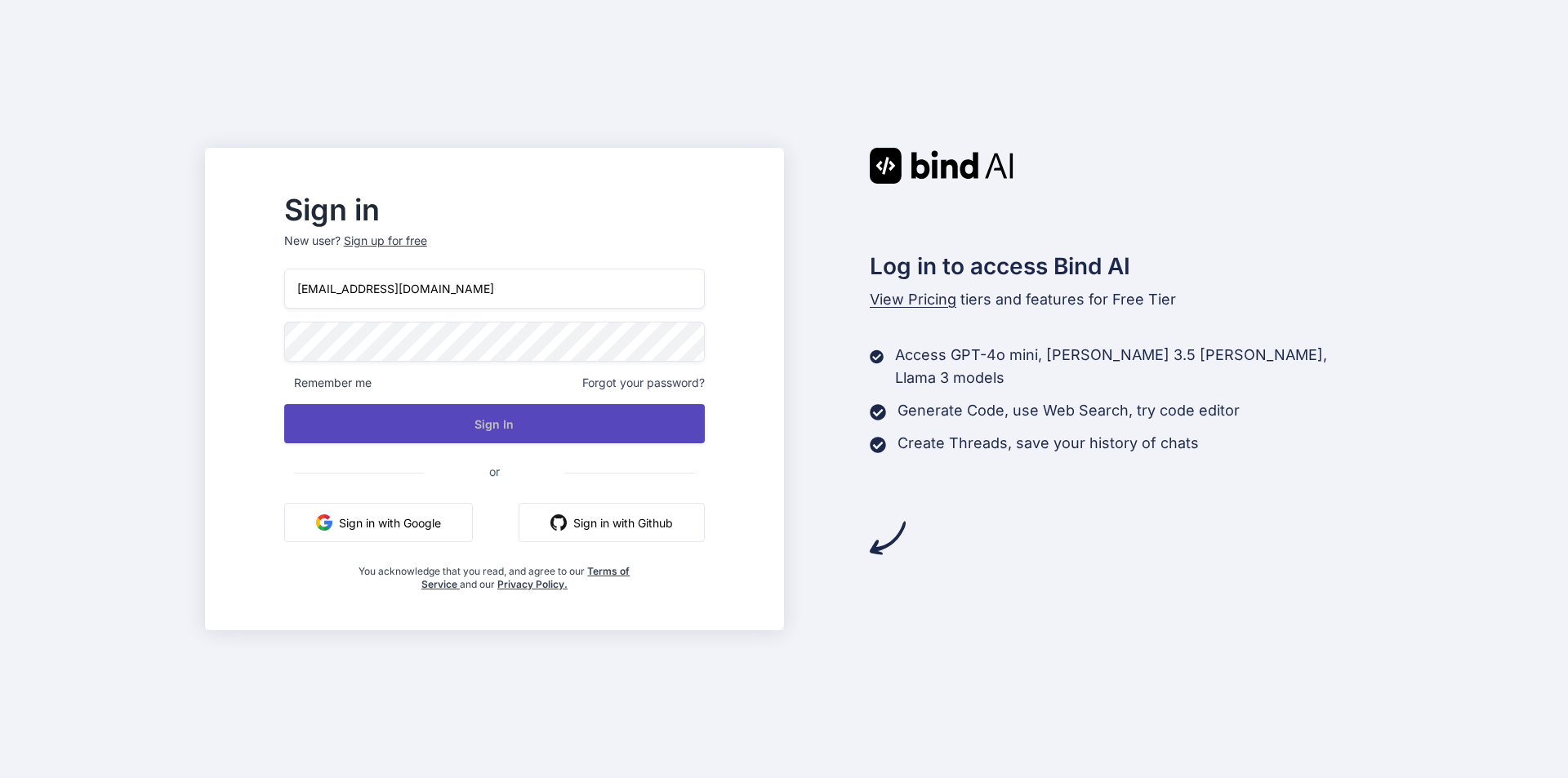
click at [645, 424] on button "Sign In" at bounding box center [494, 423] width 421 height 39
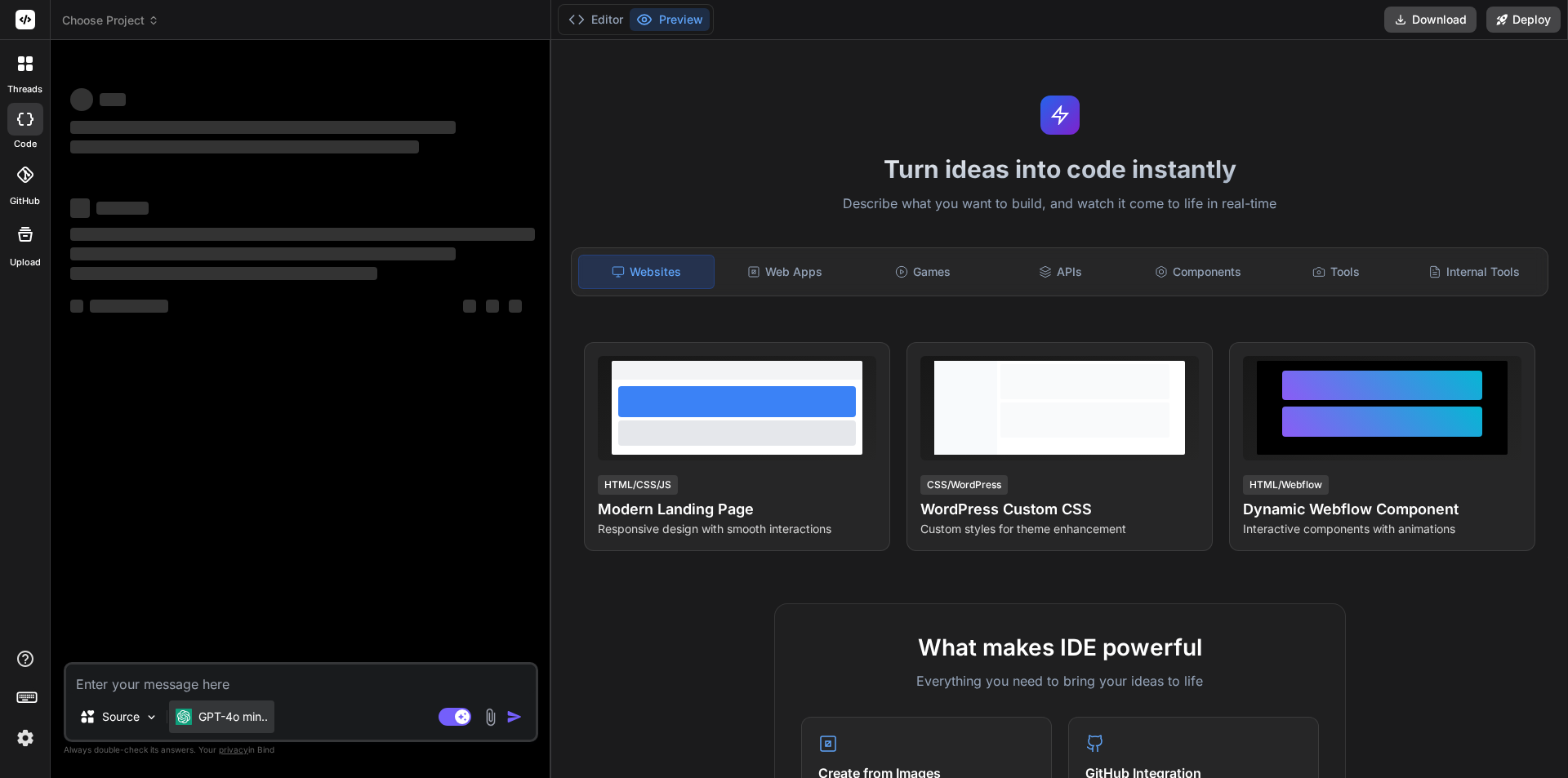
click at [206, 725] on div "GPT-4o min.." at bounding box center [222, 716] width 106 height 32
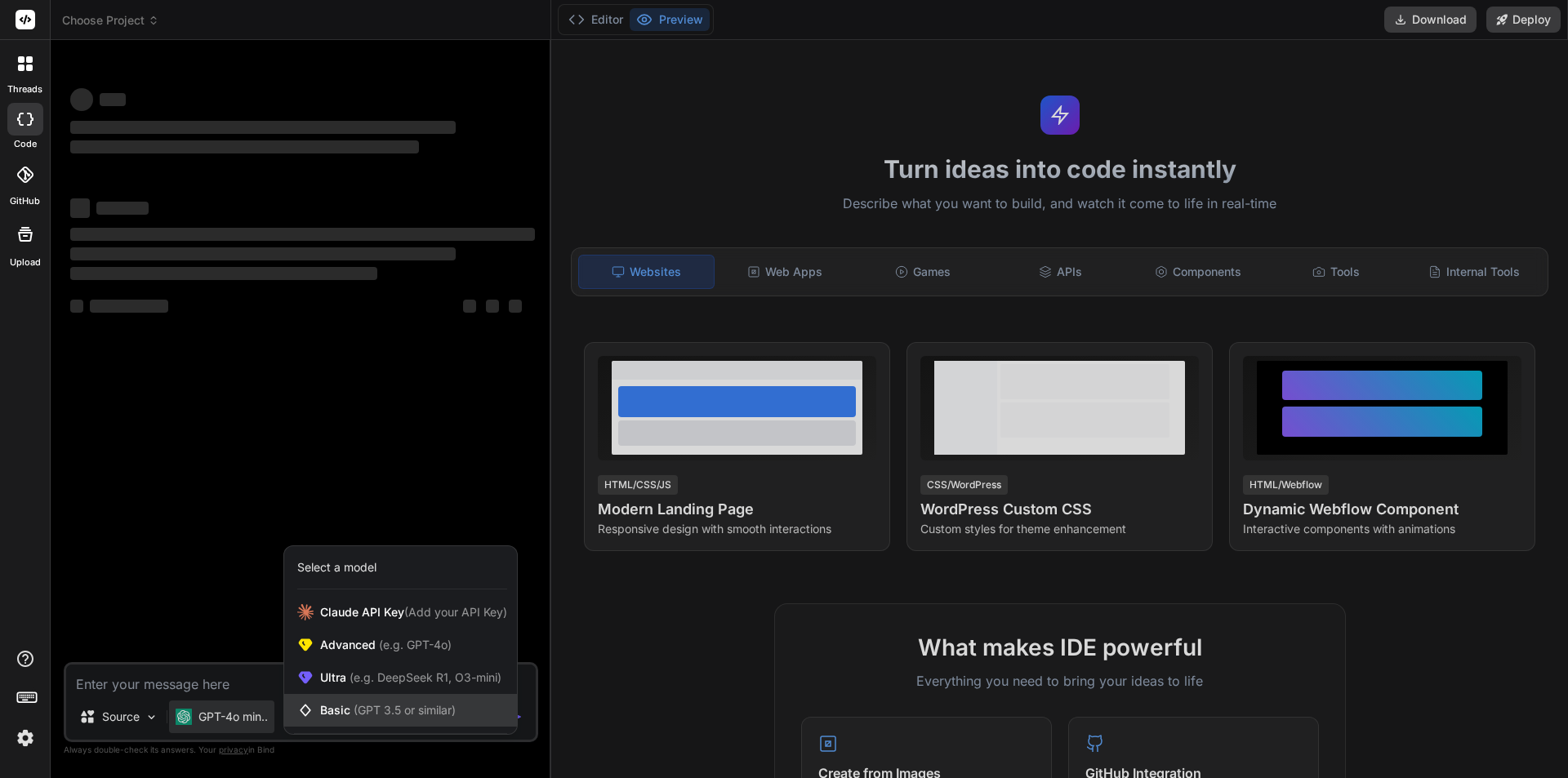
click at [322, 711] on span "Basic (GPT 3.5 or similar)" at bounding box center [388, 710] width 135 height 17
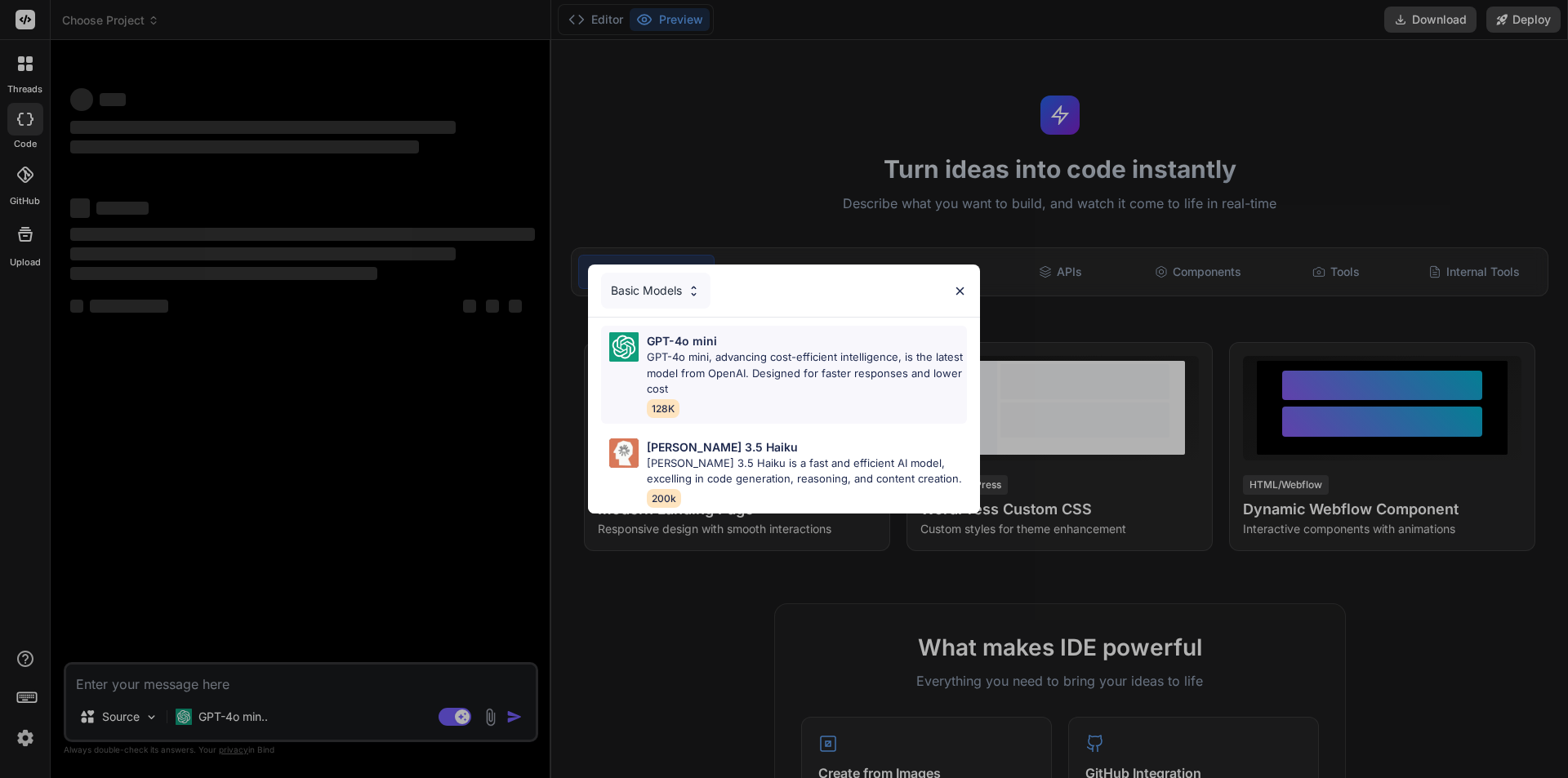
click at [712, 382] on p "GPT-4o mini, advancing cost-efficient intelligence, is the latest model from Op…" at bounding box center [807, 373] width 320 height 48
type textarea "x"
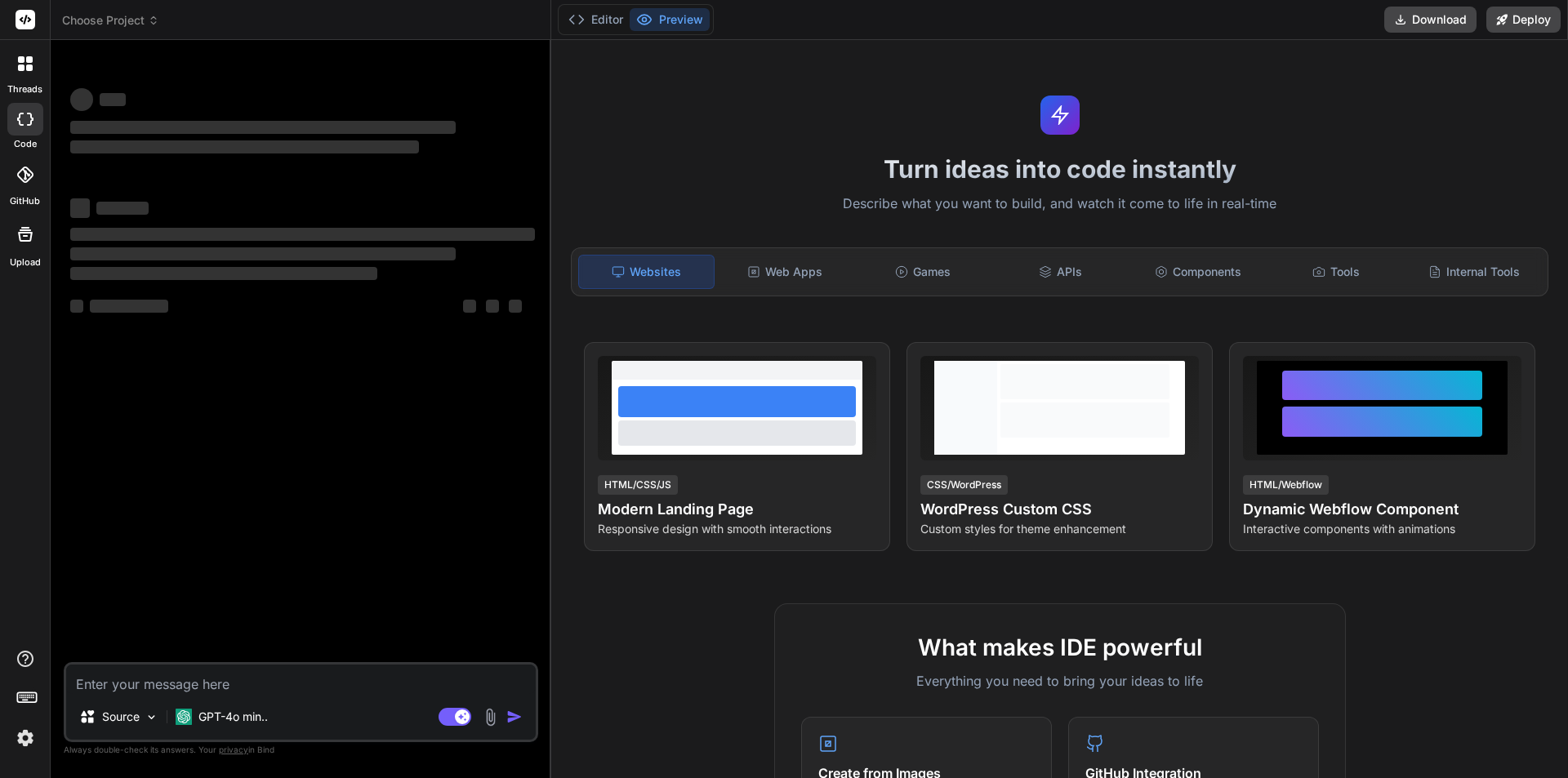
click at [365, 671] on textarea at bounding box center [301, 679] width 470 height 30
paste textarea "public ActionResult<IEnumerable<AppointmentVIewModel>> Index() { //appointments…"
type textarea "public ActionResult<IEnumerable<AppointmentVIewModel>> Index() { //appointments…"
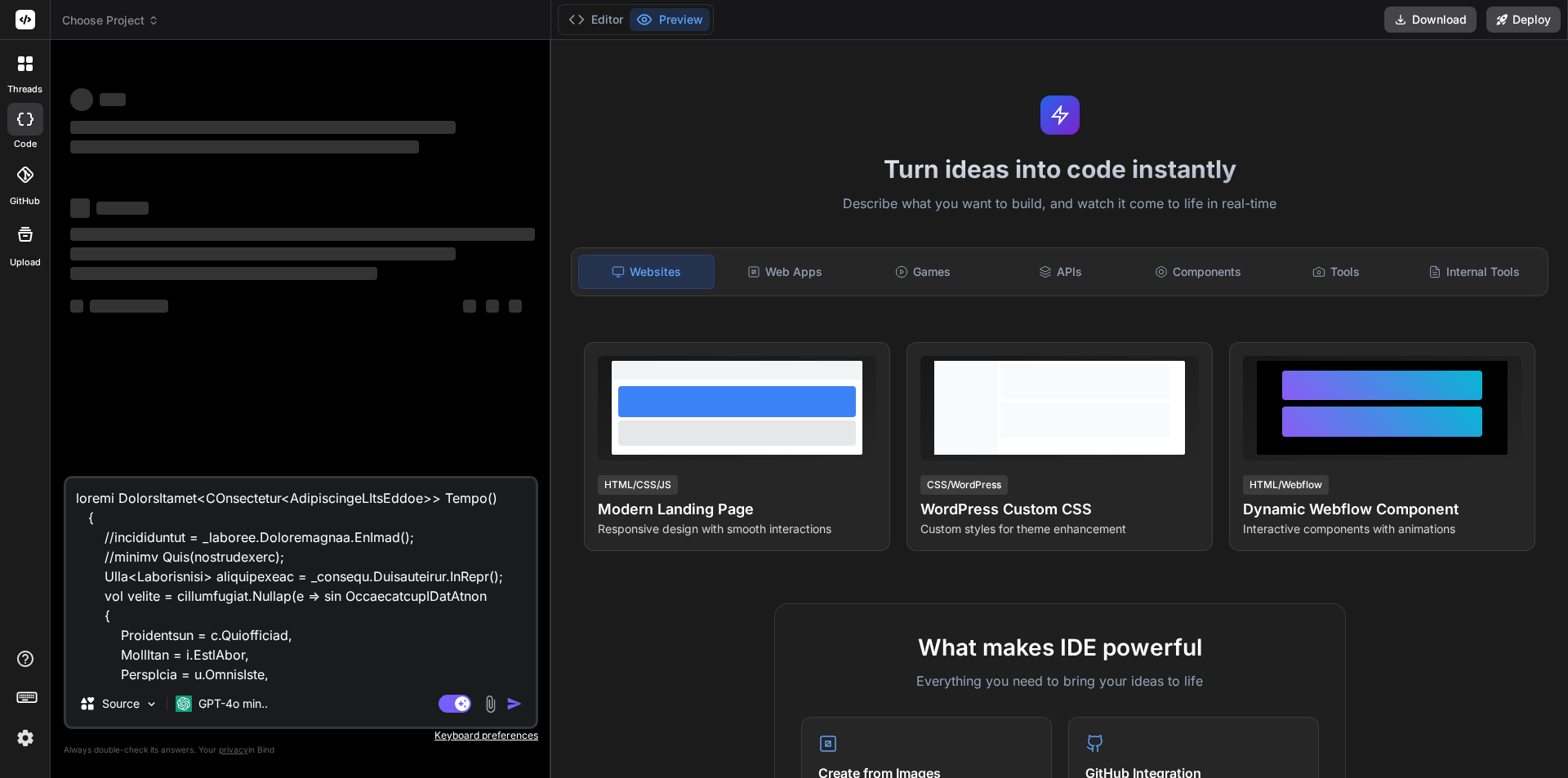
scroll to position [1569, 0]
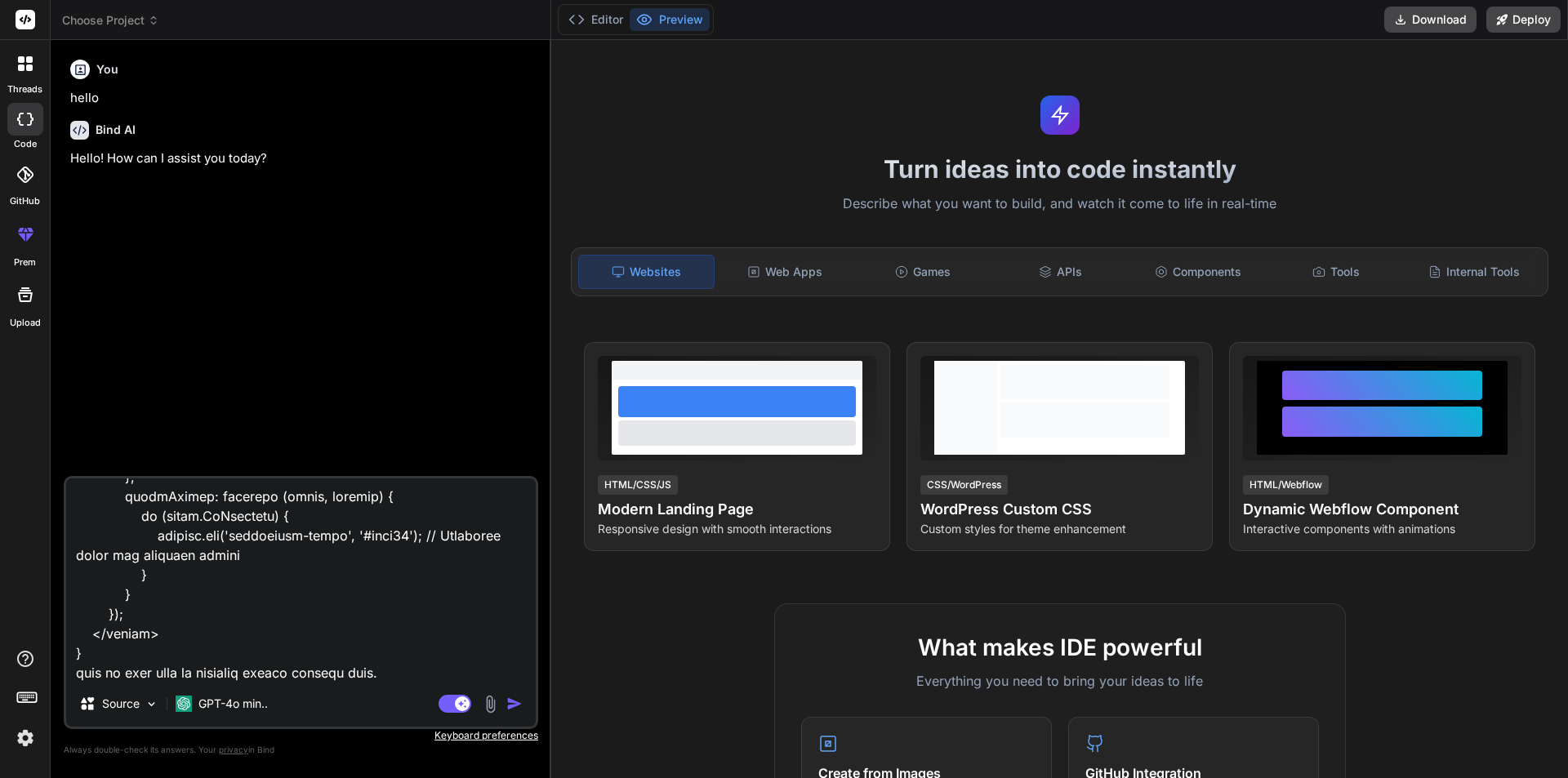
type textarea "x"
type textarea "public ActionResult<IEnumerable<AppointmentVIewModel>> Index() { //appointments…"
click at [512, 702] on img "button" at bounding box center [514, 704] width 17 height 17
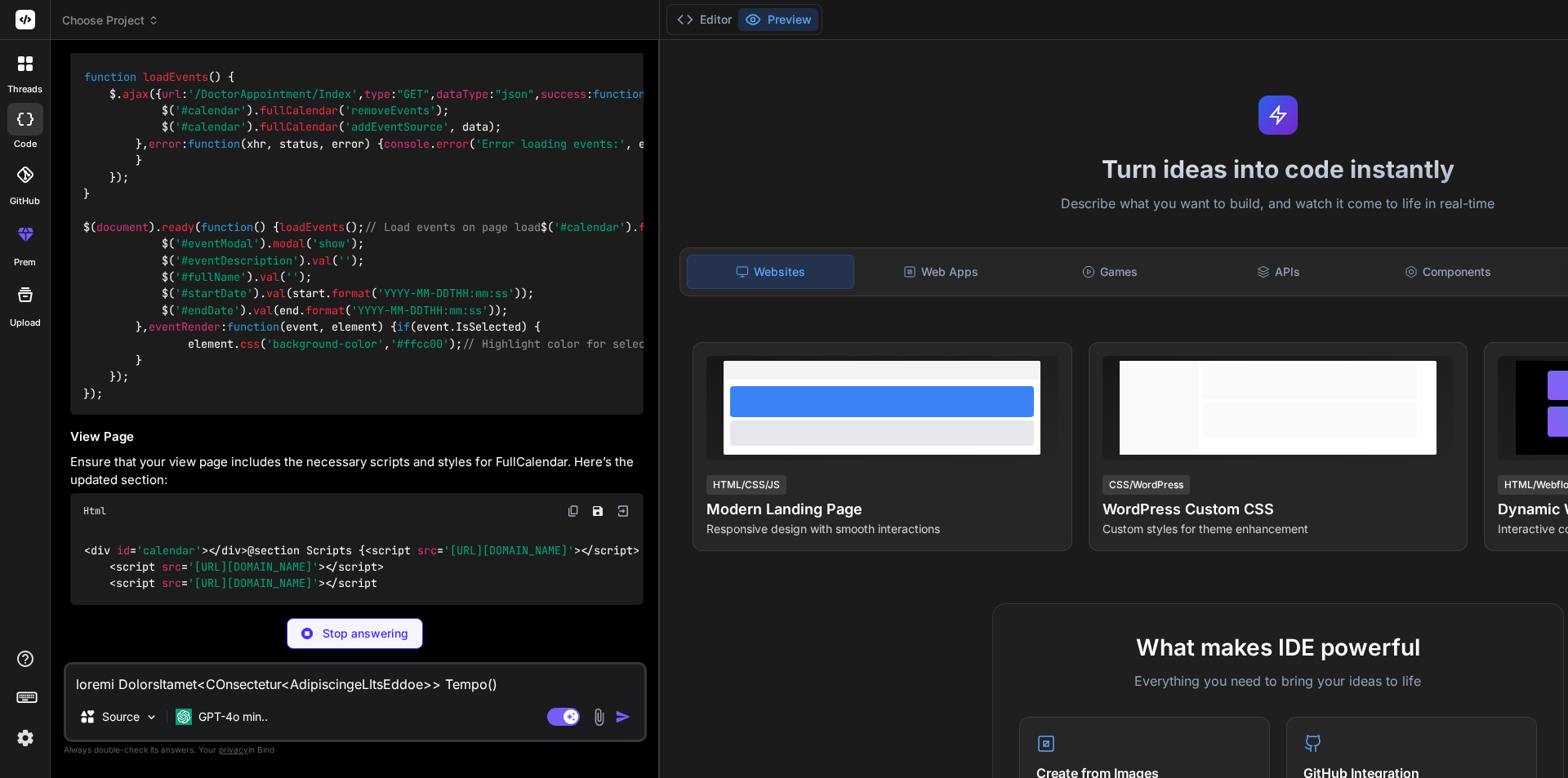
scroll to position [1304, 0]
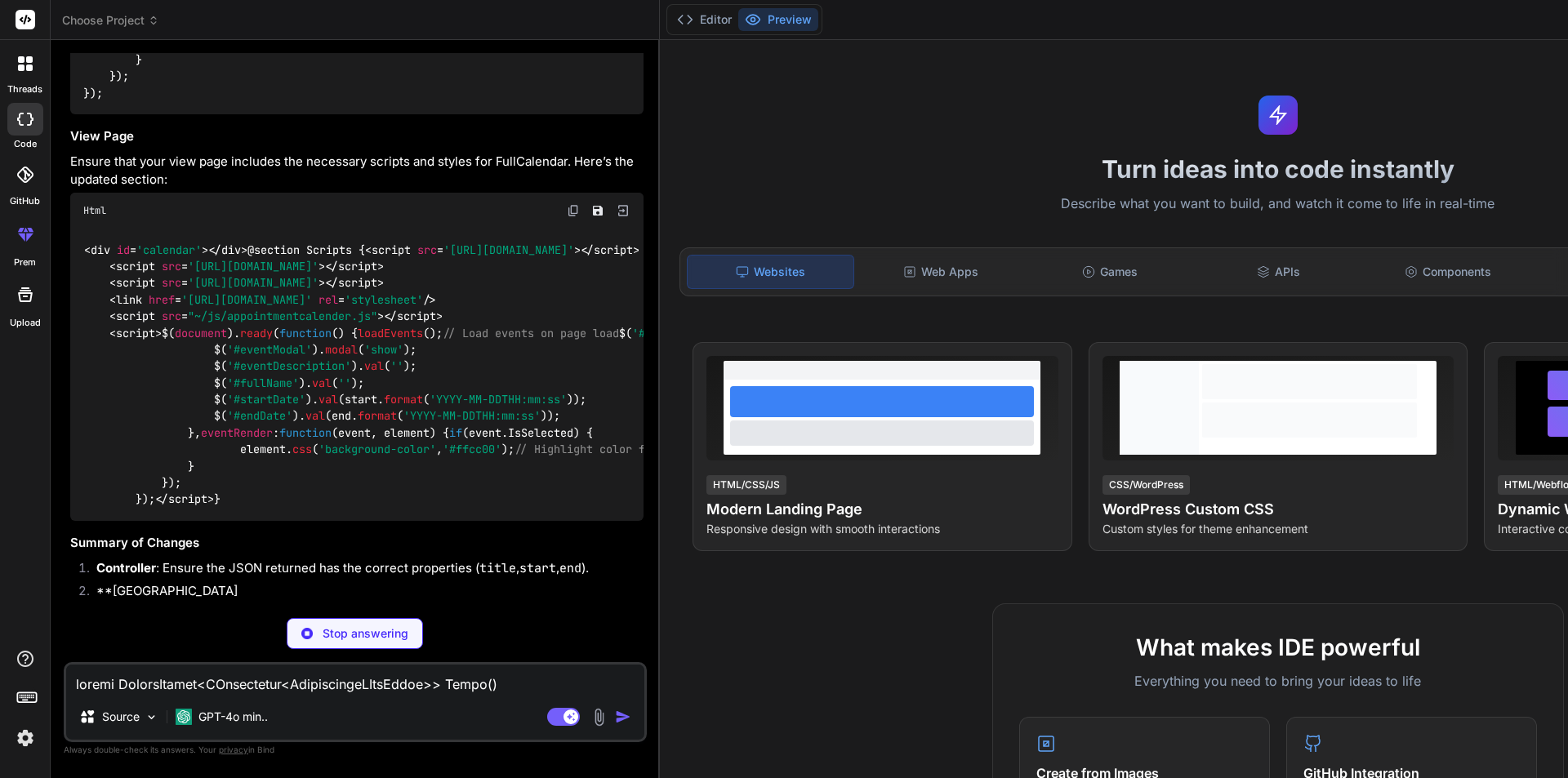
scroll to position [2193, 0]
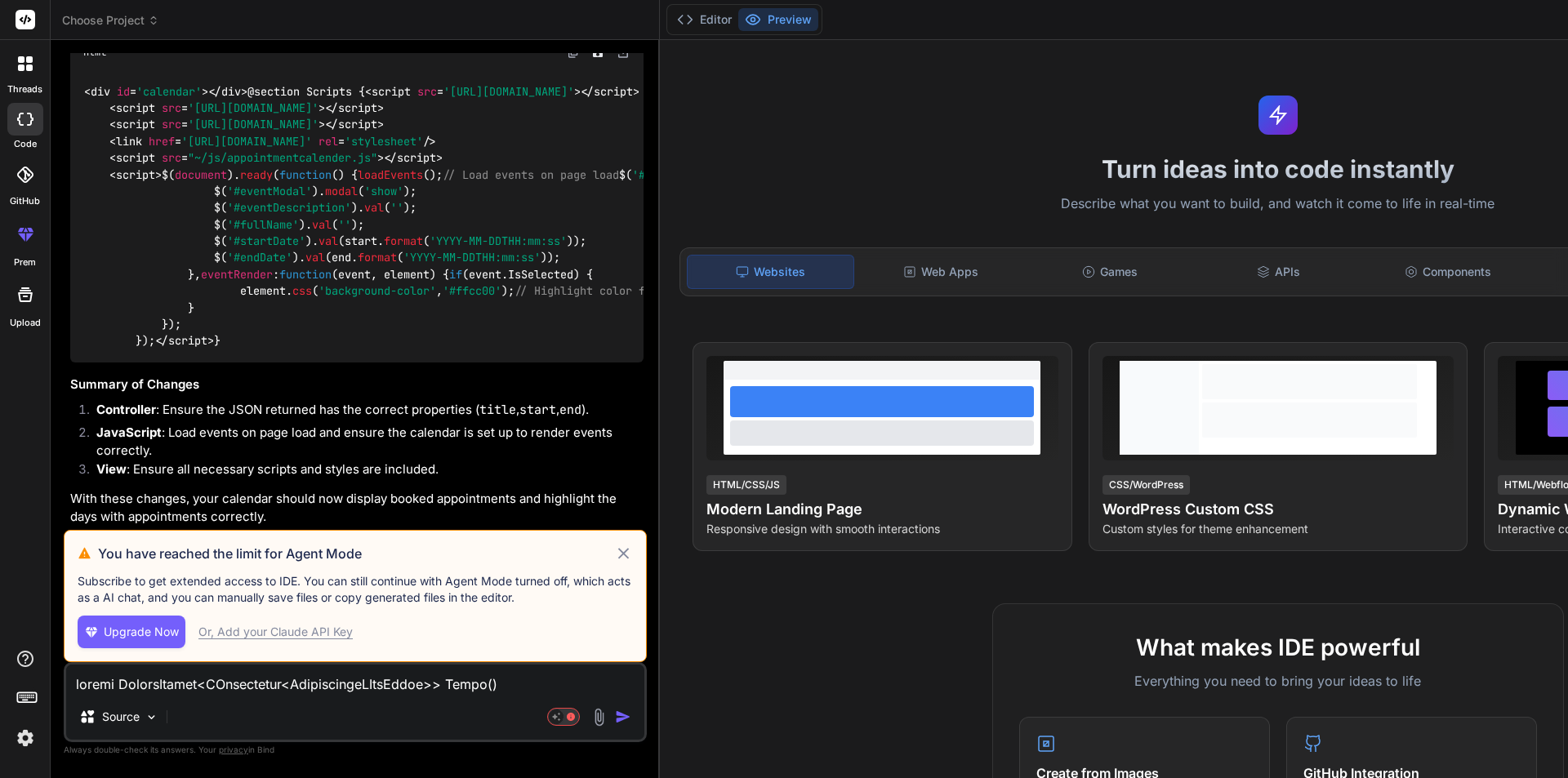
click at [614, 544] on icon at bounding box center [623, 554] width 19 height 19
type textarea "x"
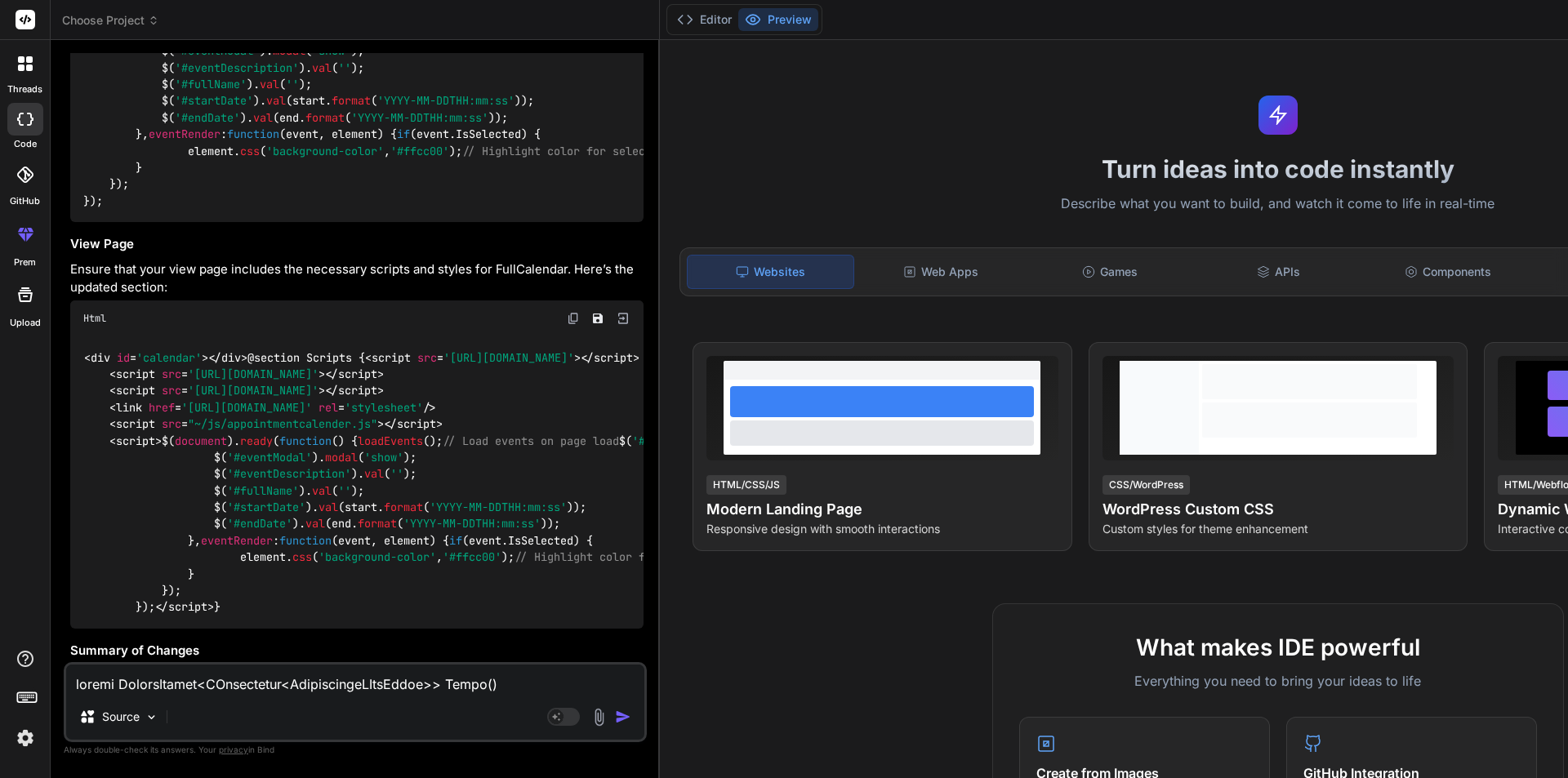
scroll to position [1344, 0]
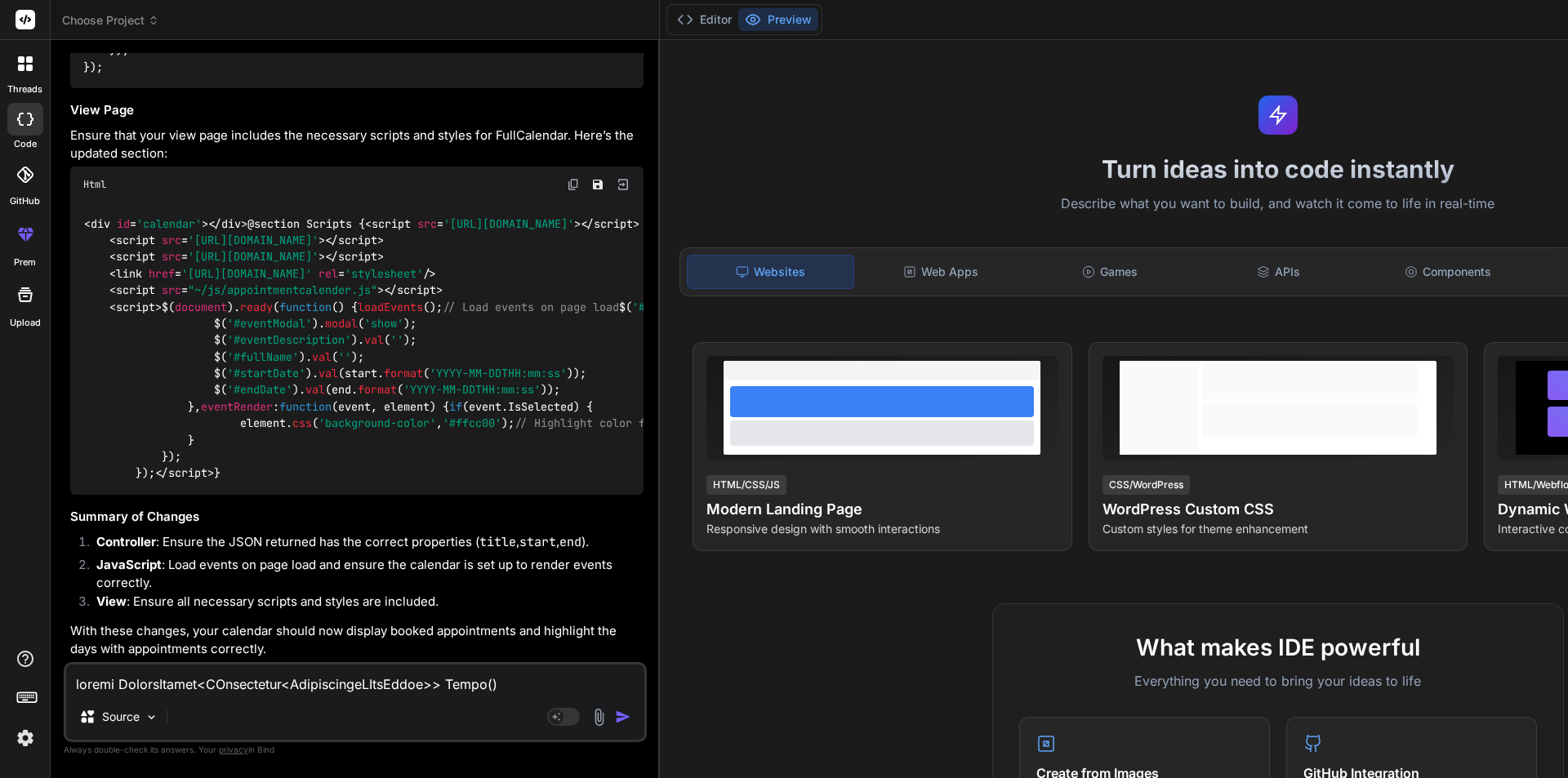
scroll to position [1997, 0]
click at [567, 178] on img at bounding box center [573, 184] width 13 height 13
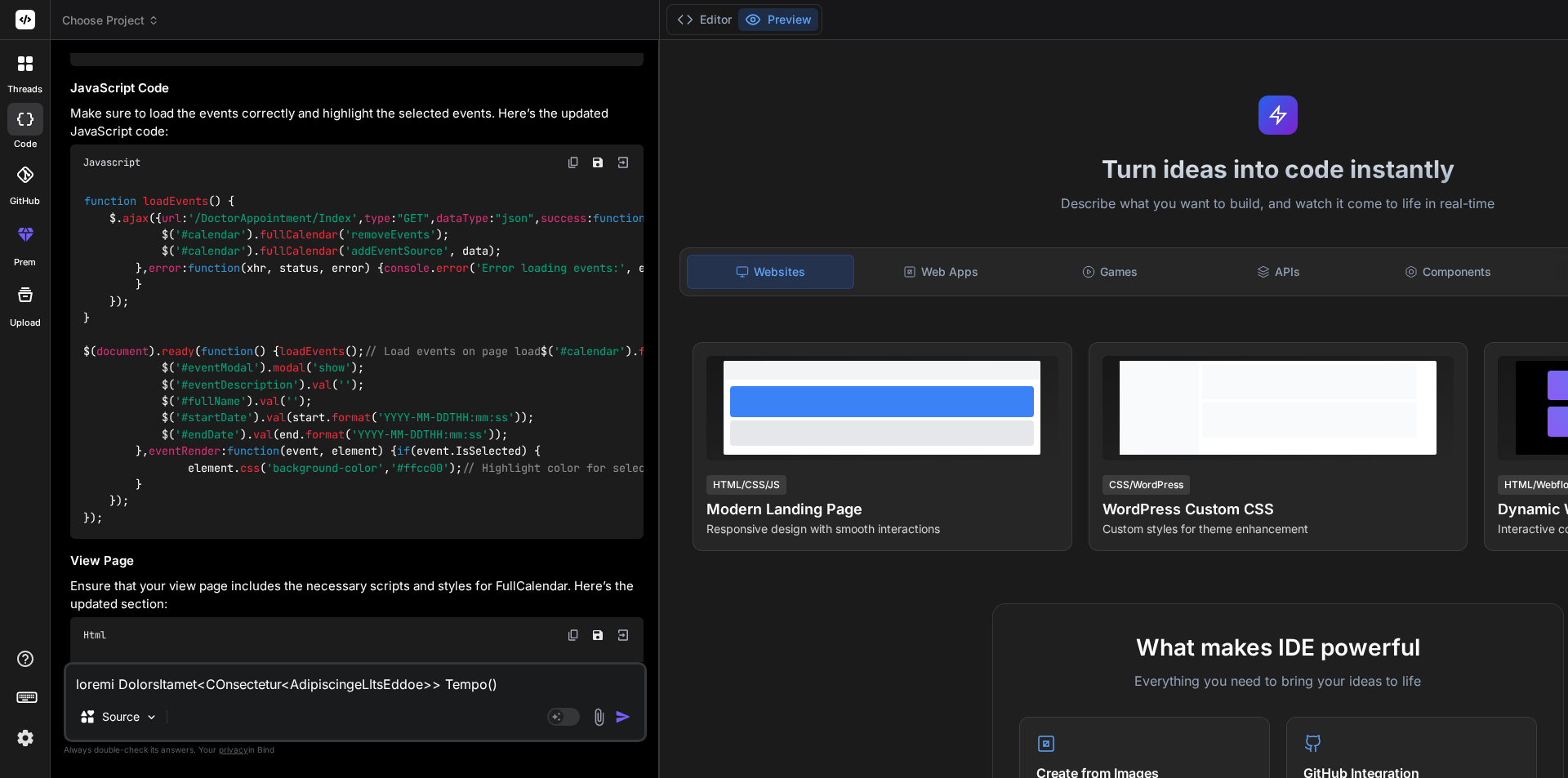
scroll to position [0, 0]
click at [400, 684] on textarea at bounding box center [355, 679] width 578 height 30
type textarea "s"
type textarea "x"
type textarea "st"
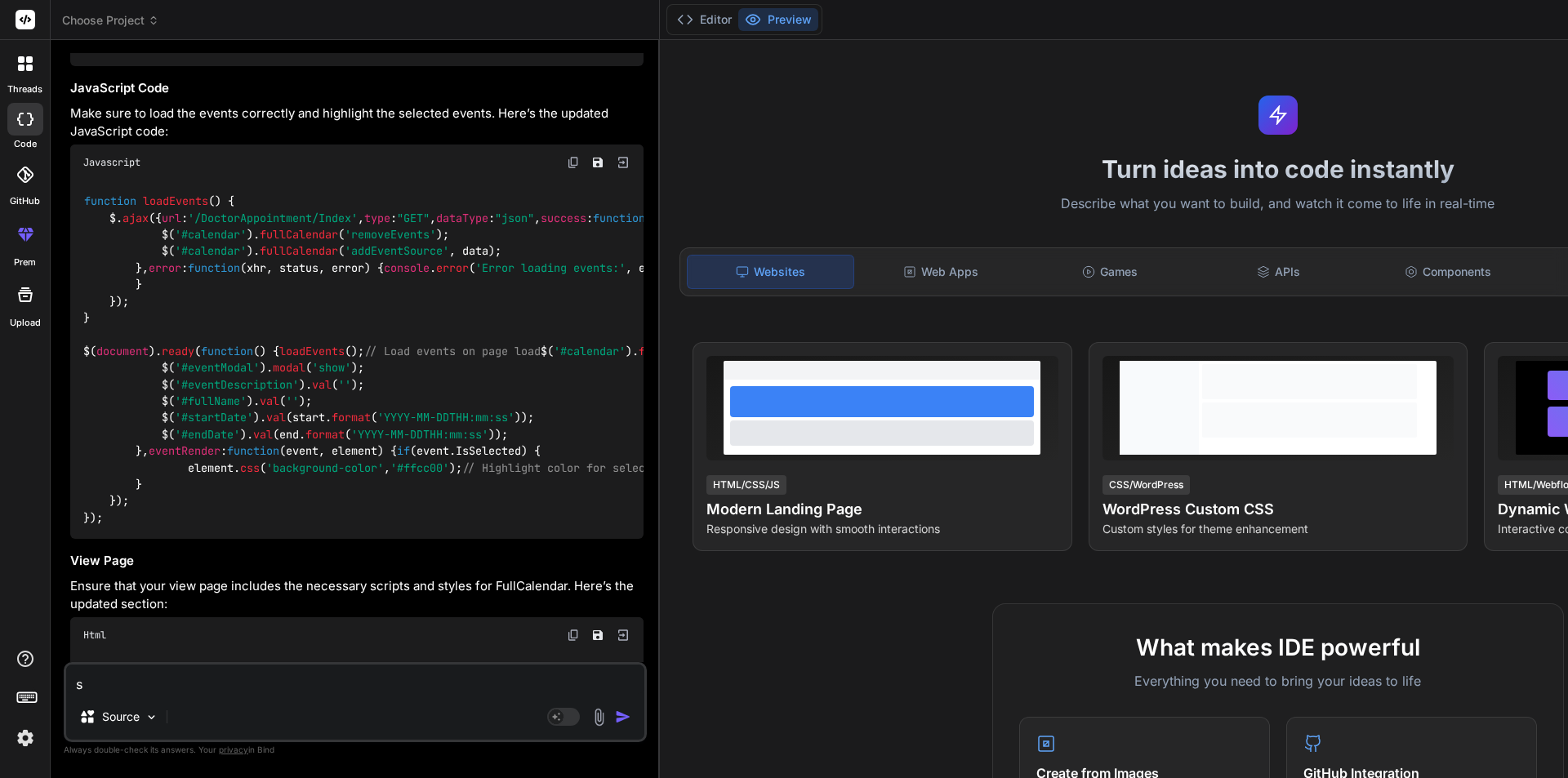
type textarea "x"
type textarea "sti"
type textarea "x"
type textarea "stil"
type textarea "x"
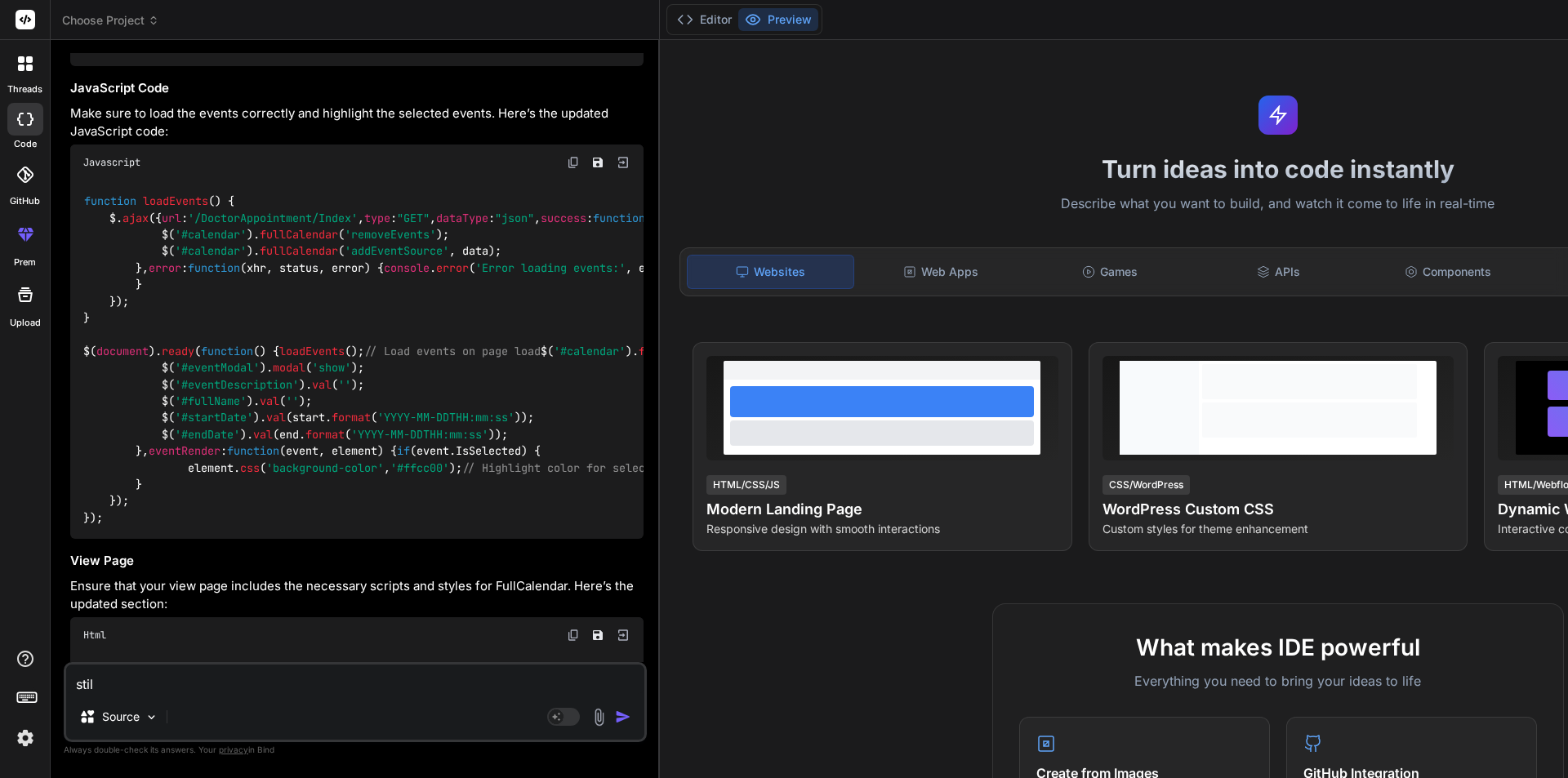
type textarea "still"
type textarea "x"
type textarea "still"
type textarea "x"
type textarea "still i"
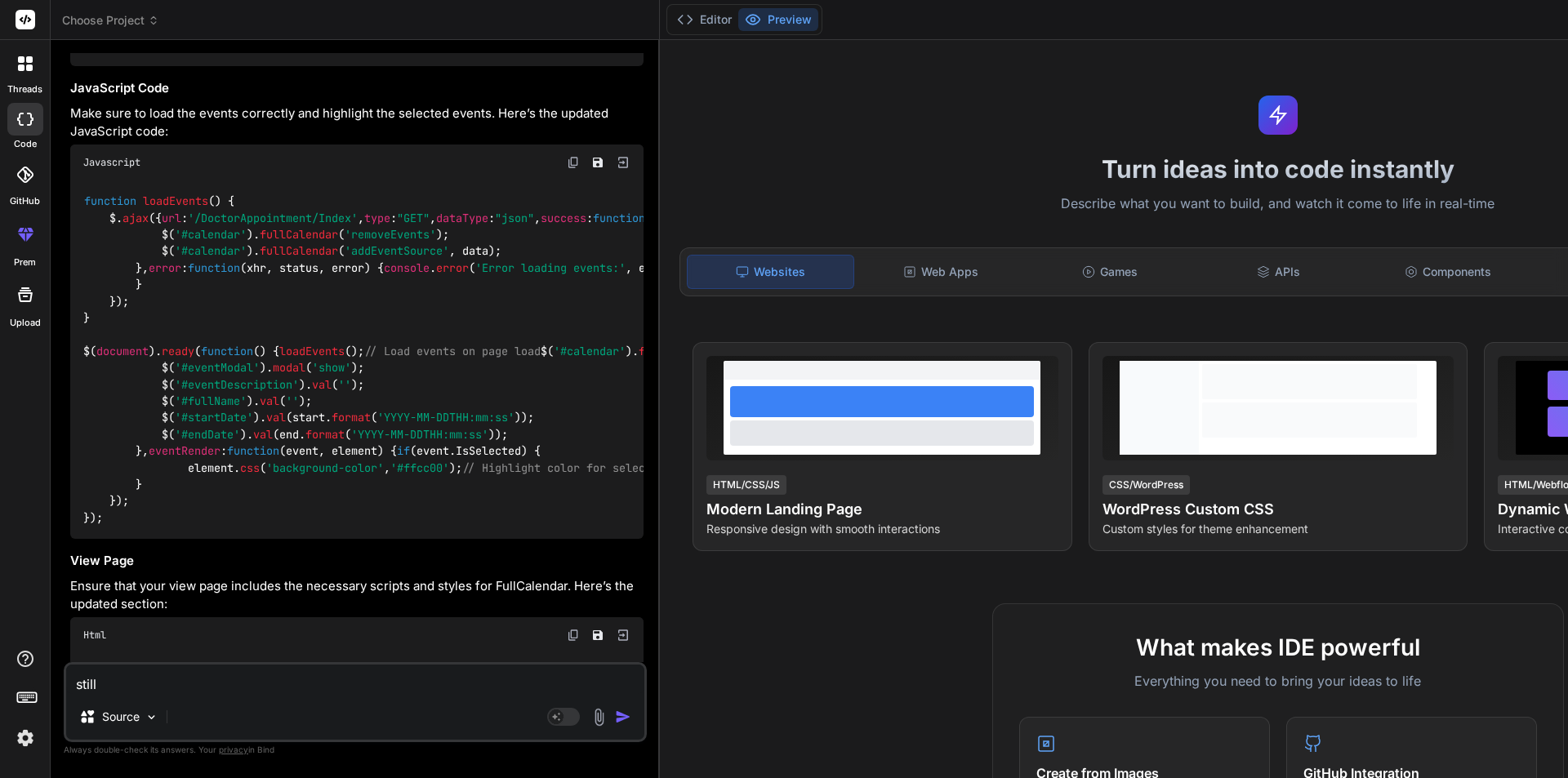
type textarea "x"
type textarea "still i"
type textarea "x"
type textarea "still i a"
type textarea "x"
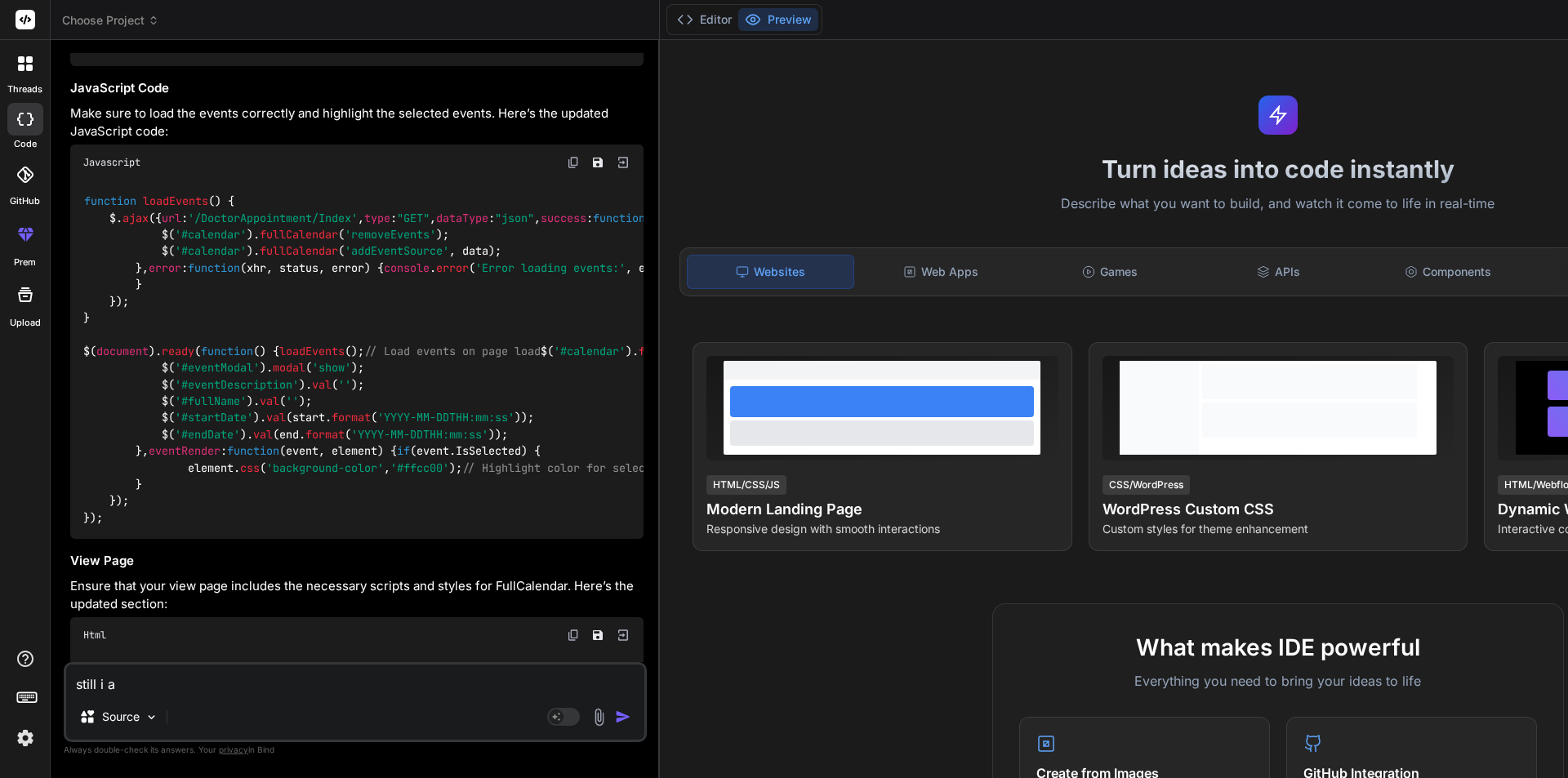
type textarea "still i am"
type textarea "x"
type textarea "still i am"
type textarea "x"
type textarea "still i am g"
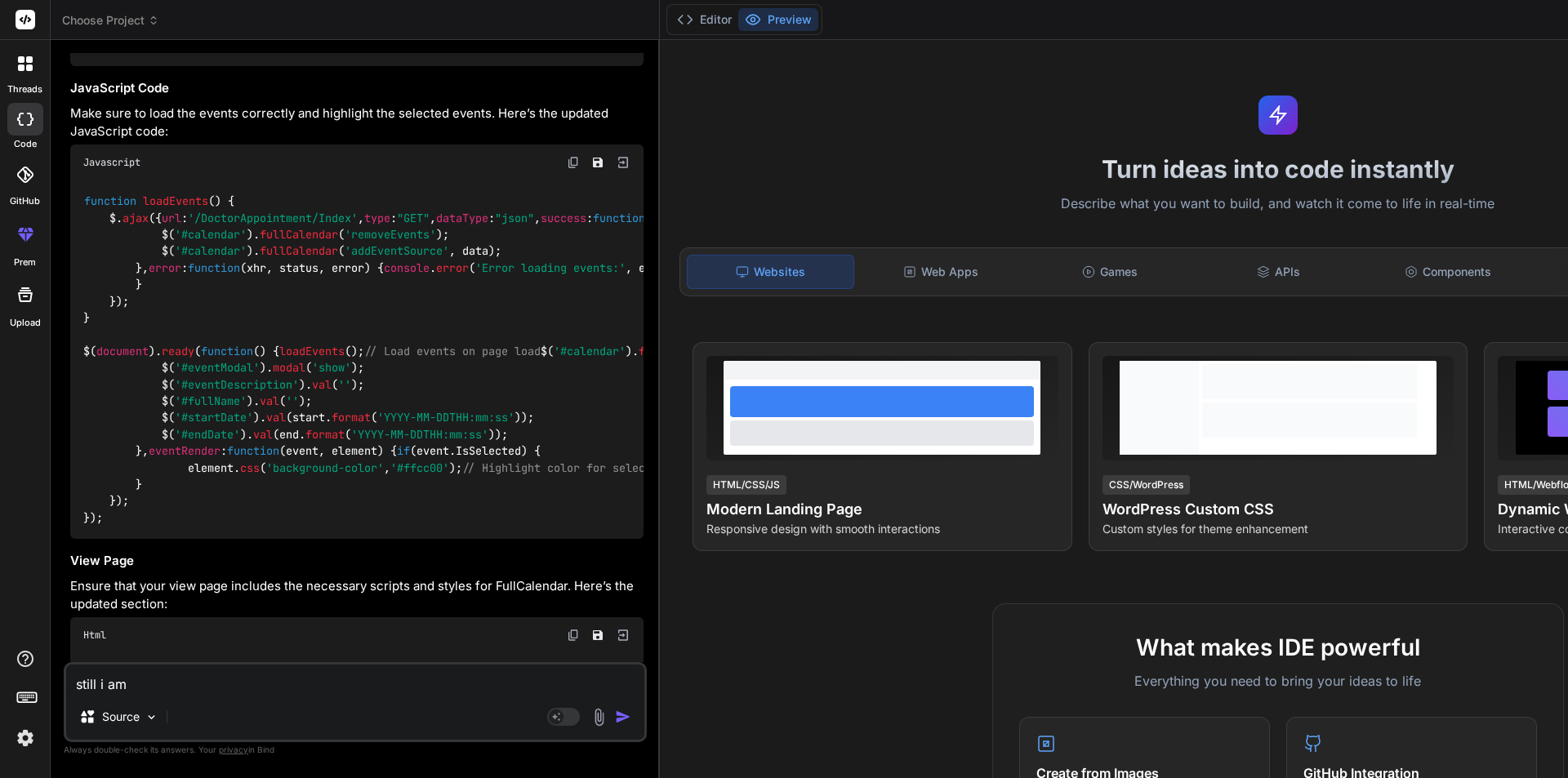
type textarea "x"
type textarea "still i am ge"
type textarea "x"
type textarea "still i am get"
type textarea "x"
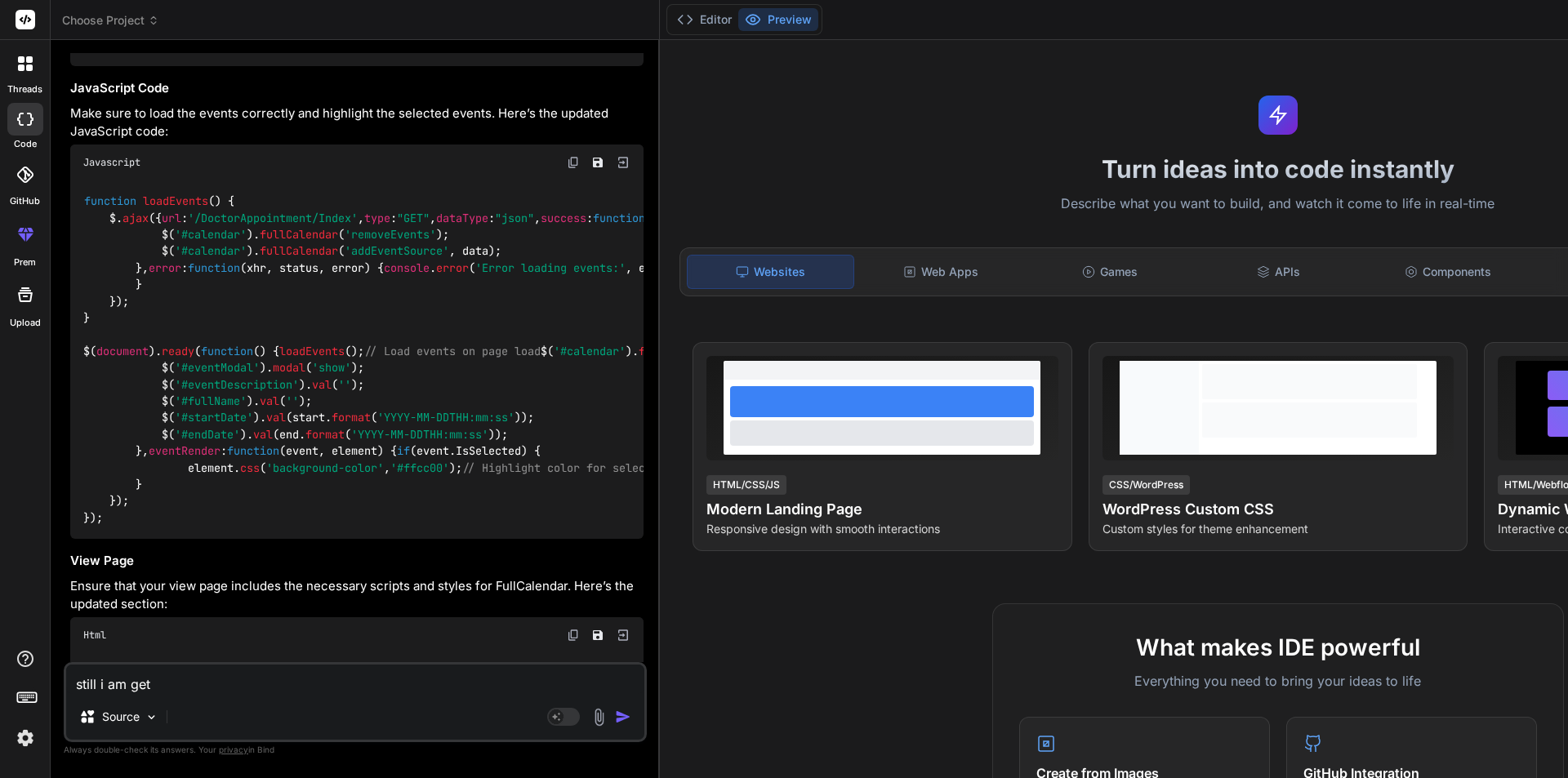
type textarea "still i am gett"
type textarea "x"
type textarea "still i am getti"
type textarea "x"
type textarea "still i am gettin"
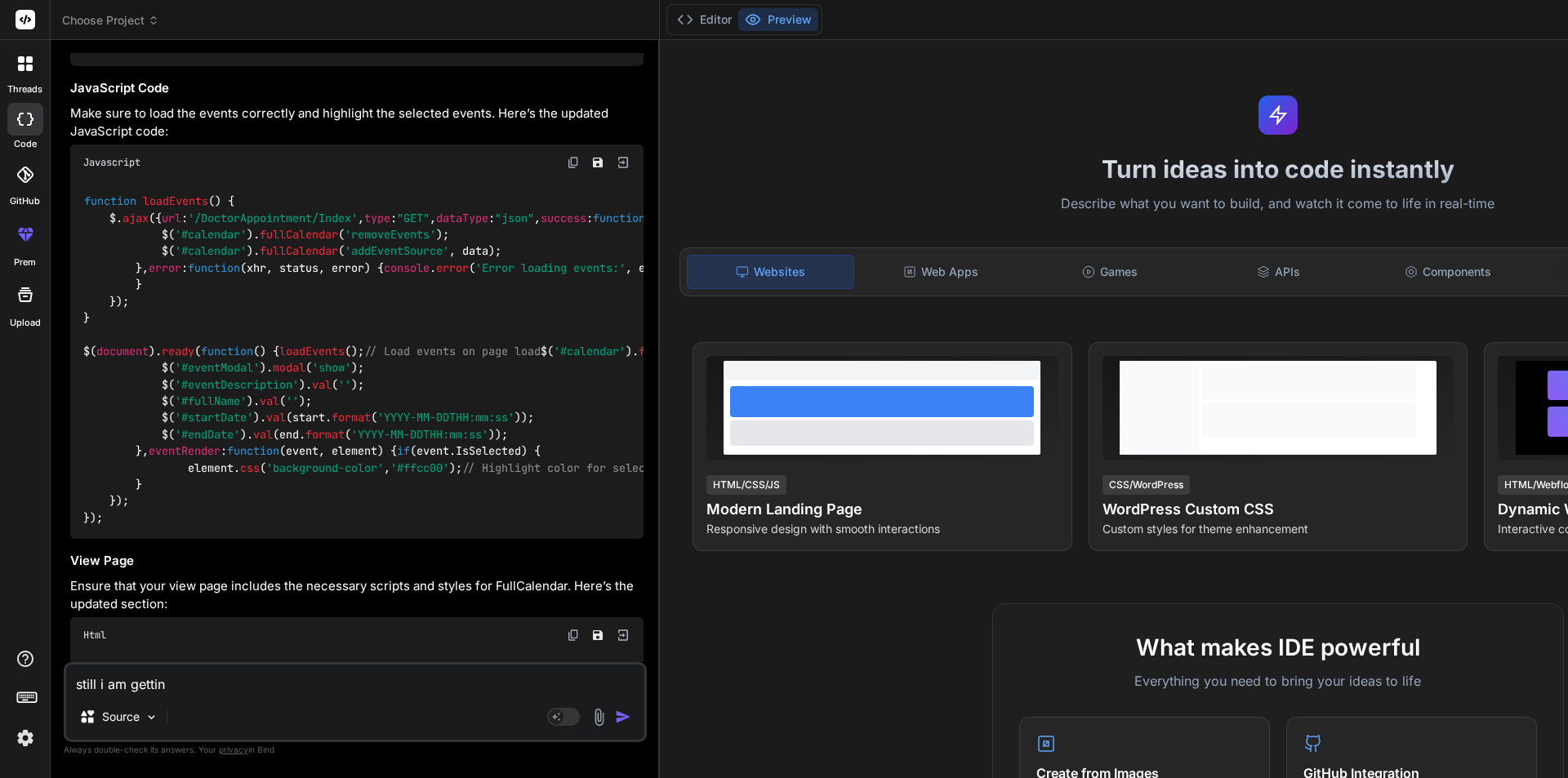
type textarea "x"
type textarea "still i am getting"
type textarea "x"
type textarea "still i am getting"
type textarea "x"
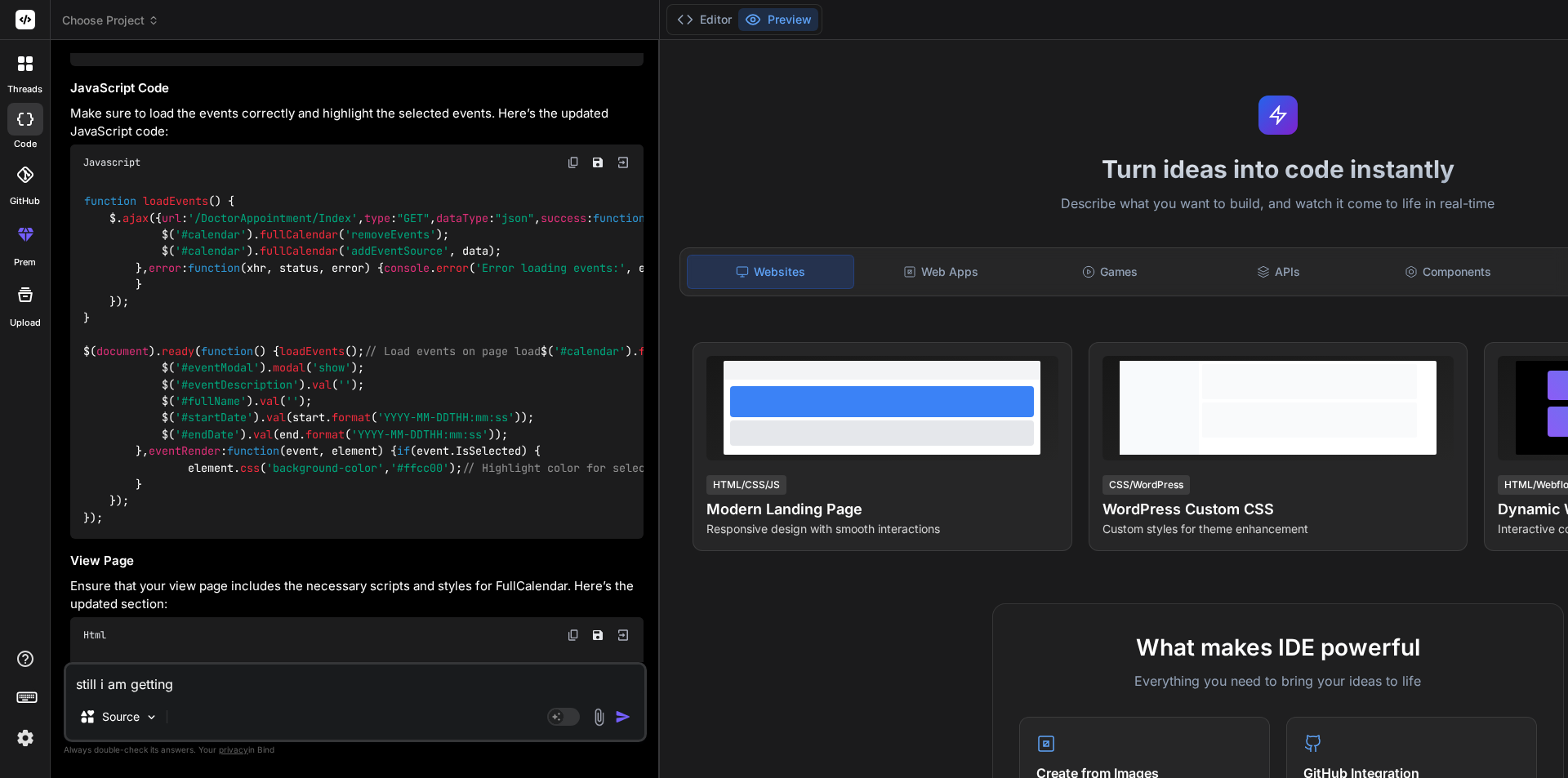
type textarea "still i am getting a"
type textarea "x"
type textarea "still i am getting ao"
type textarea "x"
type textarea "still i am getting aoo"
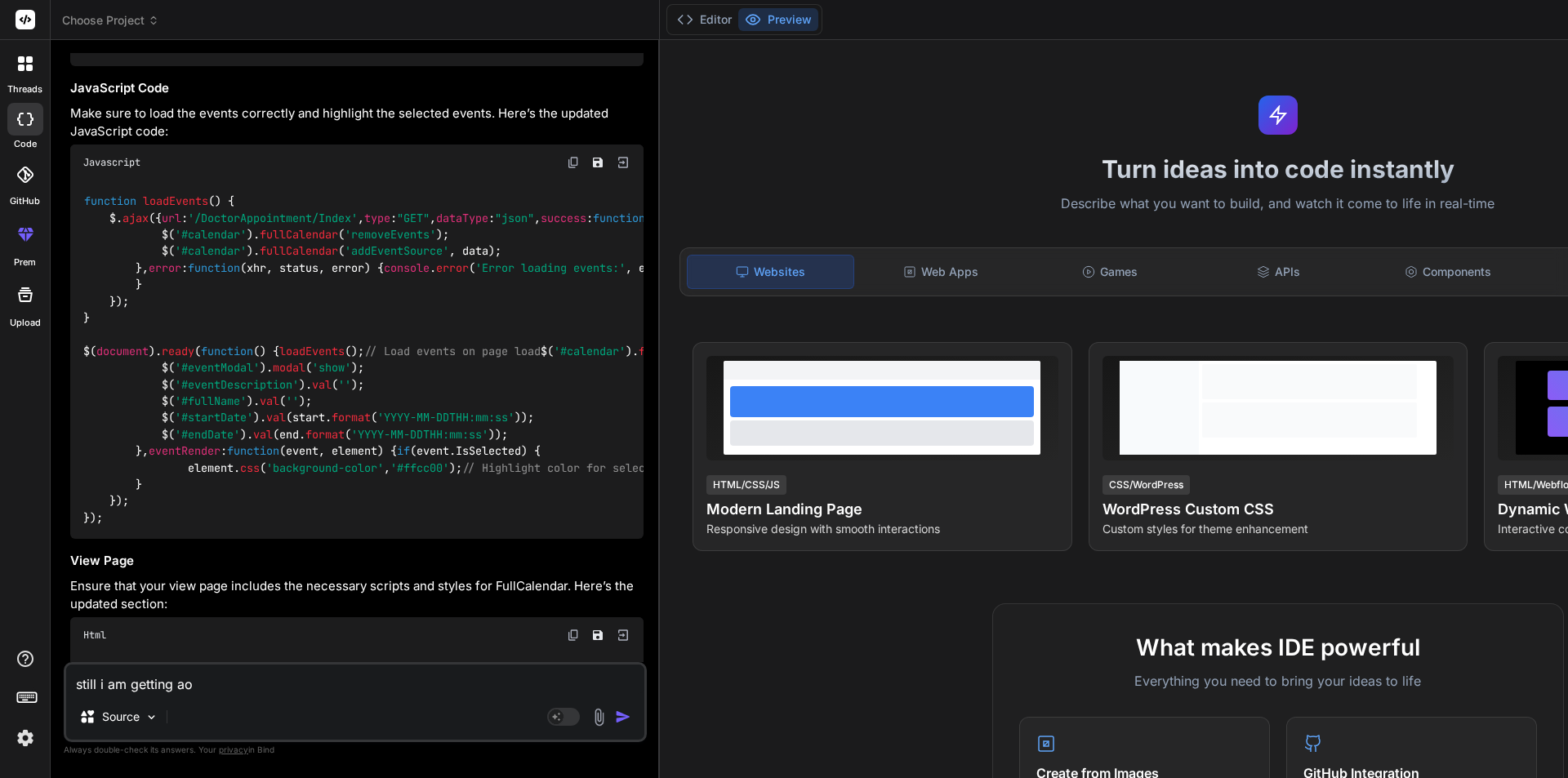
type textarea "x"
type textarea "still i am getting ao"
type textarea "x"
type textarea "still i am getting a"
type textarea "x"
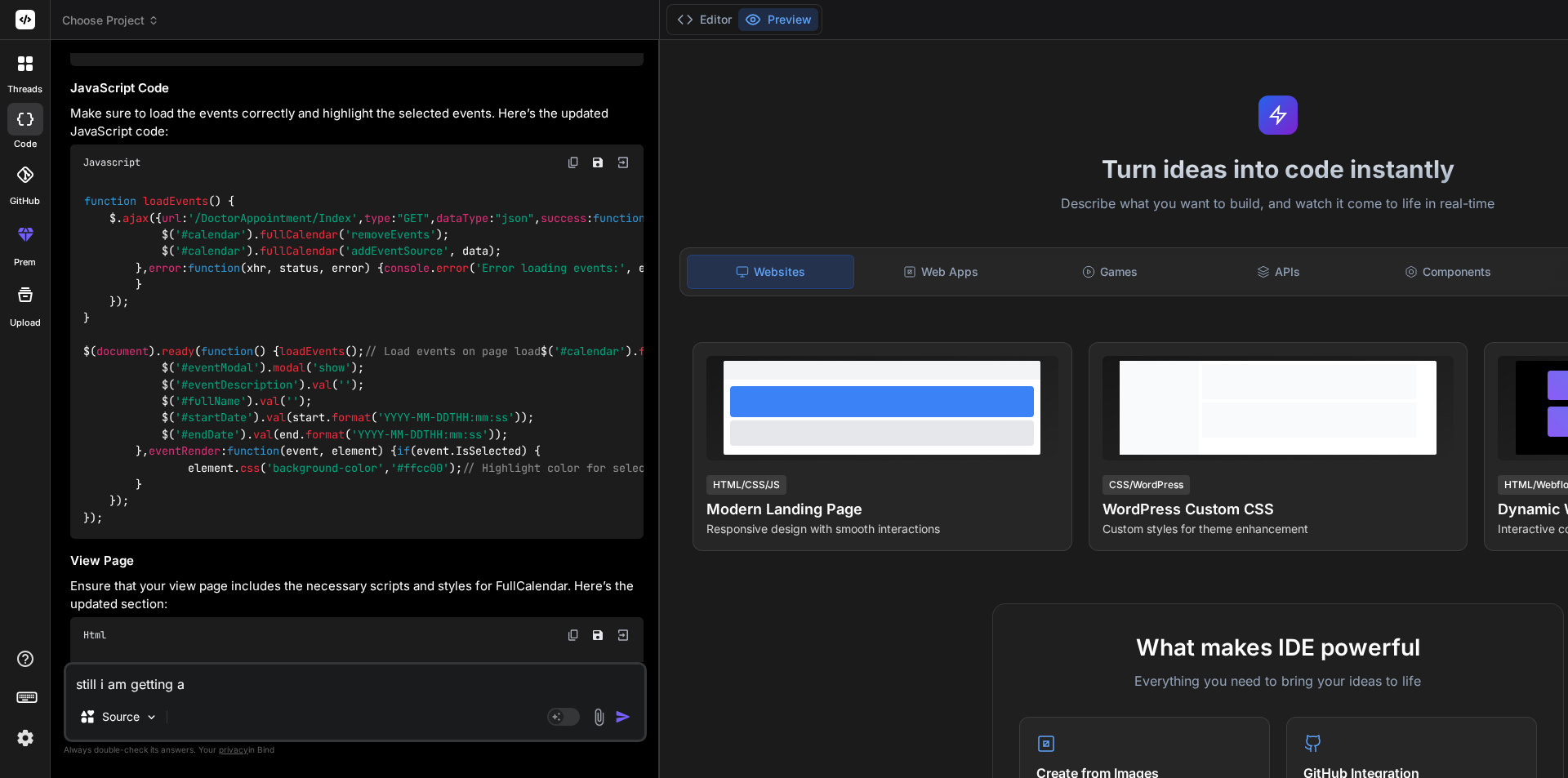
type textarea "still i am getting ap"
type textarea "x"
type textarea "still i am getting app"
type textarea "x"
type textarea "still i am getting appo"
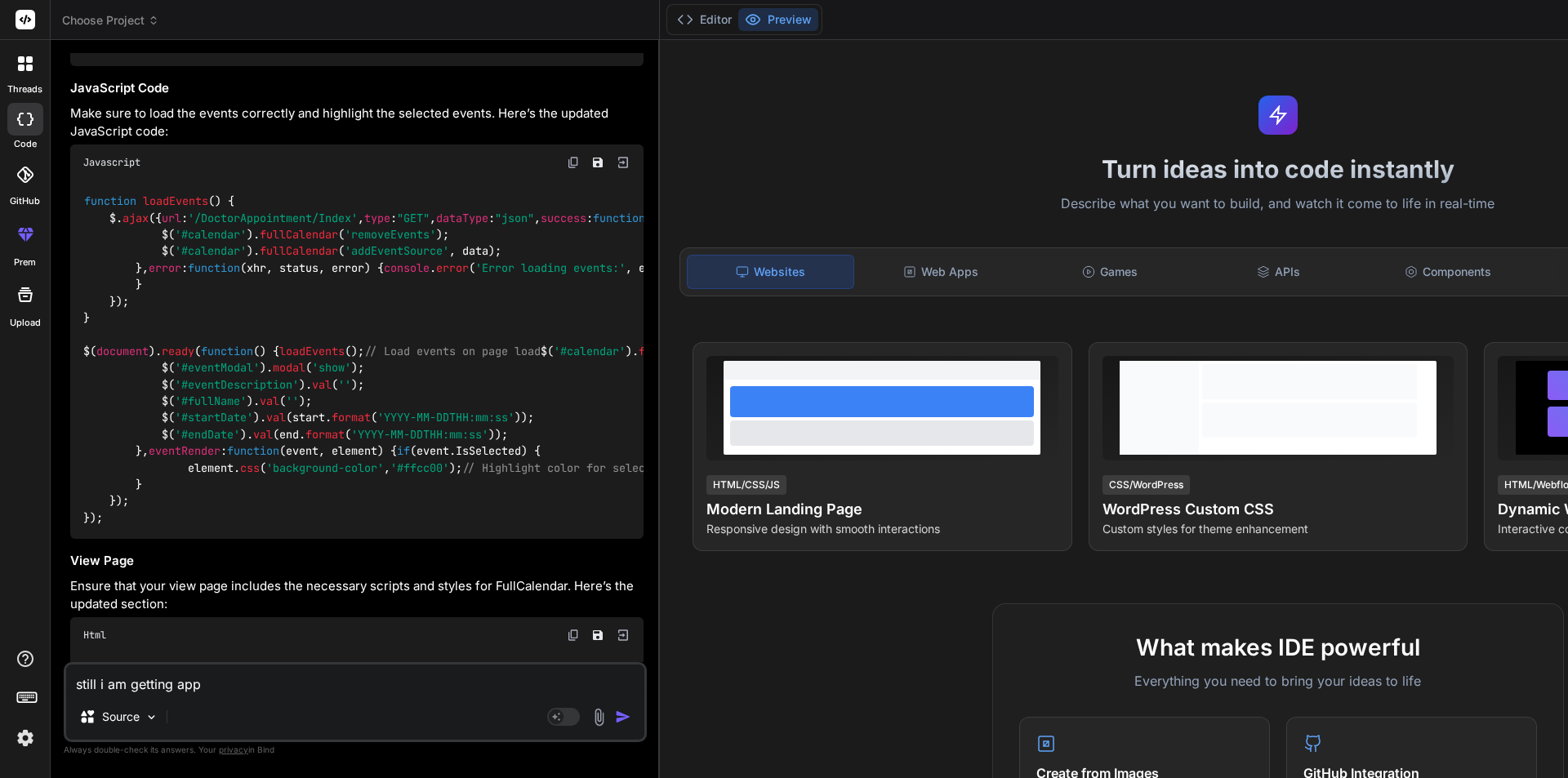
type textarea "x"
type textarea "still i am getting appoi"
type textarea "x"
type textarea "still i am getting appoin"
type textarea "x"
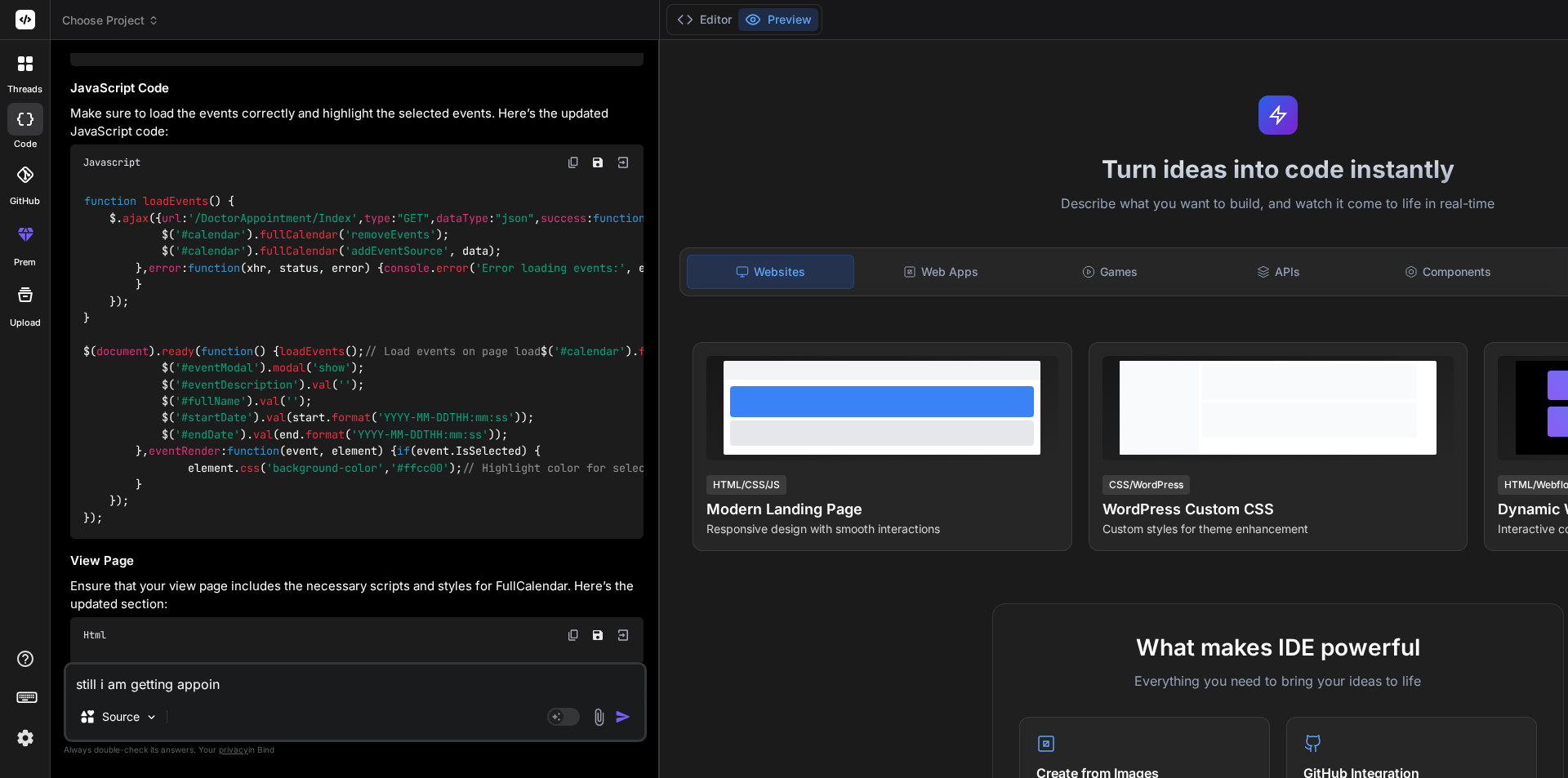
type textarea "still i am getting appoint"
type textarea "x"
type textarea "still i am getting appointm"
type textarea "x"
type textarea "still i am getting appointme"
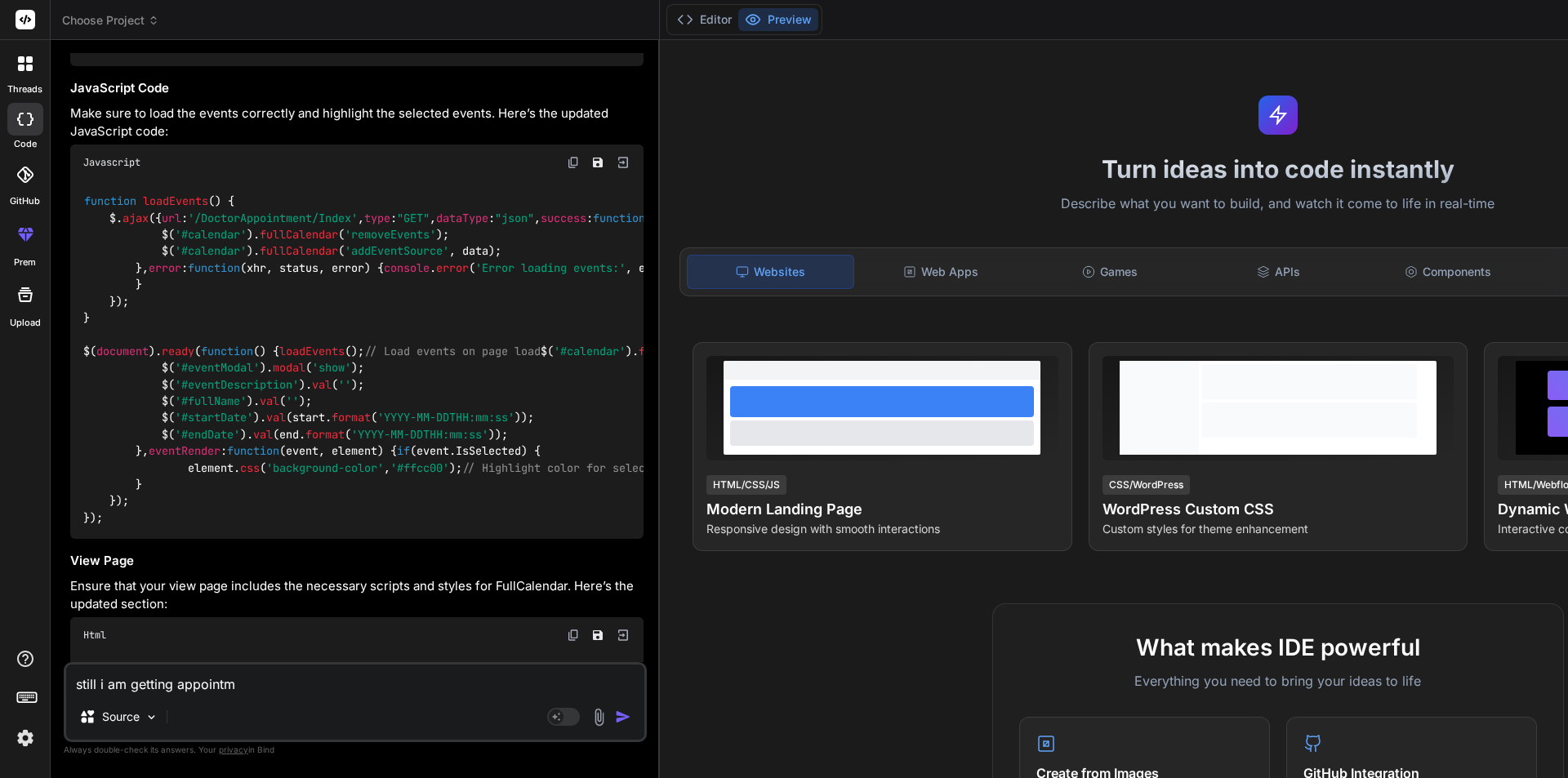
type textarea "x"
type textarea "still i am getting appointmen"
type textarea "x"
type textarea "still i am getting appointment"
type textarea "x"
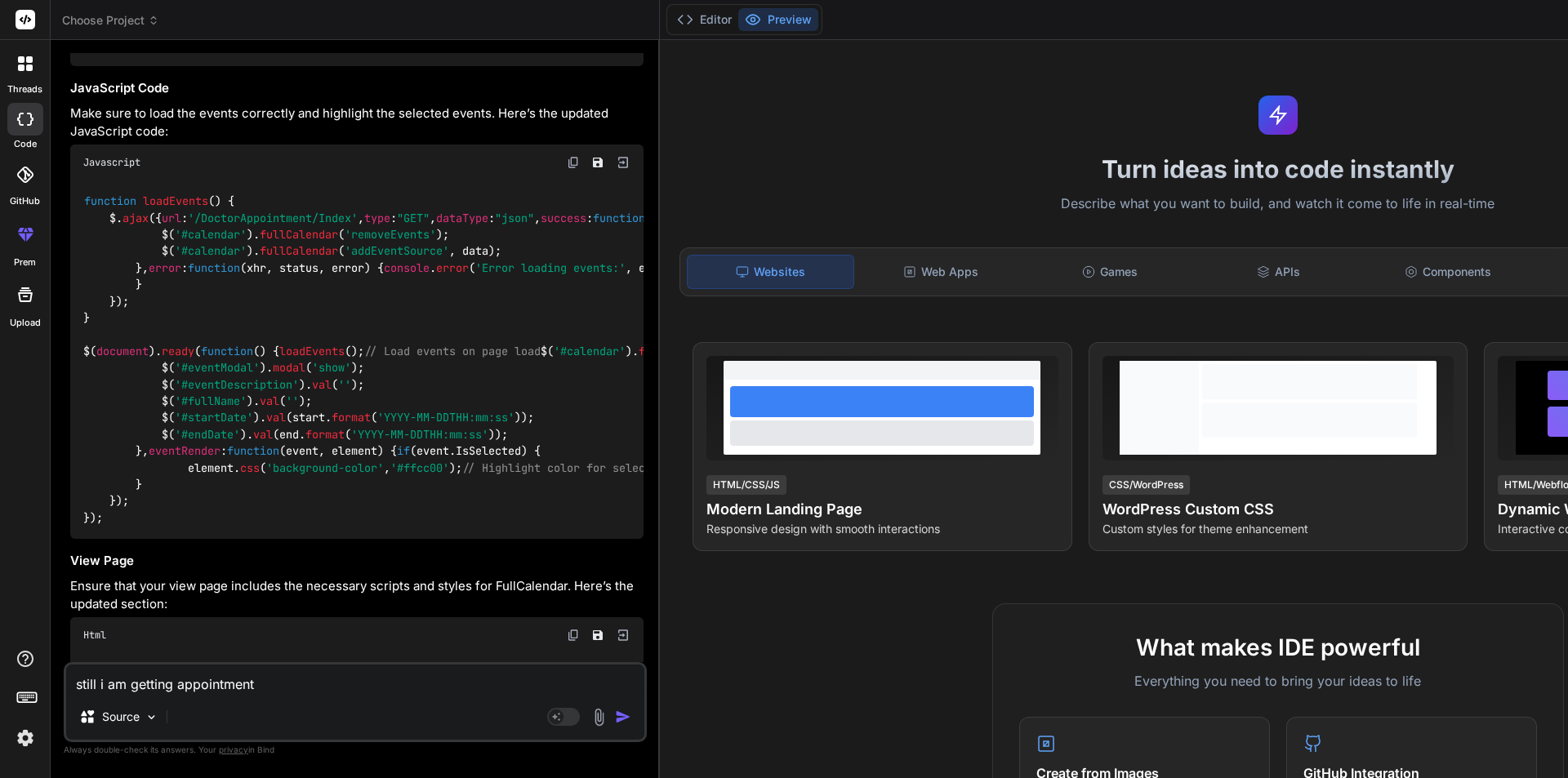
type textarea "still i am getting appointment"
type textarea "x"
type textarea "still i am getting appointment i"
type textarea "x"
type textarea "still i am getting appointment in"
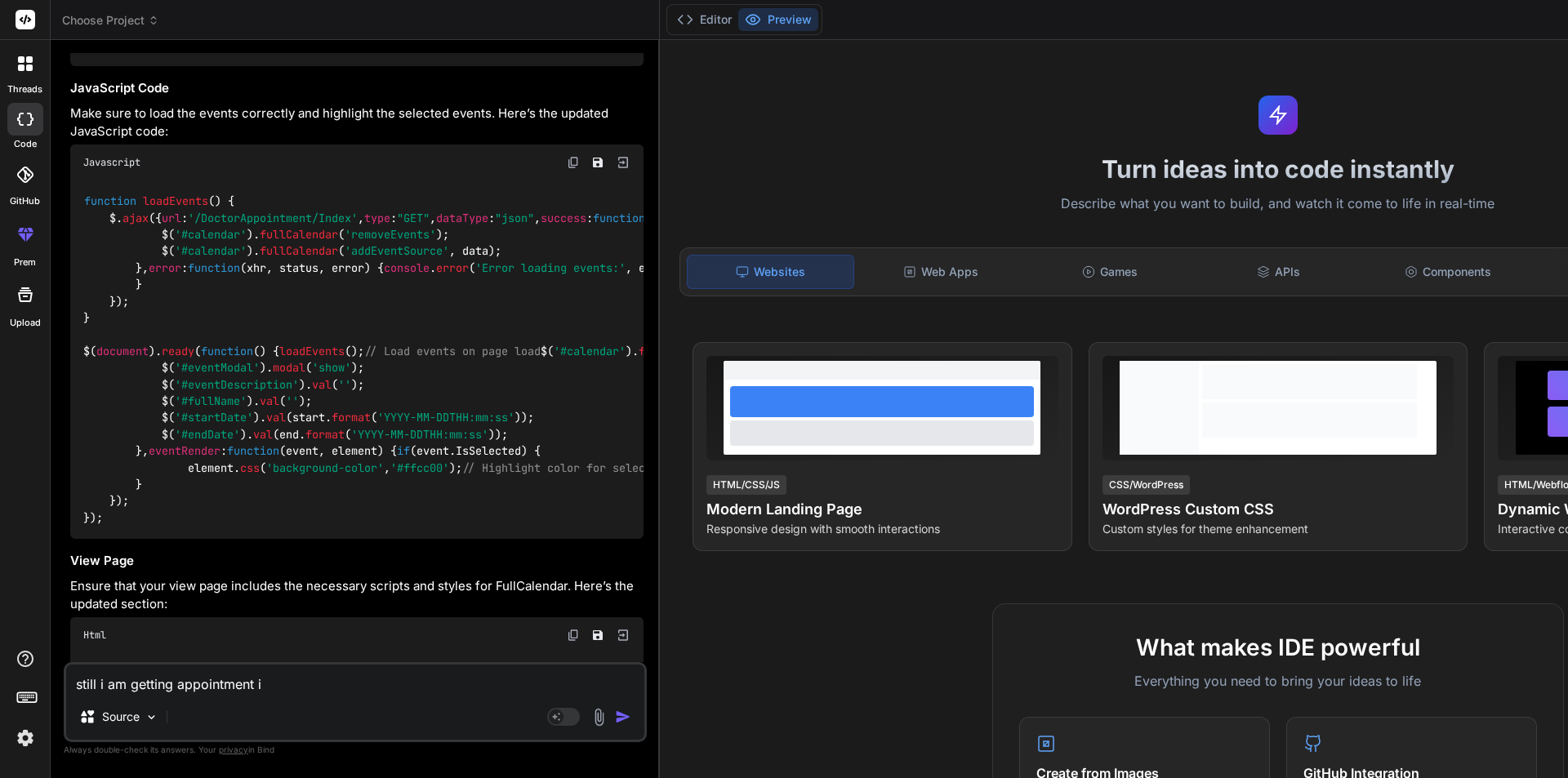
type textarea "x"
type textarea "still i am getting appointment in"
type textarea "x"
type textarea "still i am getting appointment in j"
type textarea "x"
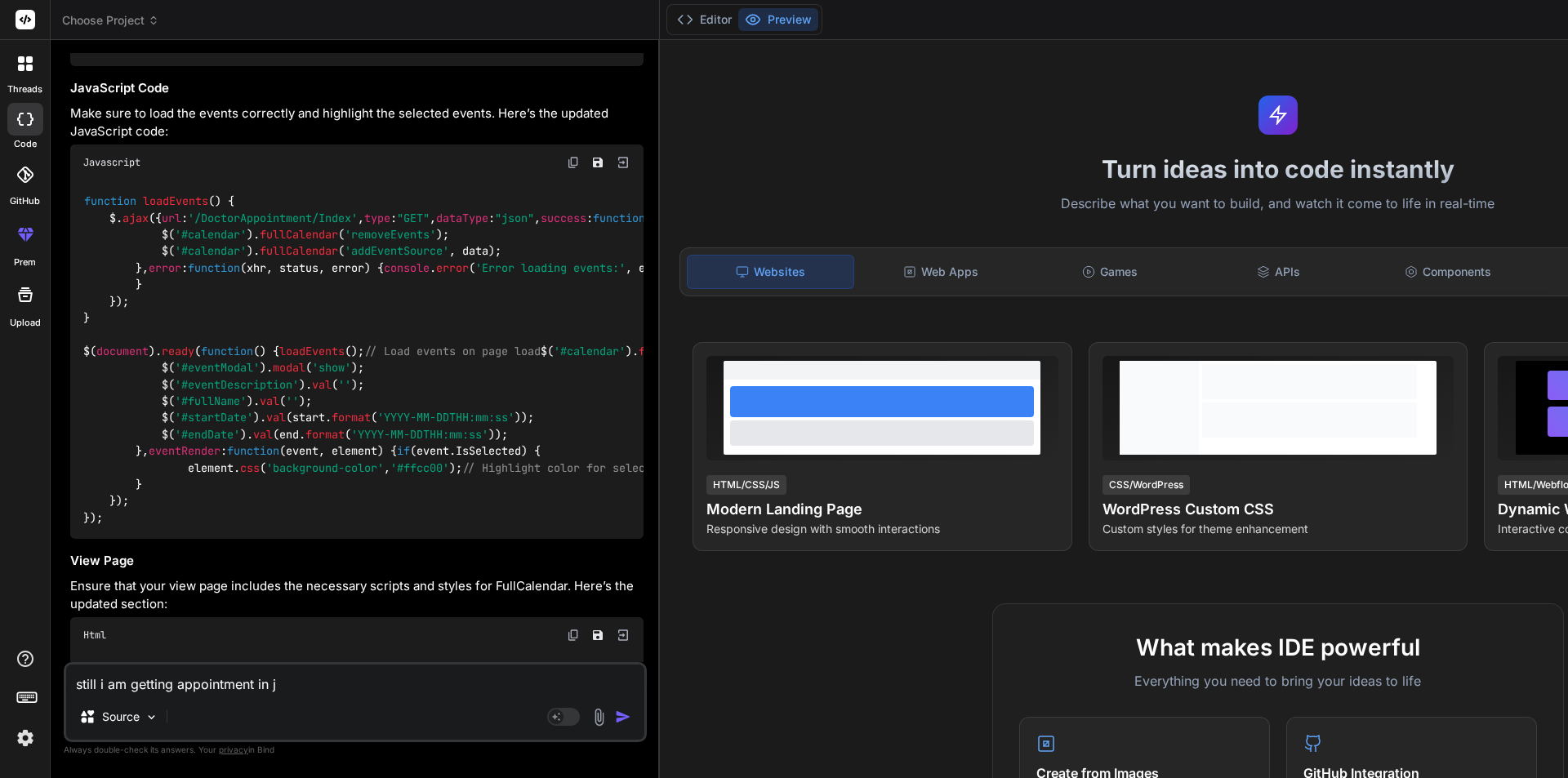
type textarea "still i am getting appointment in js"
type textarea "x"
type textarea "still i am getting appointment in jso"
type textarea "x"
type textarea "still i am getting appointment in json"
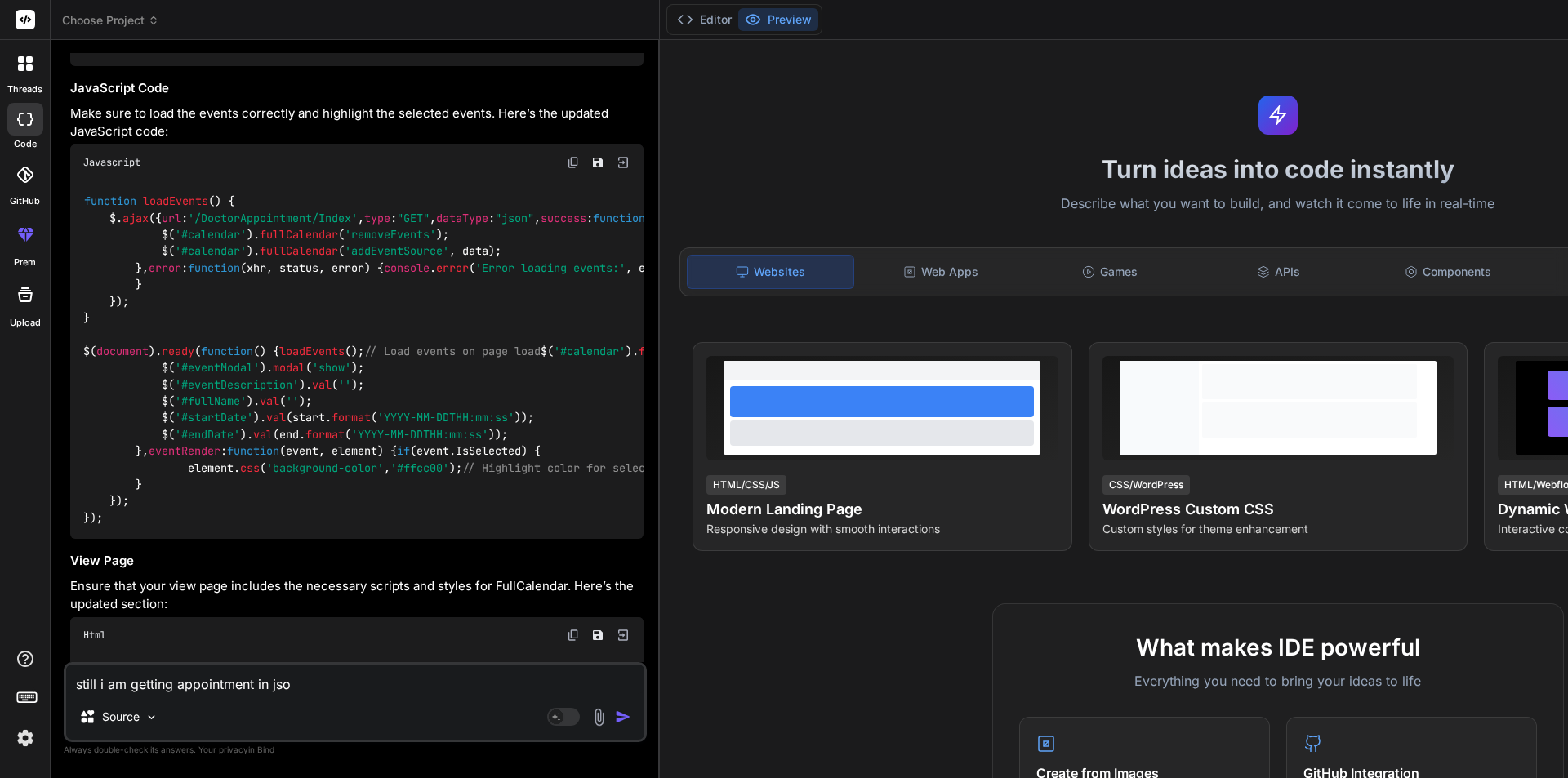
type textarea "x"
type textarea "still i am getting appointment in json"
type textarea "x"
type textarea "still i am getting appointment in json f"
type textarea "x"
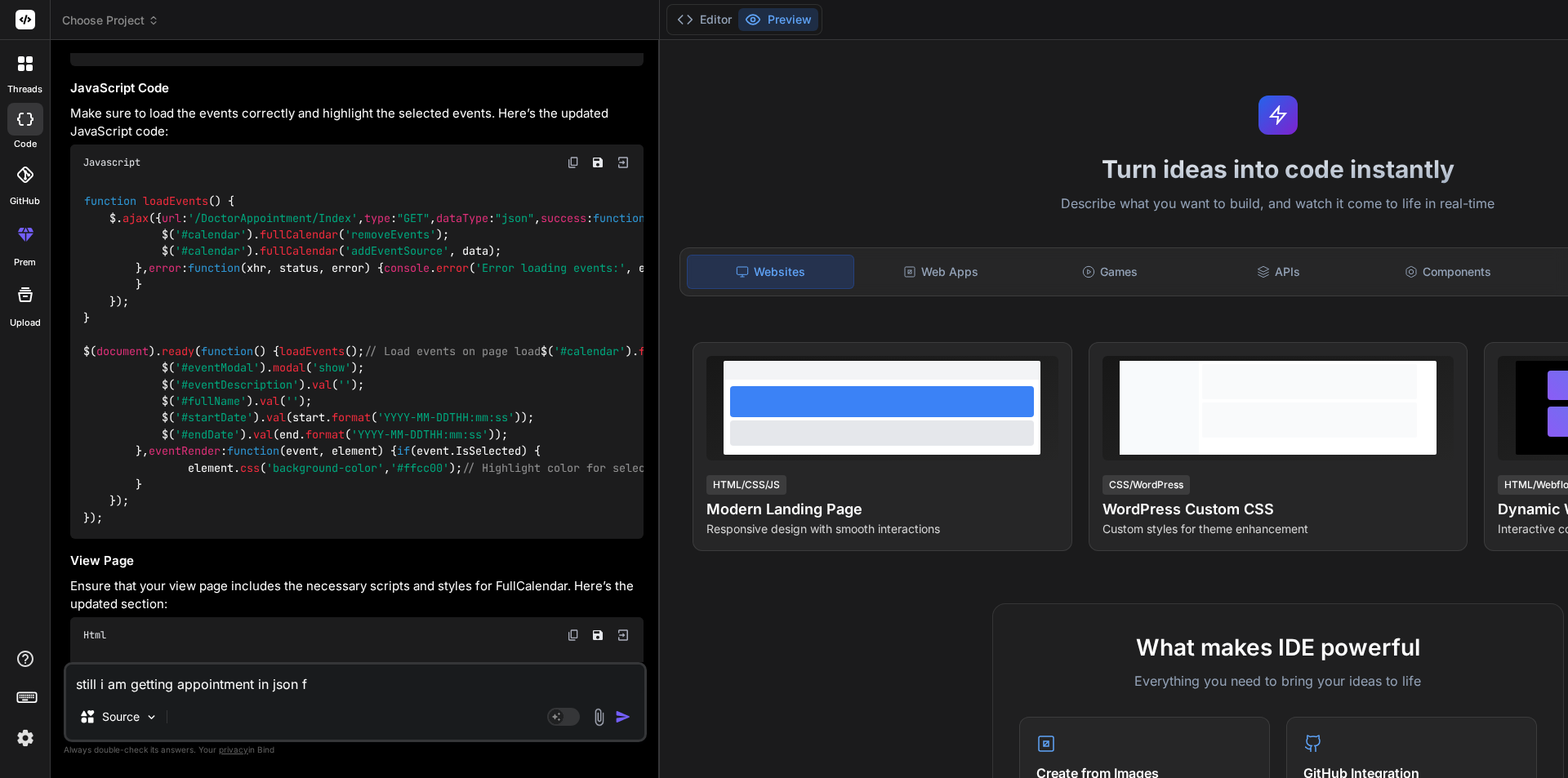
type textarea "still i am getting appointment in json fo"
type textarea "x"
type textarea "still i am getting appointment in json for"
type textarea "x"
type textarea "still i am getting appointment in json form"
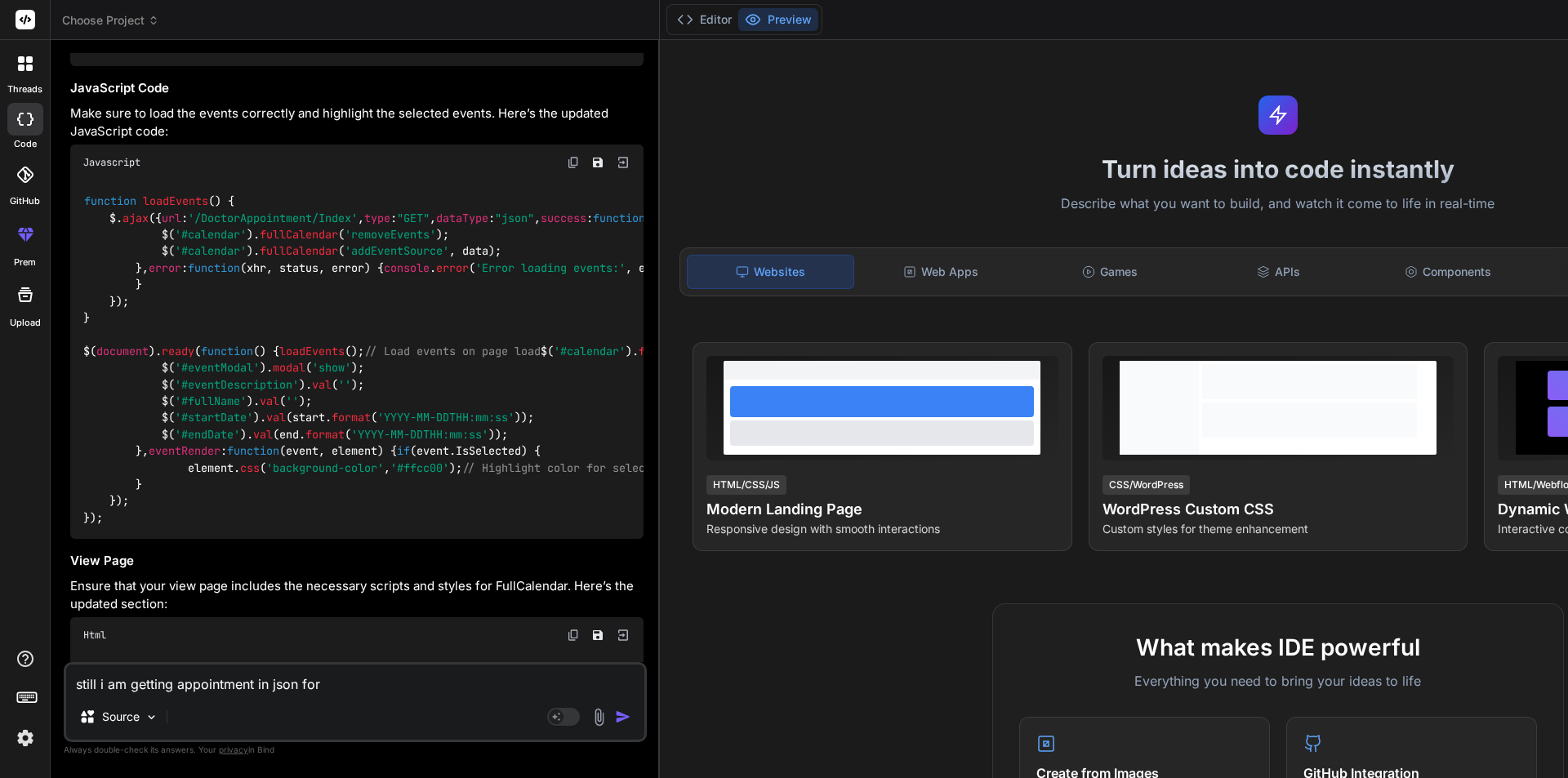
type textarea "x"
type textarea "still i am getting appointment in json forma"
type textarea "x"
type textarea "still i am getting appointment in json format"
type textarea "x"
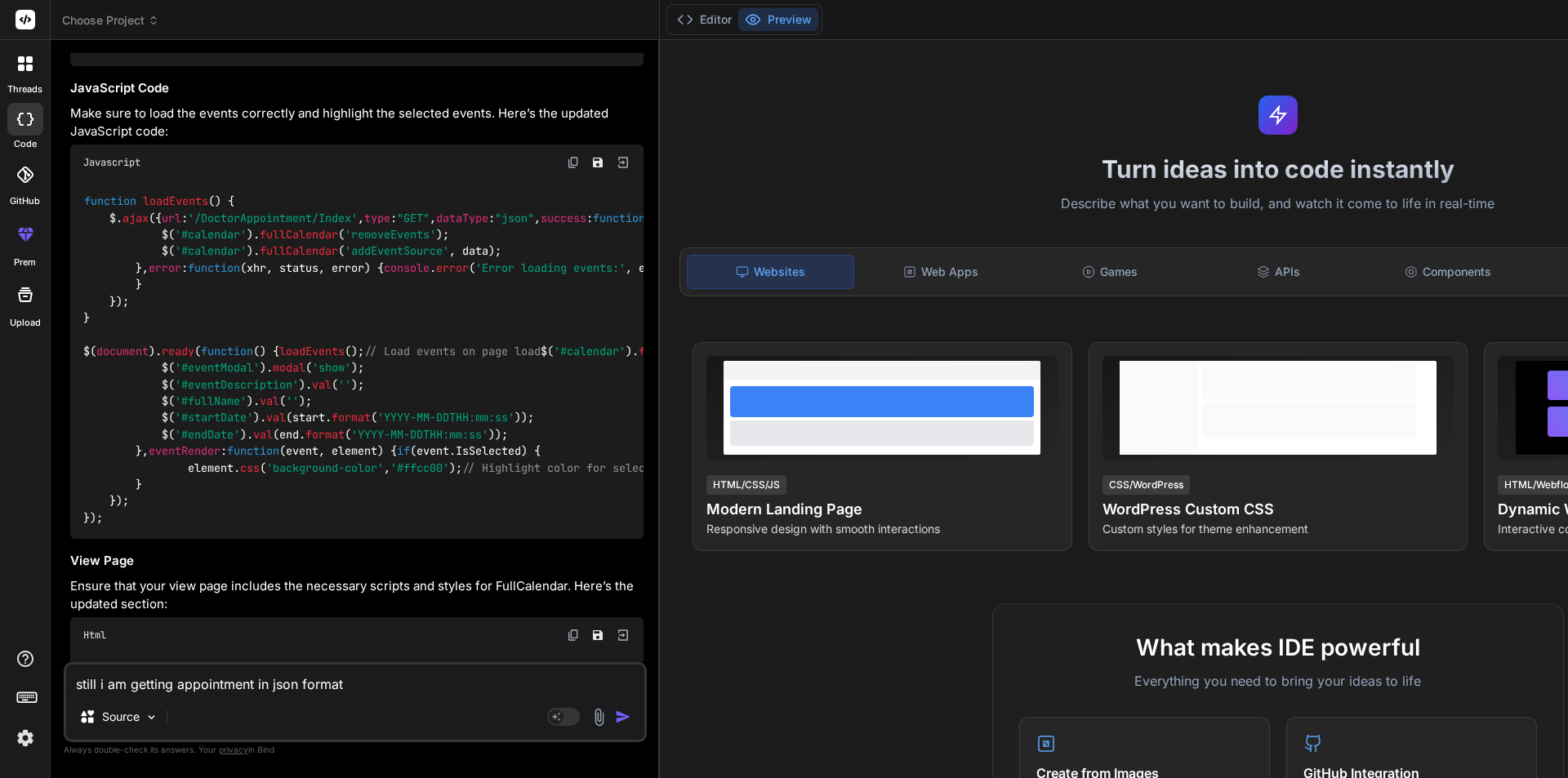
type textarea "still i am getting appointment in json formate"
type textarea "x"
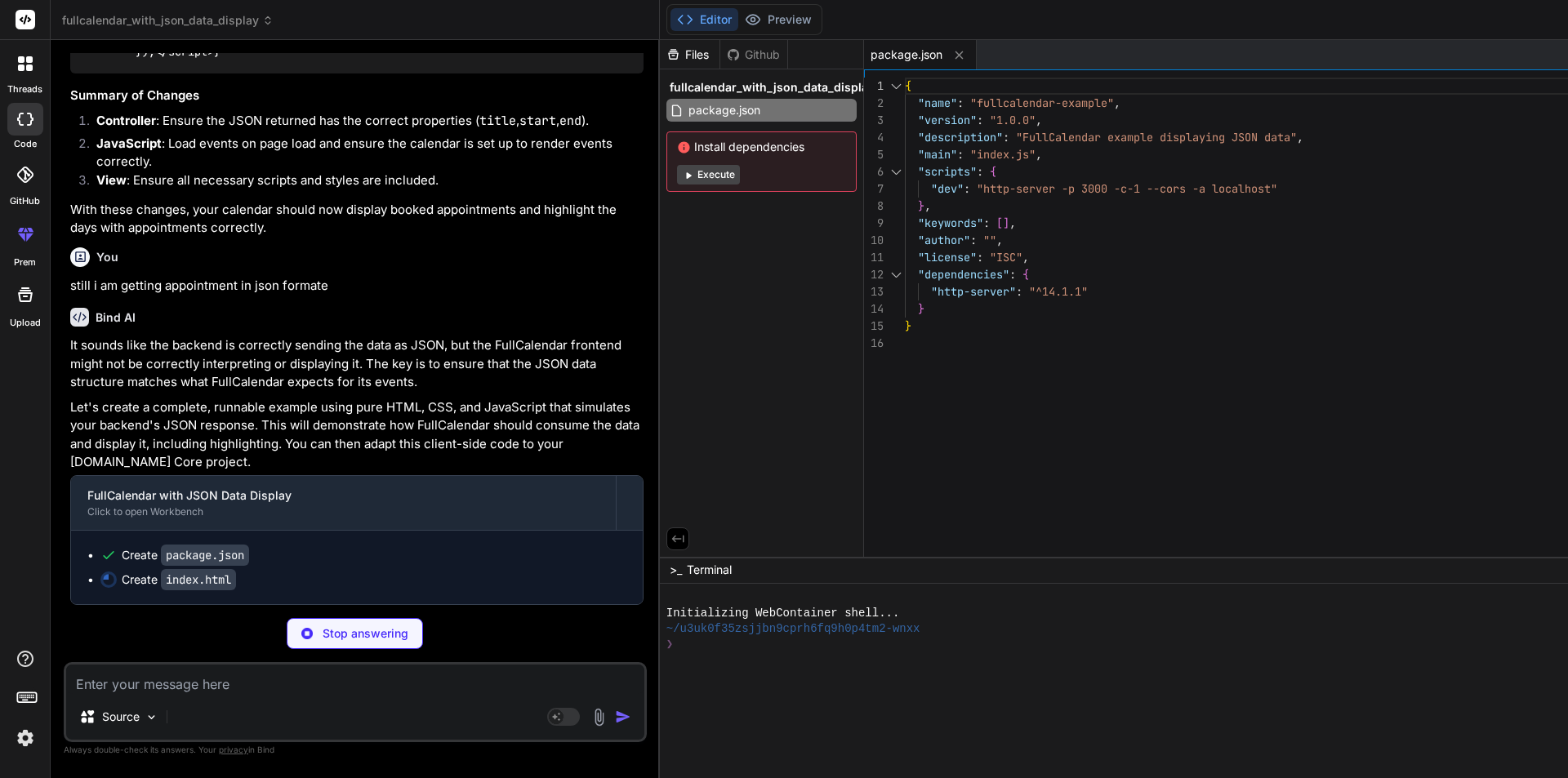
scroll to position [2682, 0]
type textarea "x"
type textarea "// Load events after the calendar is initialized loadEvents(); }); </script> </…"
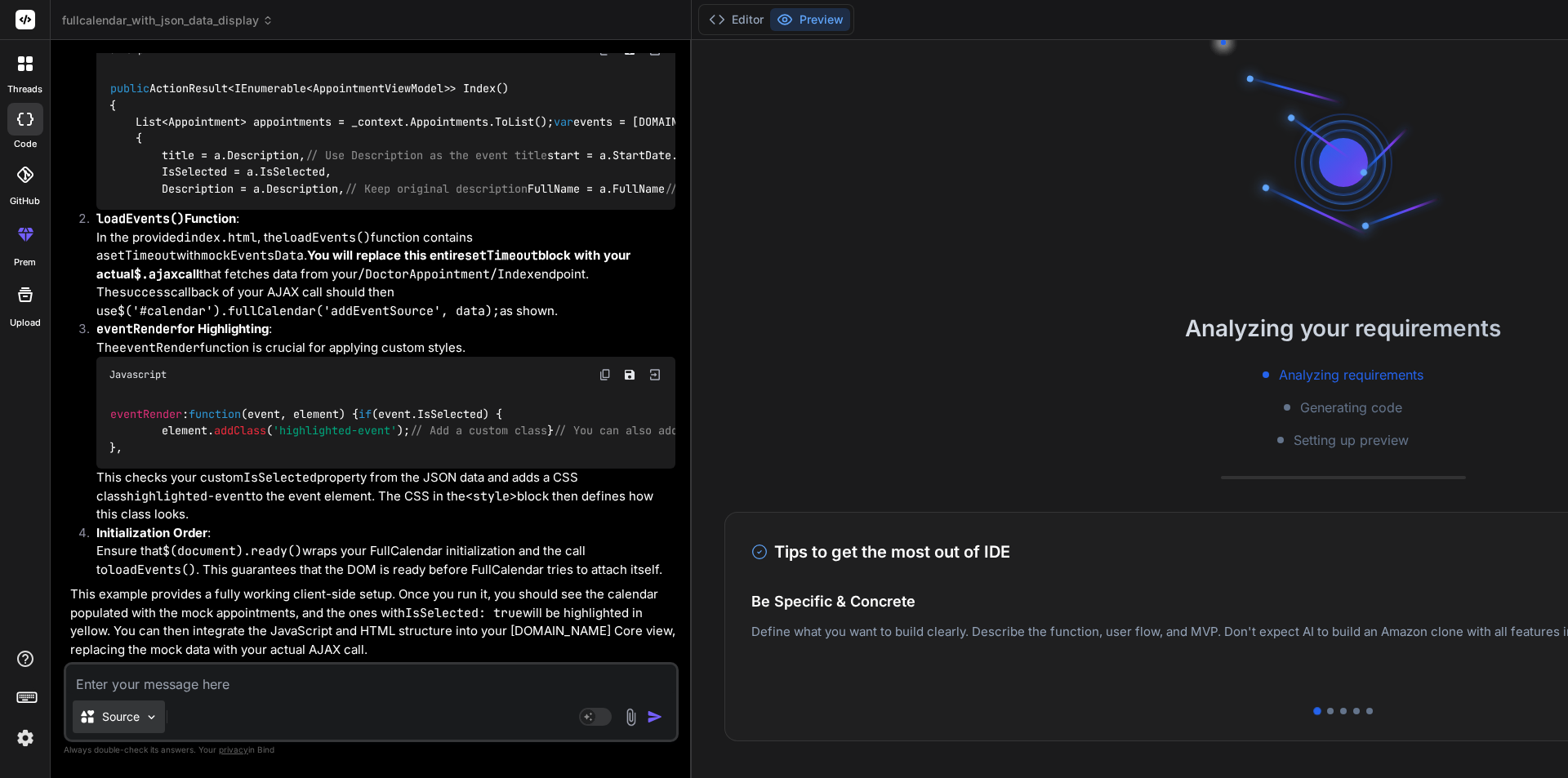
scroll to position [3009, 0]
click at [148, 715] on img at bounding box center [152, 718] width 14 height 14
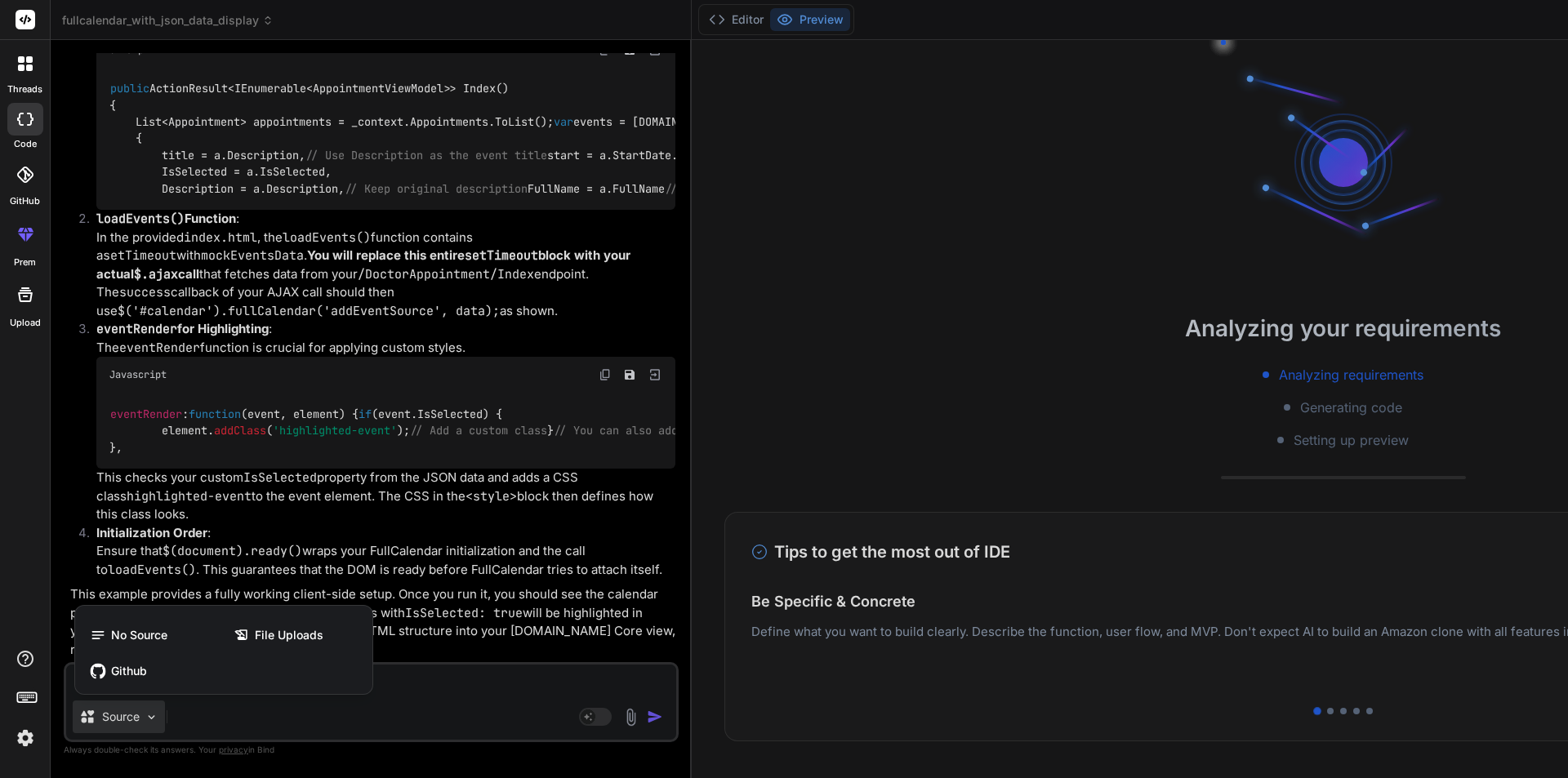
click at [249, 535] on div at bounding box center [784, 389] width 1568 height 778
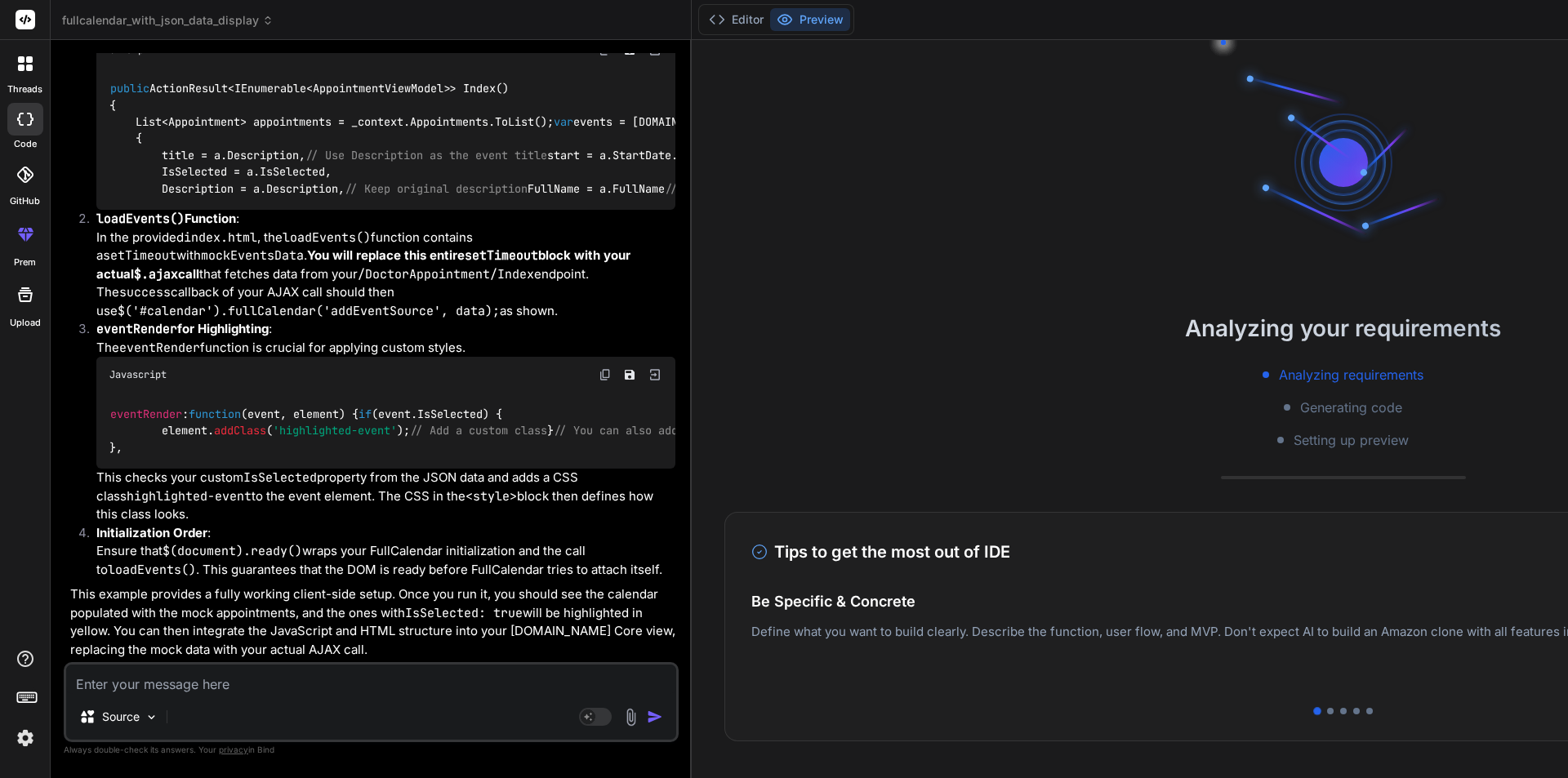
scroll to position [3744, 0]
type textarea "x"
type textarea "}); </script> </body> </html>"
type textarea "x"
type textarea "}); </script> </body> </html>"
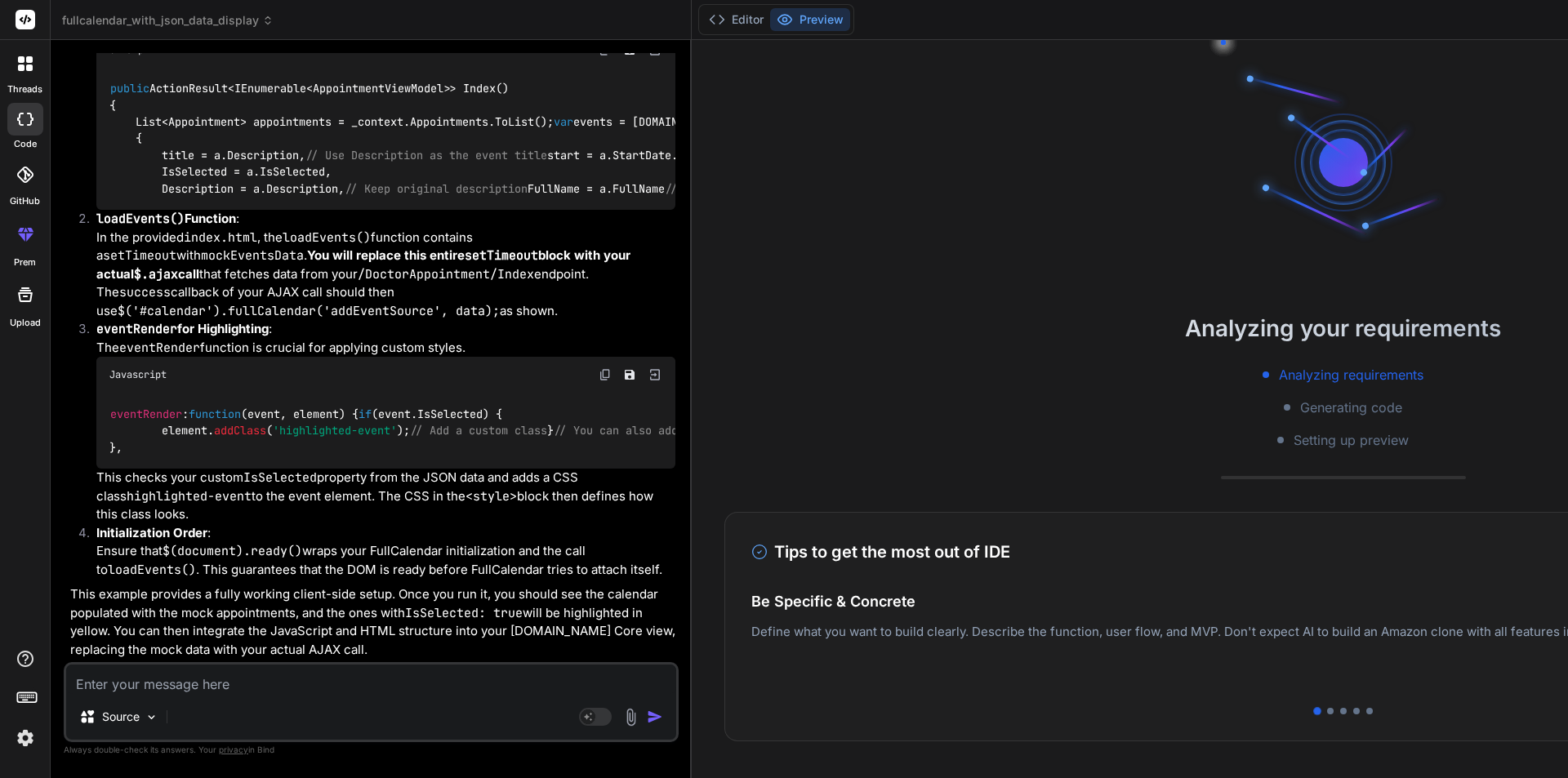
type textarea "x"
type textarea "loadEvents(); }); </script> </body> </html>"
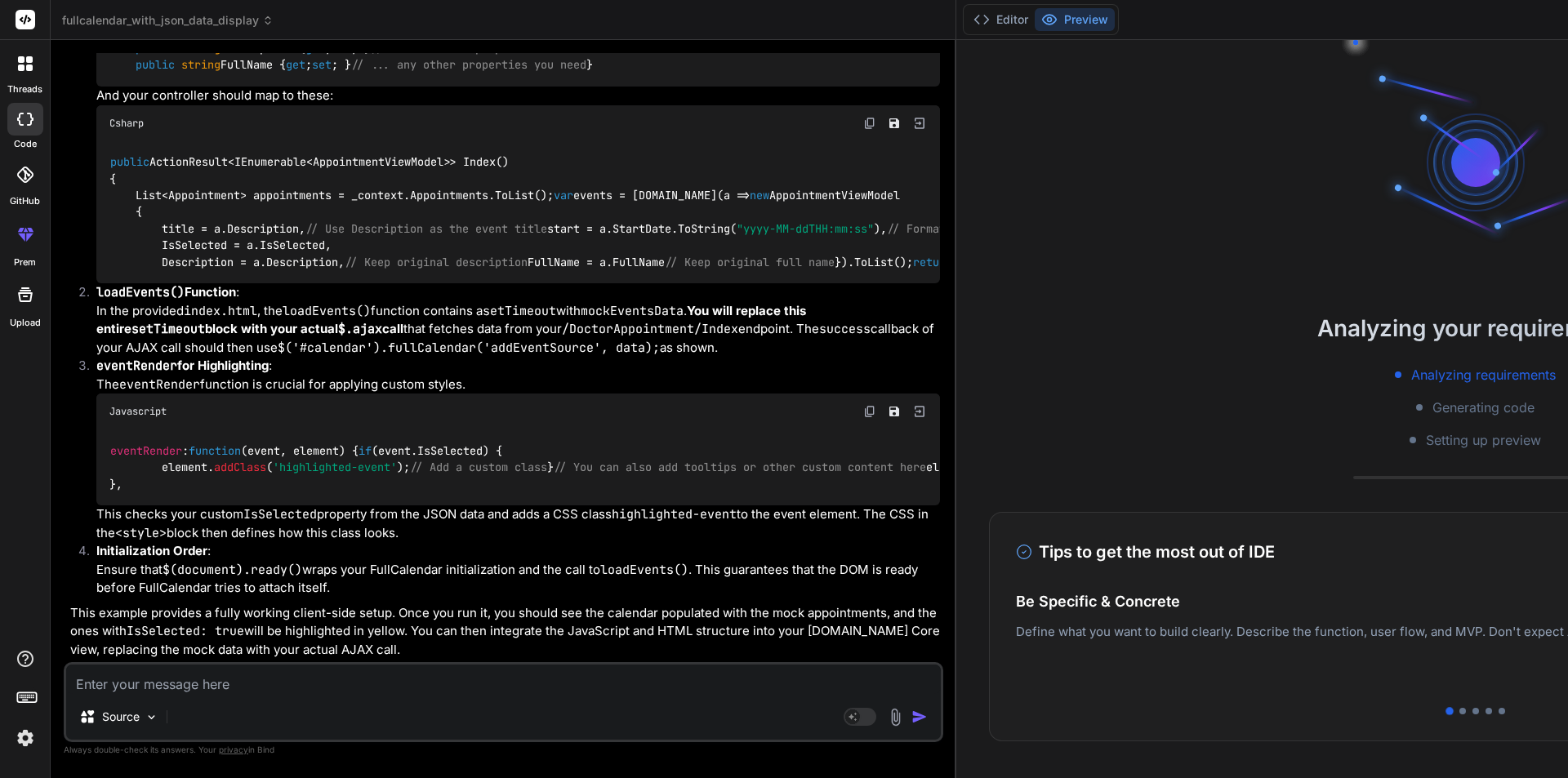
type textarea "x"
type textarea "}); </script> </body> </html>"
type textarea "x"
type textarea "}); </script> </body> </html>"
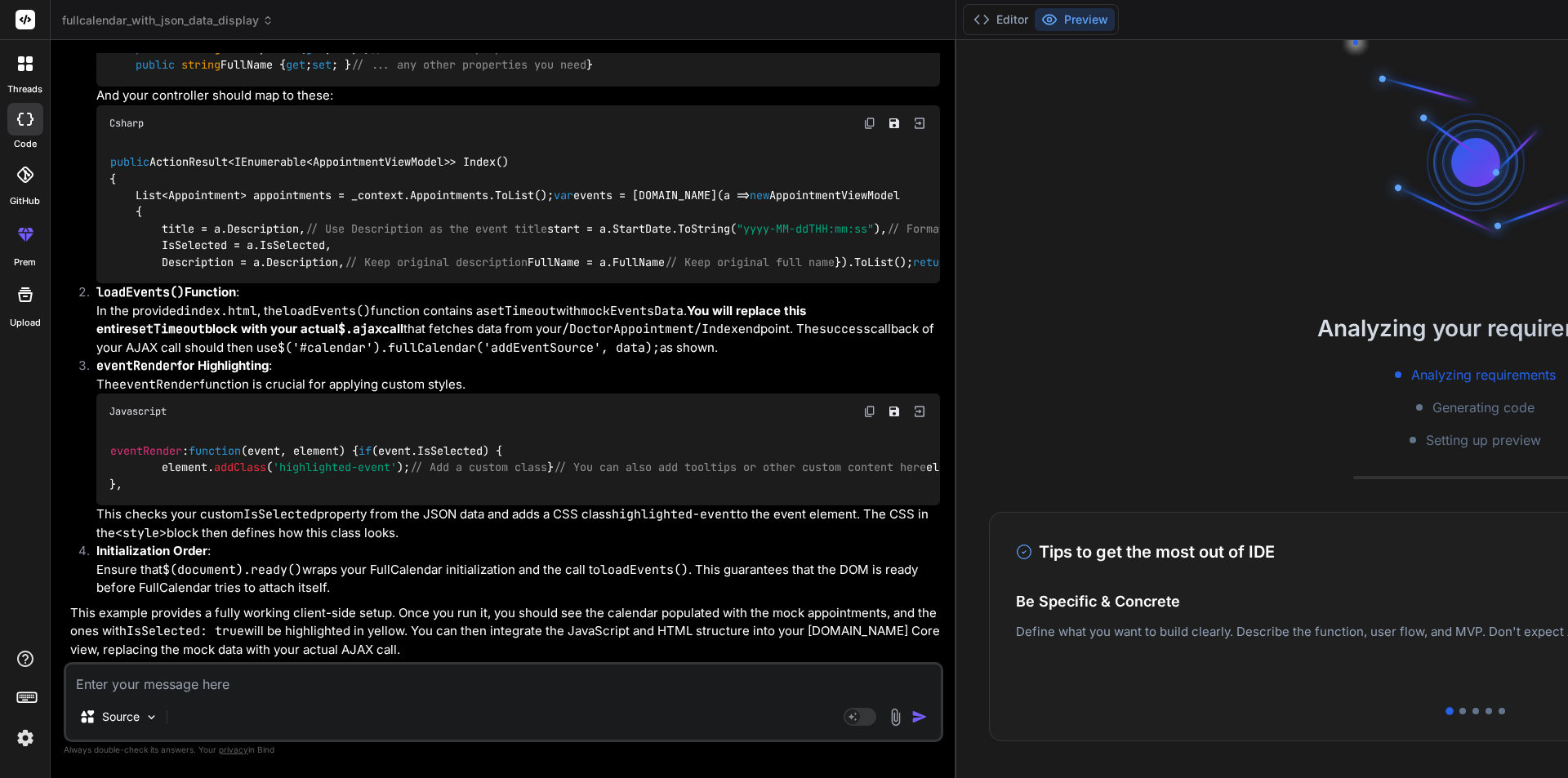
type textarea "x"
type textarea "}); // Load events after the calendar is initialized loadEvents(); }); </script…"
type textarea "x"
type textarea "} }); // Load events after the calendar is initialized loadEvents(); }); </scri…"
type textarea "x"
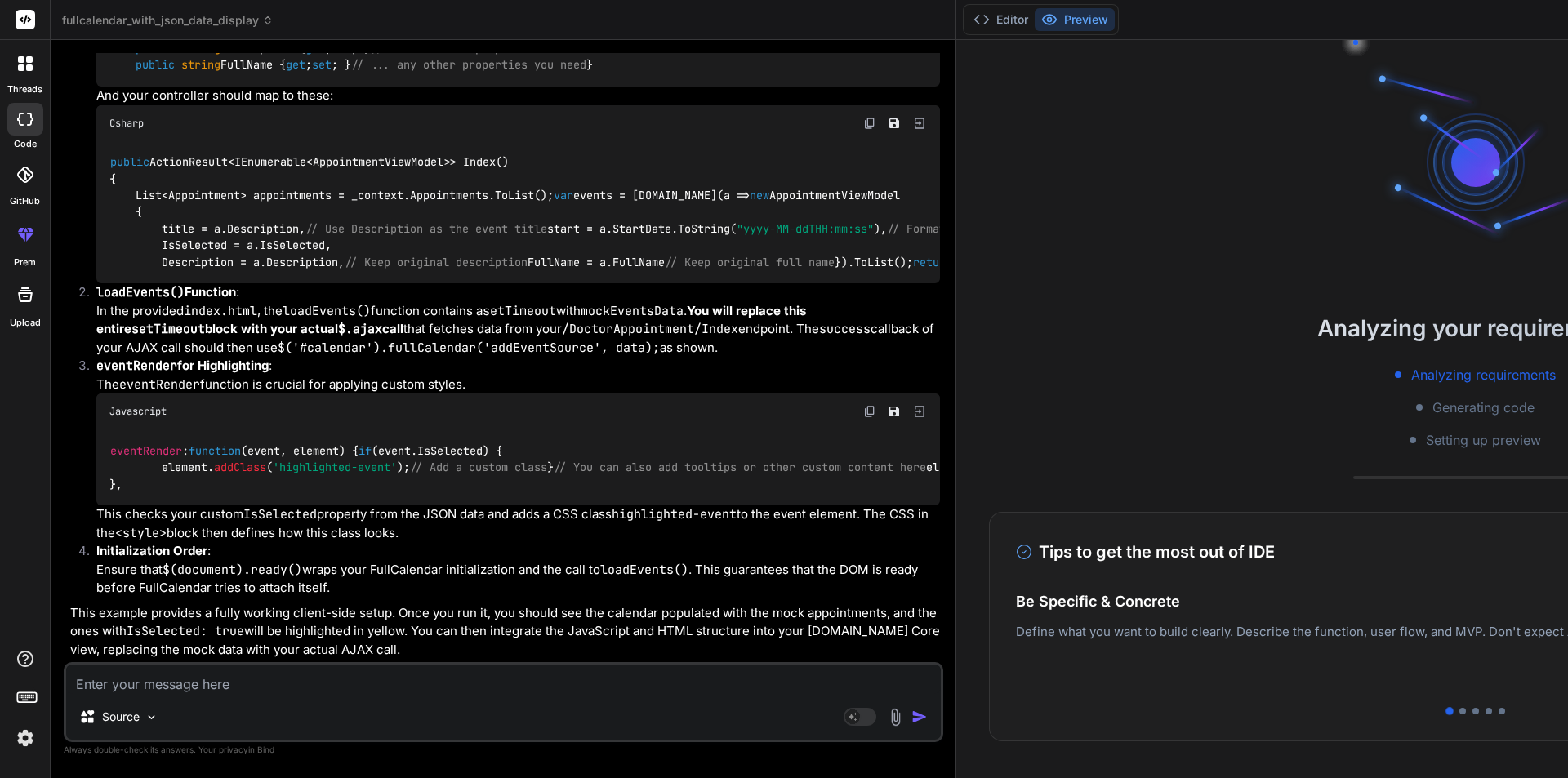
type textarea "// Load events after the calendar is initialized loadEvents(); }); </script> </…"
type textarea "x"
type textarea "</html>"
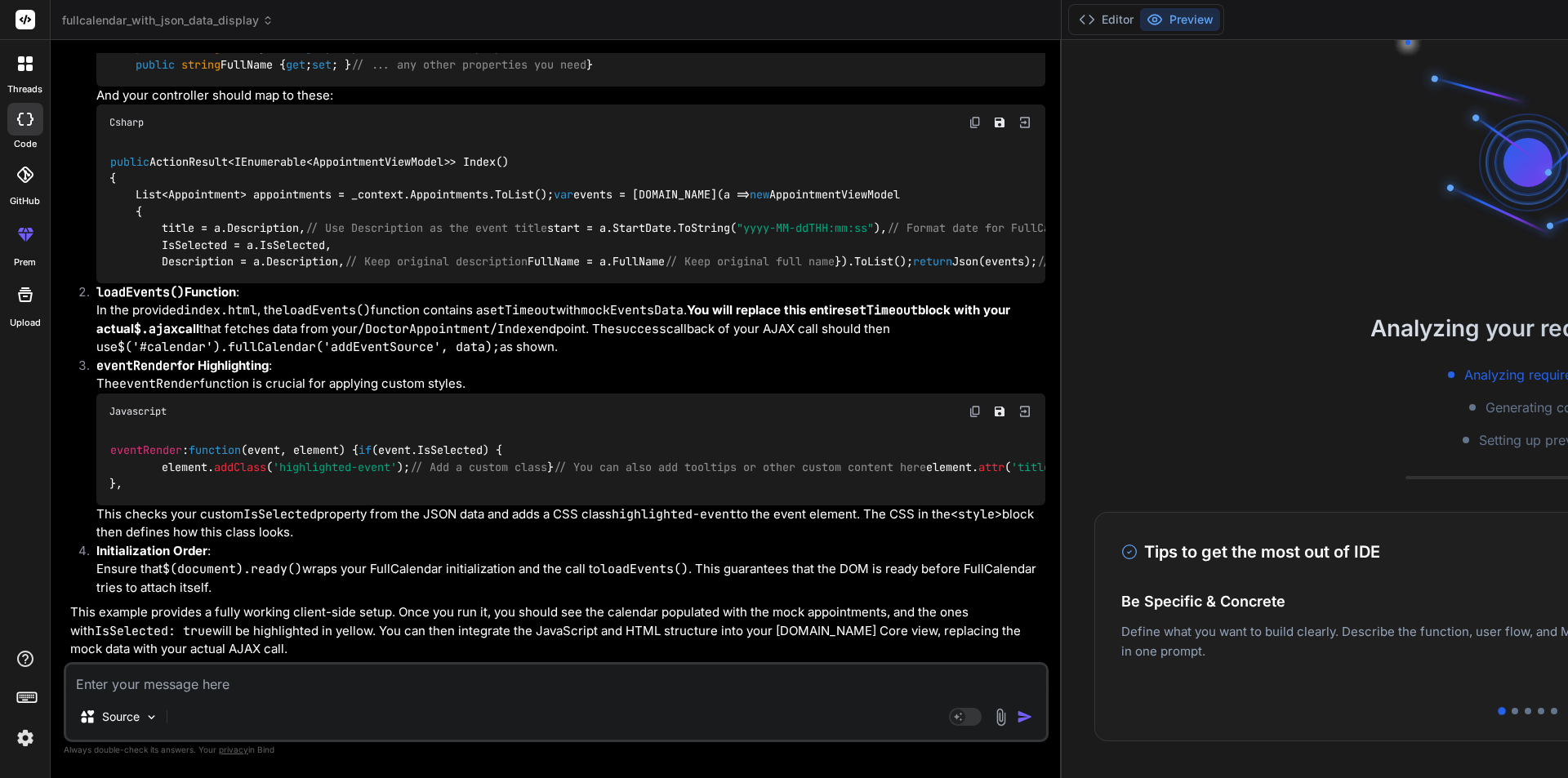
type textarea "x"
type textarea "</script> </body> </html>"
type textarea "x"
type textarea "loadEvents(); }); </script> </body> </html>"
type textarea "x"
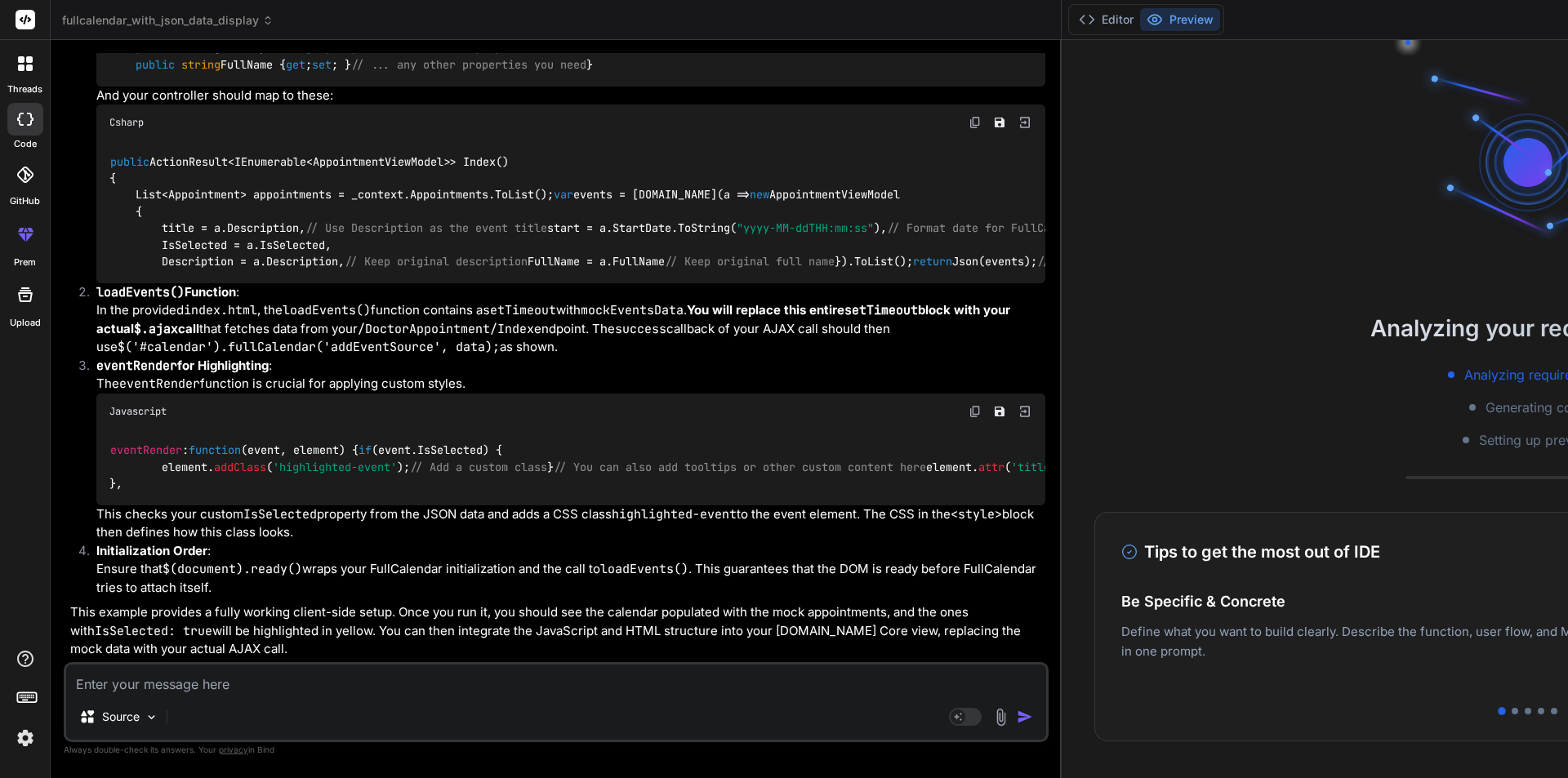
type textarea "</html>"
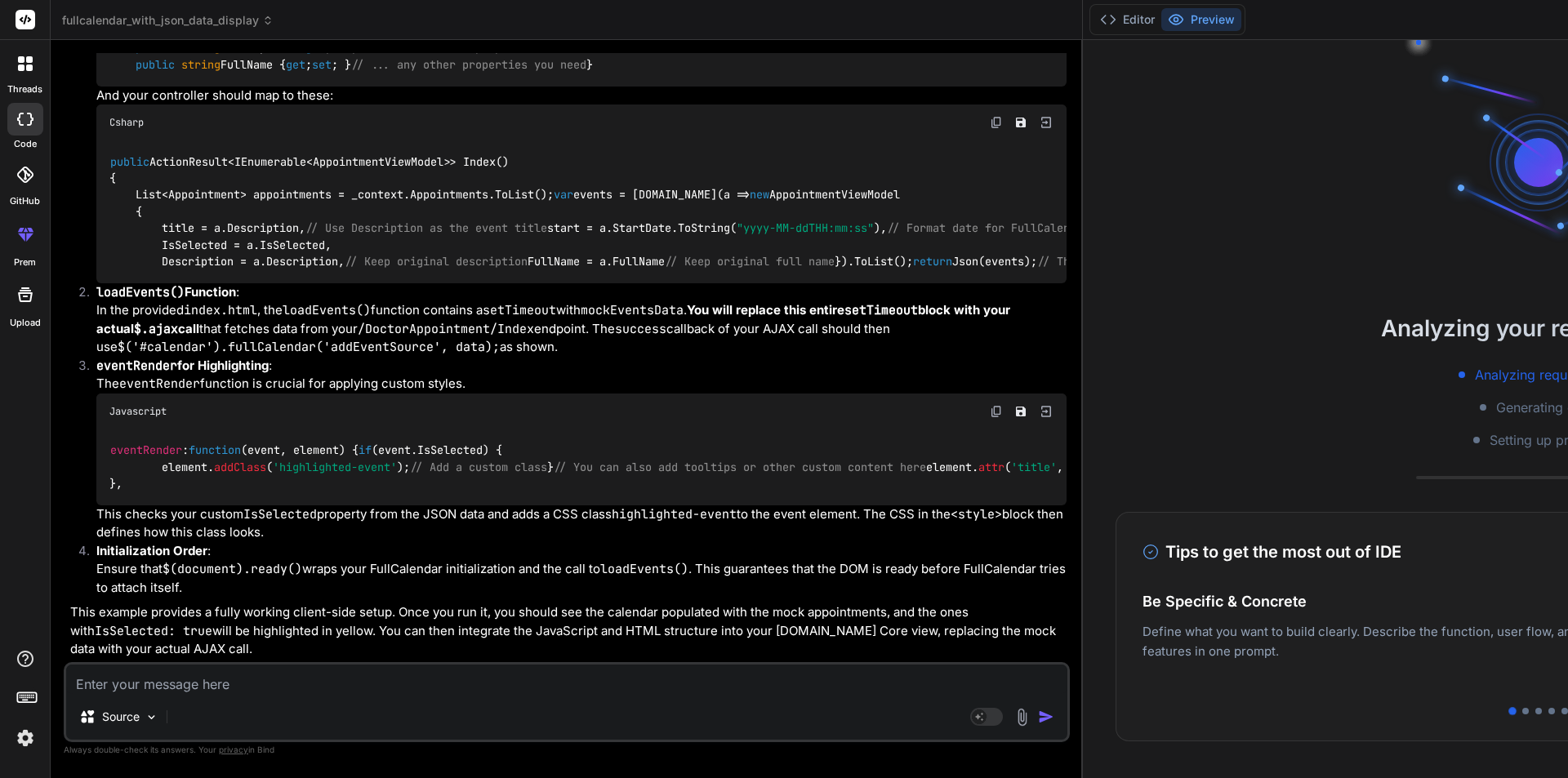
drag, startPoint x: 551, startPoint y: 423, endPoint x: 833, endPoint y: 435, distance: 282.3
click at [833, 435] on div "Bind AI Web Search Created with Pixso. Code Generator You hello Bind AI Hello! …" at bounding box center [567, 409] width 1032 height 738
type textarea "x"
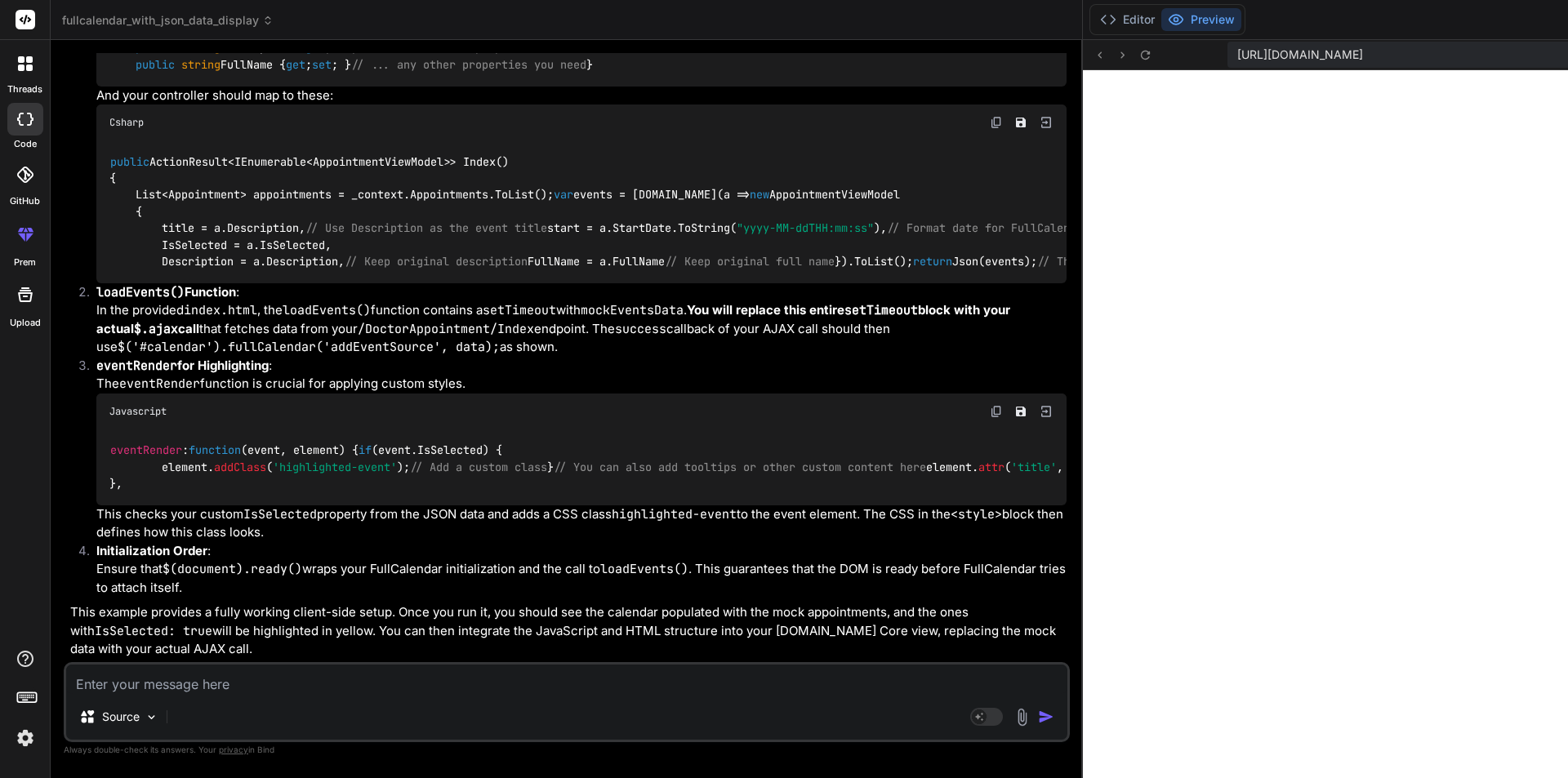
scroll to position [3352, 0]
